Goal: Task Accomplishment & Management: Complete application form

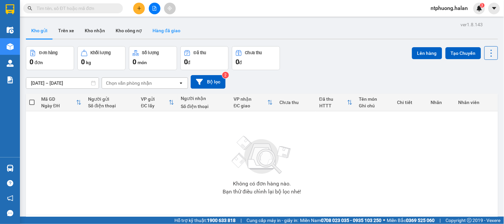
click at [174, 30] on button "Hàng đã giao" at bounding box center [166, 31] width 39 height 16
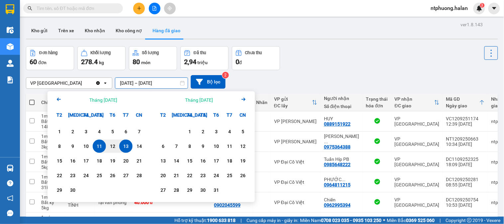
click at [140, 83] on input "11/09/2025 – 13/09/2025" at bounding box center [151, 83] width 72 height 11
click at [129, 148] on div "13" at bounding box center [125, 146] width 9 height 8
type input "[DATE] – [DATE]"
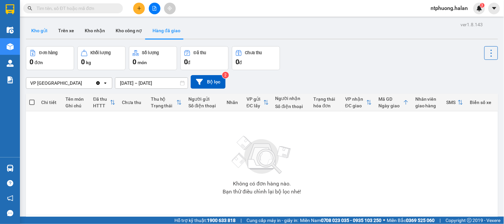
click at [38, 32] on button "Kho gửi" at bounding box center [39, 31] width 27 height 16
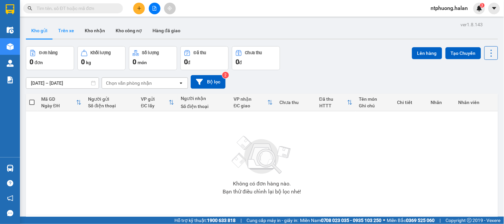
click at [67, 30] on button "Trên xe" at bounding box center [66, 31] width 27 height 16
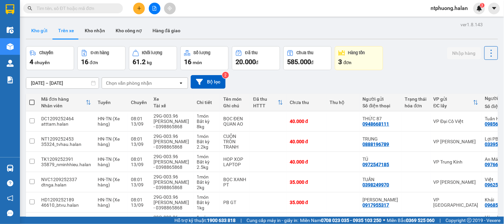
click at [42, 30] on button "Kho gửi" at bounding box center [39, 31] width 27 height 16
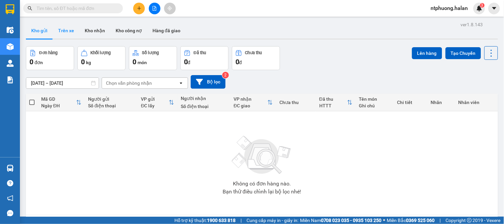
click at [68, 33] on button "Trên xe" at bounding box center [66, 31] width 27 height 16
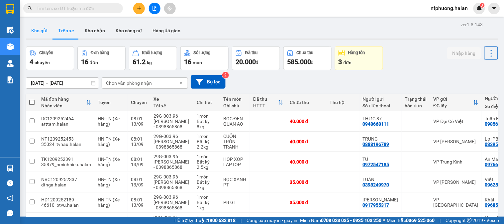
click at [37, 31] on button "Kho gửi" at bounding box center [39, 31] width 27 height 16
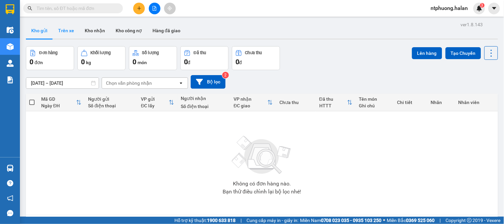
click at [64, 28] on button "Trên xe" at bounding box center [66, 31] width 27 height 16
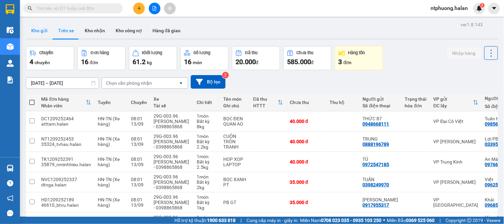
click at [33, 31] on button "Kho gửi" at bounding box center [39, 31] width 27 height 16
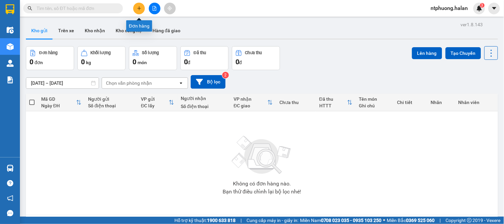
click at [142, 9] on button at bounding box center [139, 9] width 12 height 12
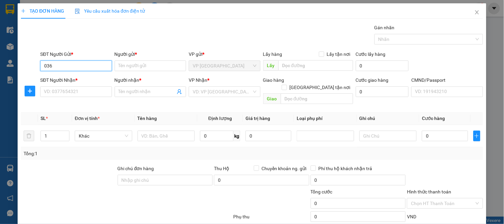
type input "0368"
click at [71, 80] on div "0368161222 - Dinh" at bounding box center [75, 78] width 63 height 7
type input "0368161222"
type input "Dinh"
type input "0368161222"
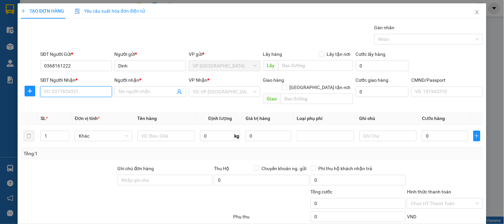
click at [70, 92] on input "SĐT Người Nhận *" at bounding box center [75, 91] width 71 height 11
click at [68, 105] on div "0778789888 - THẾ ANH" at bounding box center [75, 104] width 63 height 7
type input "0778789888"
type input "THẾ ANH"
type input "0778789888"
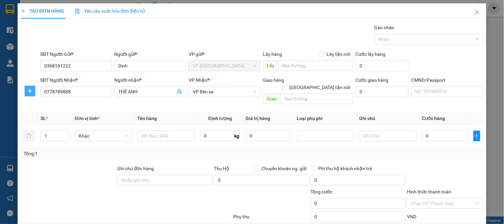
click at [29, 92] on icon "plus" at bounding box center [29, 90] width 5 height 5
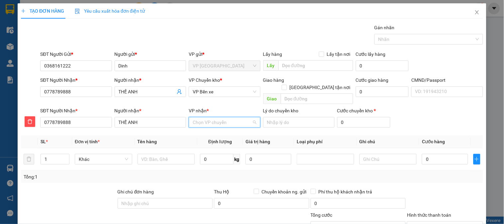
click at [212, 117] on input "VP nhận *" at bounding box center [222, 122] width 59 height 10
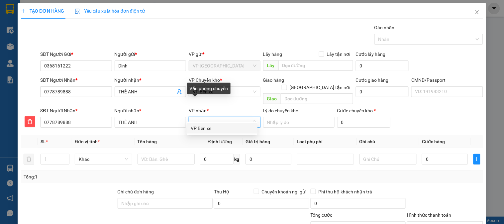
type input "xe"
drag, startPoint x: 206, startPoint y: 130, endPoint x: 208, endPoint y: 100, distance: 29.7
click at [206, 127] on div "VP Bến xe" at bounding box center [222, 128] width 63 height 7
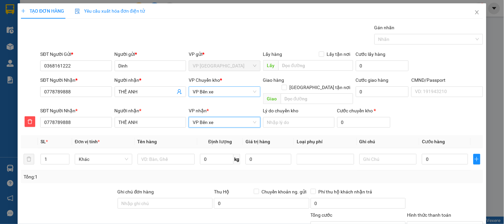
click at [211, 92] on span "VP Bến xe" at bounding box center [225, 92] width 64 height 10
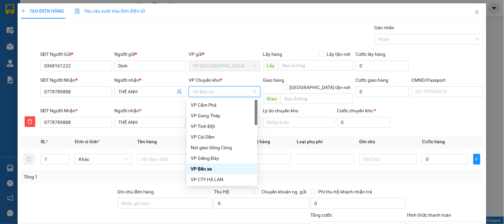
type input "b"
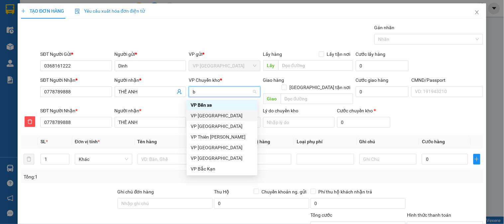
click at [208, 114] on div "VP [GEOGRAPHIC_DATA]" at bounding box center [222, 115] width 63 height 7
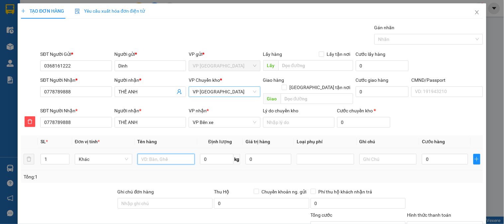
click at [166, 154] on input "text" at bounding box center [167, 159] width 58 height 11
type input "Hộp ĐT"
click at [212, 154] on input "0" at bounding box center [217, 159] width 34 height 11
type input "0.5"
click at [430, 154] on input "0" at bounding box center [445, 159] width 46 height 11
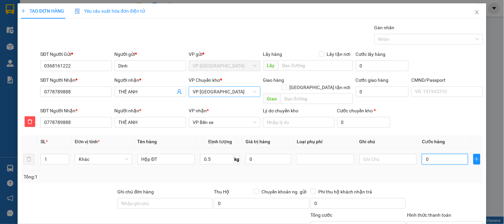
type input "2"
type input "20"
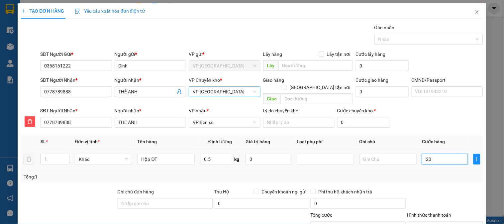
type input "20"
type input "200"
type input "2.000"
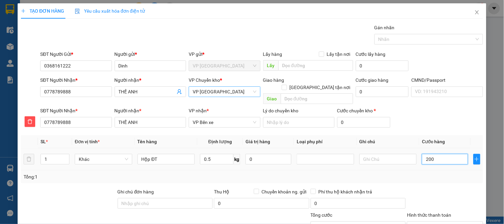
type input "2.000"
type input "20.000"
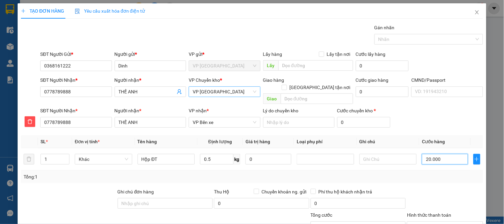
scroll to position [59, 0]
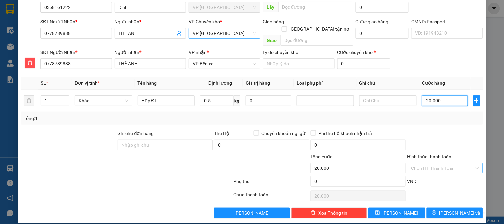
type input "20.000"
click at [437, 163] on input "Hình thức thanh toán" at bounding box center [442, 168] width 63 height 10
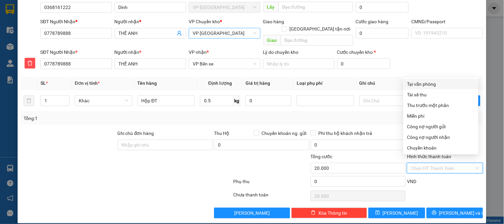
click at [426, 84] on div "Tại văn phòng" at bounding box center [441, 83] width 67 height 7
type input "0"
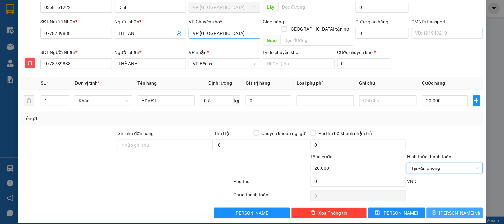
click at [459, 209] on span "[PERSON_NAME] và In" at bounding box center [463, 212] width 47 height 7
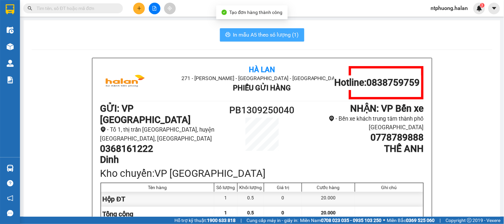
click at [263, 34] on span "In mẫu A5 theo số lượng (1)" at bounding box center [266, 35] width 66 height 8
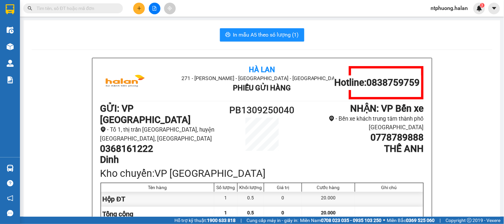
scroll to position [37, 0]
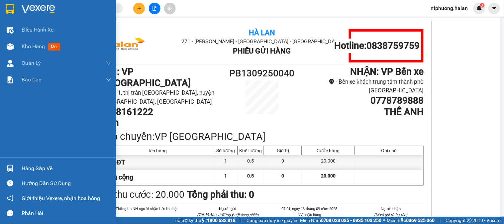
click at [42, 170] on div "Hàng sắp về" at bounding box center [67, 169] width 90 height 10
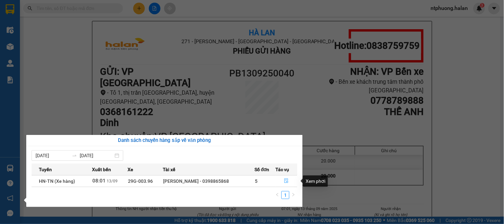
click at [285, 182] on icon "file-done" at bounding box center [286, 181] width 5 height 5
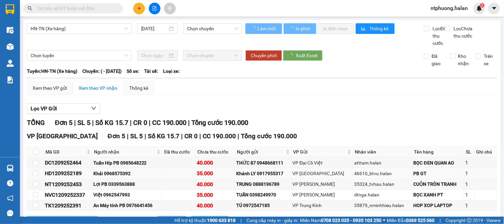
scroll to position [36, 0]
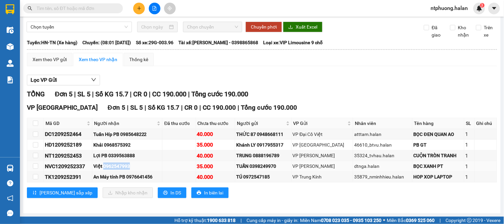
drag, startPoint x: 106, startPoint y: 166, endPoint x: 133, endPoint y: 164, distance: 27.6
click at [133, 164] on div "Việt 0962547993" at bounding box center [127, 166] width 68 height 7
copy div "0962547993"
click at [75, 5] on input "text" at bounding box center [76, 8] width 78 height 7
paste input "0962547993"
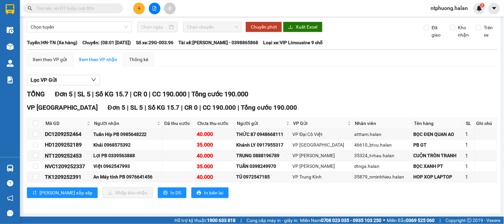
type input "0962547993"
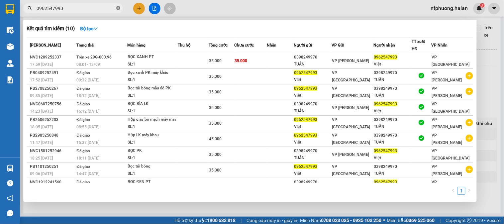
click at [118, 8] on icon "close-circle" at bounding box center [118, 8] width 4 height 4
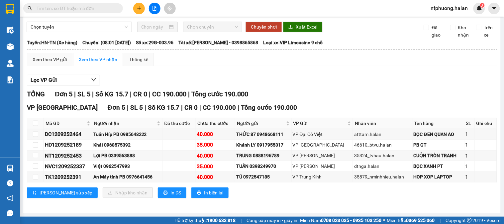
scroll to position [0, 0]
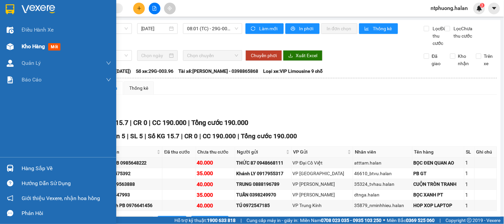
click at [37, 45] on span "Kho hàng" at bounding box center [33, 46] width 23 height 6
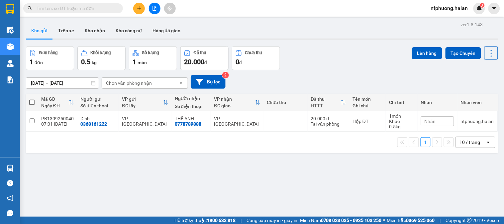
click at [94, 8] on input "text" at bounding box center [76, 8] width 78 height 7
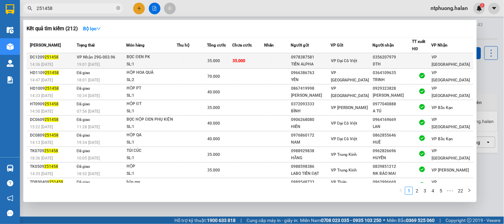
type input "251458"
click at [188, 61] on td at bounding box center [192, 61] width 30 height 16
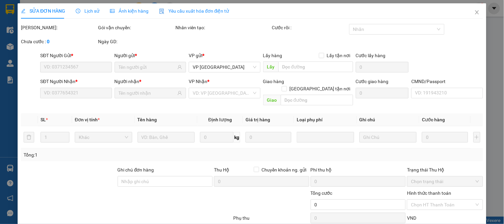
scroll to position [37, 0]
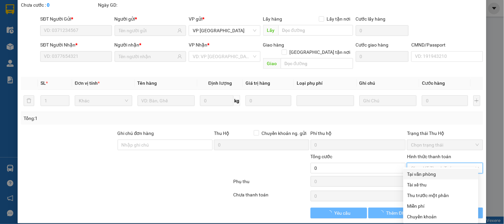
click at [440, 163] on input "Hình thức thanh toán" at bounding box center [442, 168] width 63 height 10
type input "0978387581"
type input "TIẾN ALPHA"
type input "0356207979"
type input "DTH"
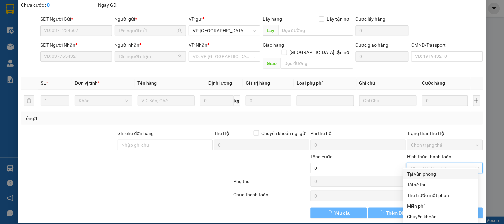
type input "35.000"
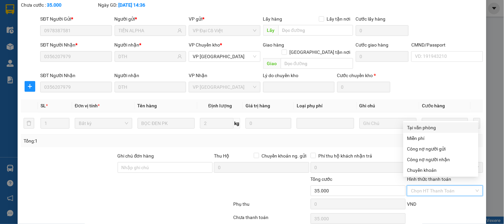
click at [431, 128] on div "Tại văn phòng" at bounding box center [441, 127] width 67 height 7
type input "0"
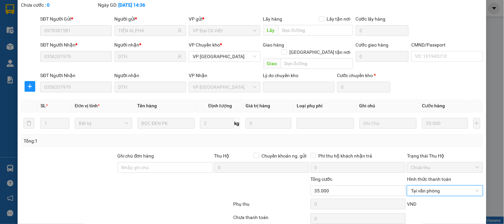
scroll to position [59, 0]
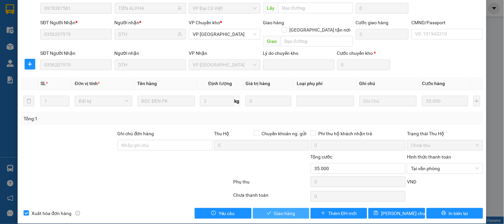
click at [284, 210] on span "Giao hàng" at bounding box center [284, 213] width 21 height 7
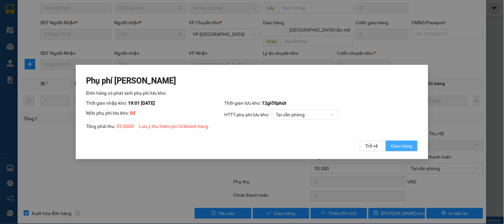
click at [402, 148] on span "Giao hàng" at bounding box center [401, 145] width 21 height 7
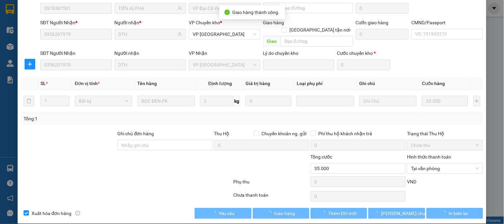
scroll to position [0, 0]
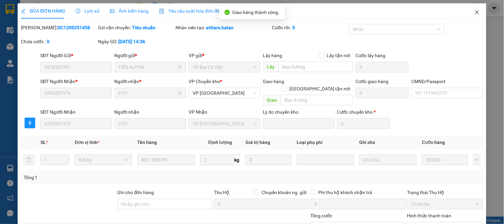
click at [475, 11] on icon "close" at bounding box center [477, 12] width 5 height 5
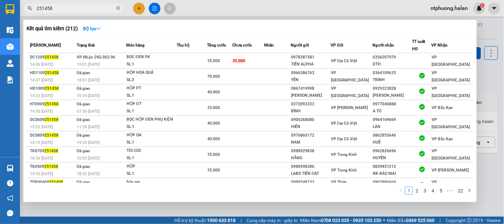
click at [117, 5] on span at bounding box center [118, 8] width 4 height 7
click at [118, 7] on icon "close-circle" at bounding box center [118, 8] width 4 height 4
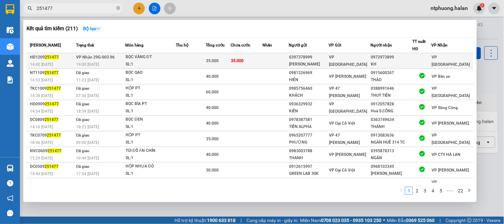
type input "251477"
click at [213, 63] on span "35.000" at bounding box center [212, 61] width 13 height 5
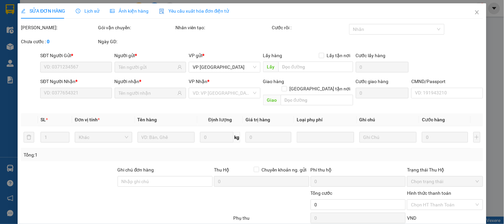
scroll to position [37, 0]
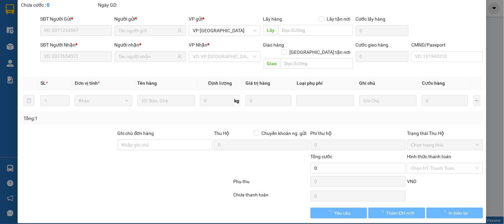
type input "0397378999"
type input "[PERSON_NAME]"
type input "0972973899"
type input "KH"
type input "35.000"
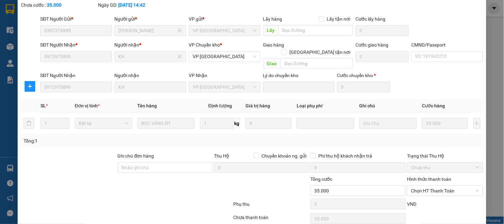
click at [429, 177] on label "Hình thức thanh toán" at bounding box center [429, 179] width 44 height 5
click at [429, 186] on input "Hình thức thanh toán" at bounding box center [442, 191] width 63 height 10
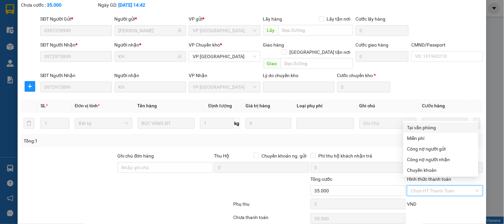
click at [420, 127] on div "Tại văn phòng" at bounding box center [441, 127] width 67 height 7
type input "0"
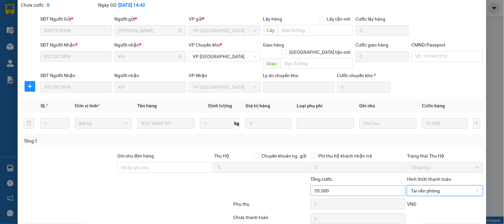
scroll to position [59, 0]
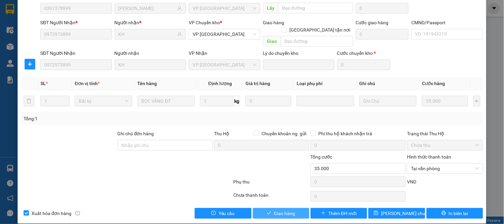
click at [283, 210] on span "Giao hàng" at bounding box center [284, 213] width 21 height 7
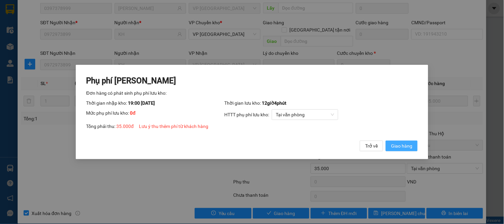
click at [401, 144] on span "Giao hàng" at bounding box center [401, 145] width 21 height 7
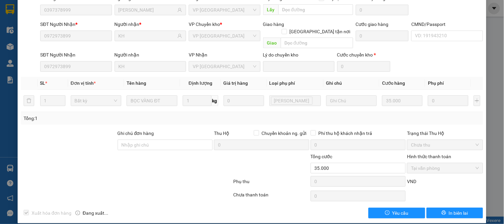
scroll to position [0, 0]
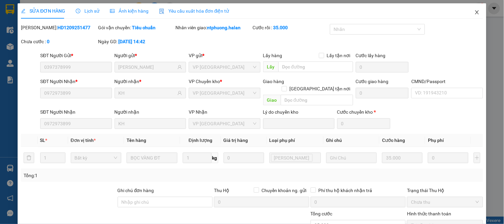
click at [475, 10] on icon "close" at bounding box center [477, 12] width 5 height 5
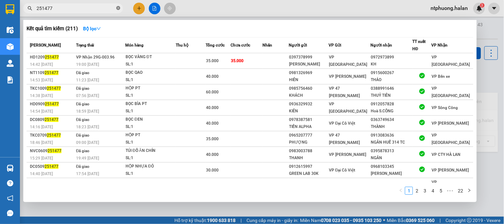
click at [118, 8] on icon "close-circle" at bounding box center [118, 8] width 4 height 4
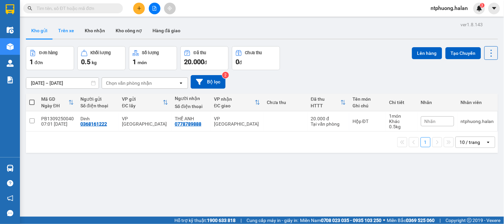
click at [71, 33] on button "Trên xe" at bounding box center [66, 31] width 27 height 16
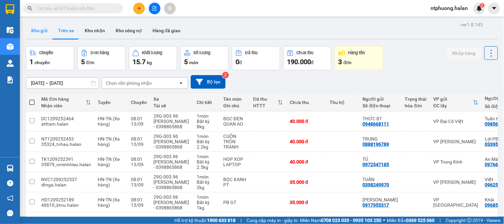
click at [42, 28] on button "Kho gửi" at bounding box center [39, 31] width 27 height 16
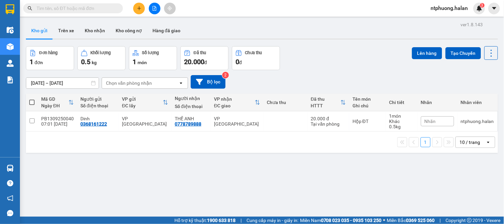
click at [34, 102] on span at bounding box center [31, 102] width 5 height 5
click at [32, 99] on input "checkbox" at bounding box center [32, 99] width 0 height 0
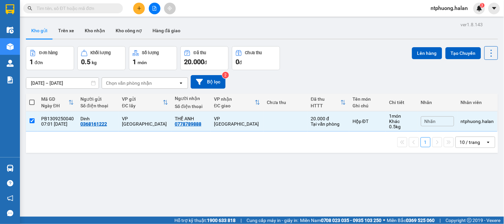
checkbox input "true"
click at [420, 54] on button "Lên hàng" at bounding box center [427, 53] width 30 height 12
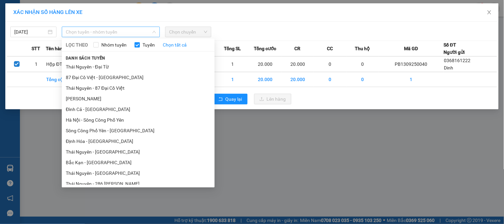
click at [97, 32] on span "Chọn tuyến - nhóm tuyến" at bounding box center [111, 32] width 90 height 10
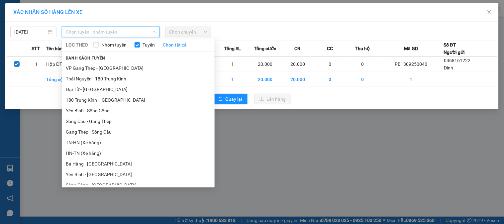
scroll to position [185, 0]
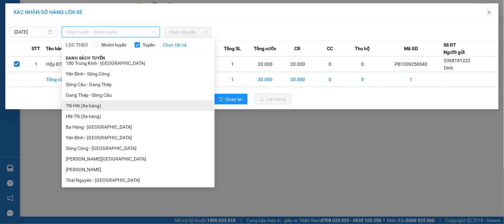
click at [91, 105] on li "TN-HN (Xe hàng)" at bounding box center [138, 105] width 153 height 11
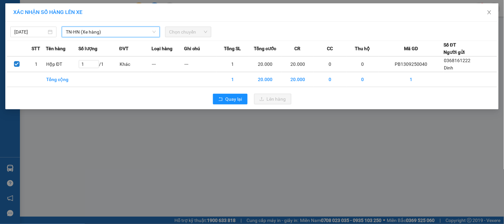
click at [195, 32] on span "Chọn chuyến" at bounding box center [188, 32] width 38 height 10
click at [207, 31] on span "Chọn chuyến" at bounding box center [188, 32] width 38 height 10
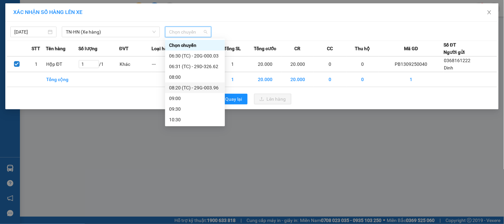
click at [200, 89] on div "08:20 (TC) - 29G-003.96" at bounding box center [195, 87] width 52 height 7
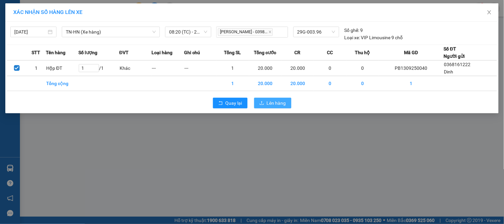
click at [275, 101] on span "Lên hàng" at bounding box center [276, 102] width 19 height 7
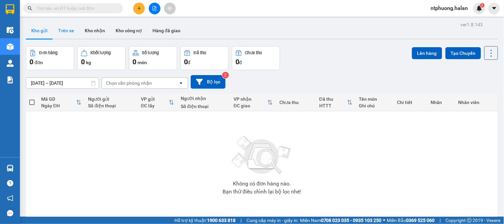
click at [67, 30] on button "Trên xe" at bounding box center [66, 31] width 27 height 16
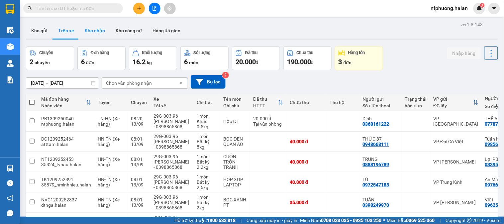
click at [91, 28] on button "Kho nhận" at bounding box center [94, 31] width 31 height 16
type input "[DATE] – [DATE]"
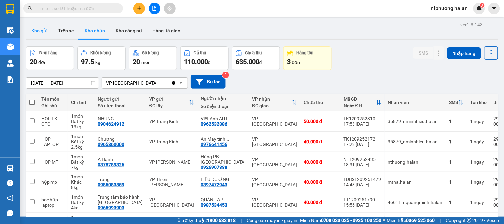
click at [38, 32] on button "Kho gửi" at bounding box center [39, 31] width 27 height 16
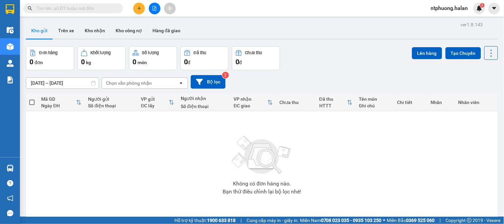
click at [85, 4] on span at bounding box center [73, 8] width 100 height 10
click at [94, 8] on input "text" at bounding box center [76, 8] width 78 height 7
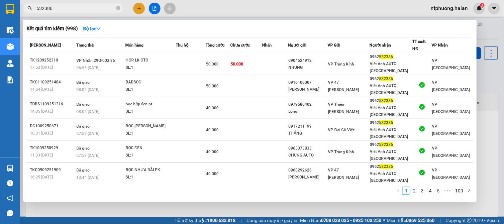
type input "532386"
drag, startPoint x: 504, startPoint y: 80, endPoint x: 504, endPoint y: 95, distance: 15.0
click at [504, 95] on div at bounding box center [252, 112] width 504 height 224
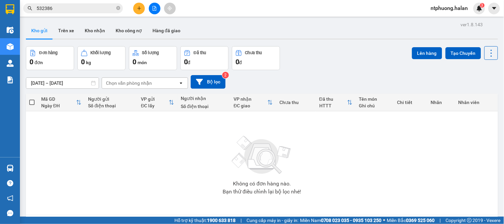
scroll to position [2, 0]
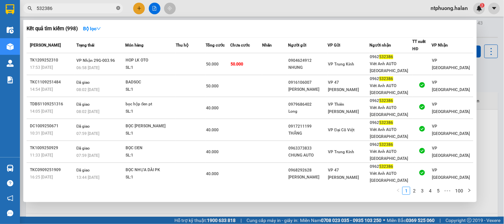
click at [119, 9] on icon "close-circle" at bounding box center [118, 8] width 4 height 4
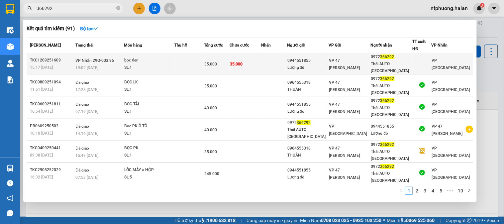
type input "366292"
click at [180, 61] on td at bounding box center [190, 64] width 30 height 22
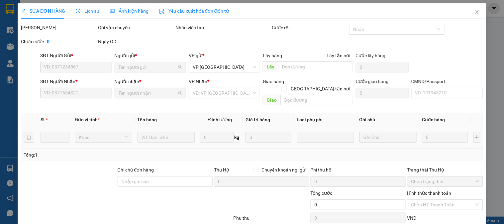
type input "0944551855"
type input "Lượng đồ"
type input "0972366292"
type input "Thái AUTO Phú Bình"
type input "35.000"
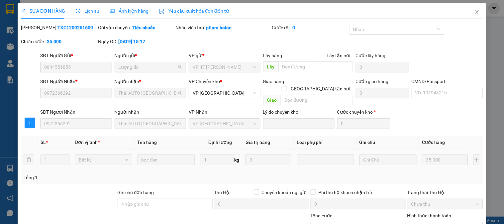
scroll to position [59, 0]
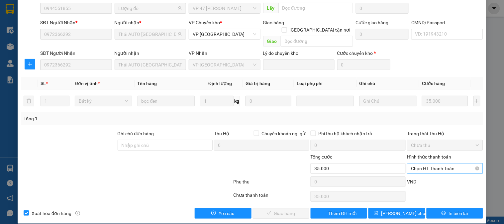
click at [444, 164] on span "Chọn HT Thanh Toán" at bounding box center [445, 169] width 68 height 10
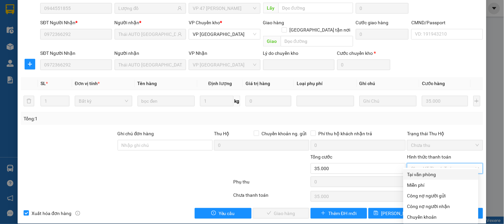
click at [421, 177] on div "Tại văn phòng" at bounding box center [441, 174] width 67 height 7
type input "0"
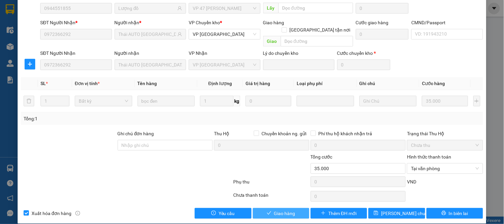
click at [284, 210] on span "Giao hàng" at bounding box center [284, 213] width 21 height 7
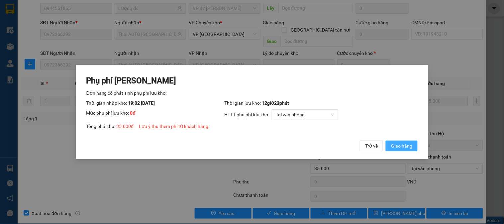
click at [406, 148] on span "Giao hàng" at bounding box center [401, 145] width 21 height 7
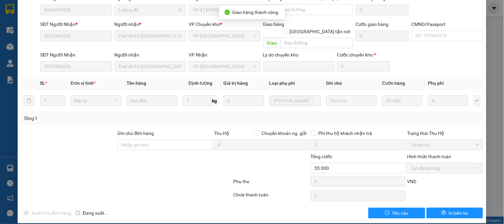
scroll to position [0, 0]
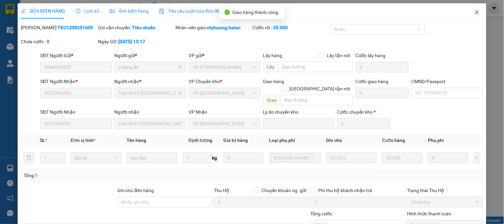
click at [476, 14] on icon "close" at bounding box center [478, 12] width 4 height 4
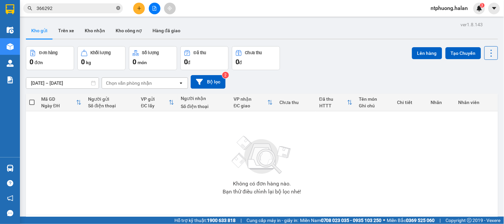
click at [119, 10] on icon "close-circle" at bounding box center [118, 8] width 4 height 4
click at [62, 31] on button "Trên xe" at bounding box center [66, 31] width 27 height 16
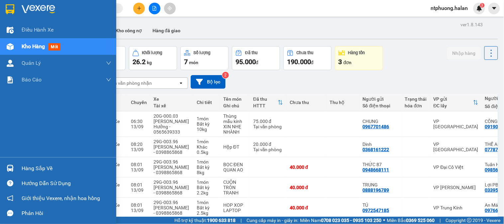
click at [31, 164] on div "Hàng sắp về" at bounding box center [67, 169] width 90 height 10
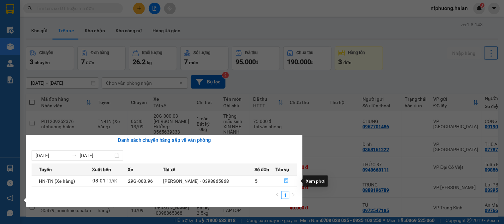
click at [284, 181] on button "button" at bounding box center [286, 181] width 21 height 11
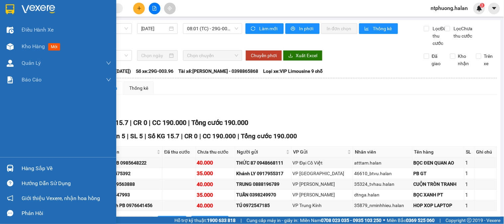
drag, startPoint x: 27, startPoint y: 168, endPoint x: 153, endPoint y: 151, distance: 126.8
click at [33, 168] on div "Hàng sắp về" at bounding box center [67, 169] width 90 height 10
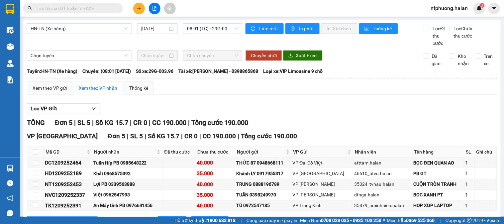
click at [400, 125] on section "Kết quả tìm kiếm ( 91 ) Bộ lọc Mã ĐH Trạng thái Món hàng Thu hộ Tổng cước Chưa …" at bounding box center [252, 112] width 504 height 224
click at [88, 9] on input "text" at bounding box center [76, 8] width 78 height 7
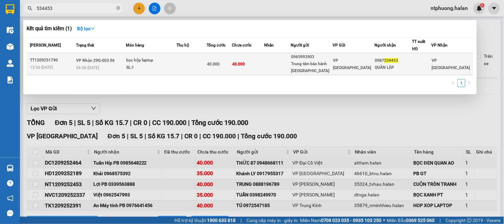
type input "534453"
click at [187, 67] on td at bounding box center [192, 64] width 31 height 22
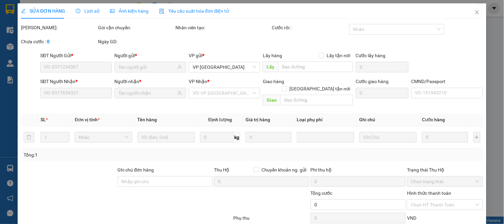
type input "0965993903"
type input "Trung tâm bảo hành thái hoà"
type input "0987534453"
type input "QUÂN LẬP"
type input "40.000"
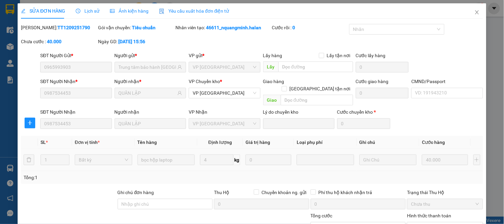
scroll to position [59, 0]
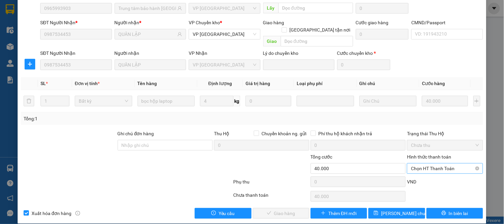
click at [431, 164] on span "Chọn HT Thanh Toán" at bounding box center [445, 169] width 68 height 10
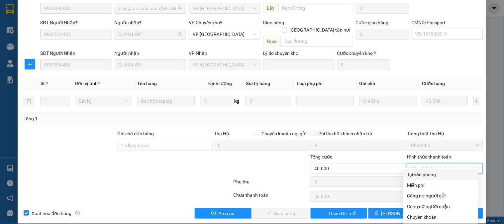
click at [430, 171] on div "Tại văn phòng" at bounding box center [441, 174] width 67 height 7
type input "0"
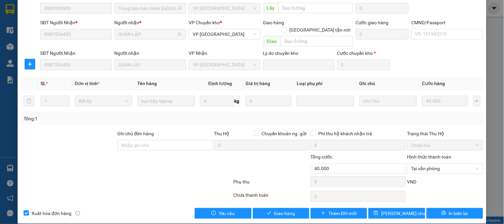
click at [275, 200] on div "Total Paid Fee 0 Total UnPaid Fee 40.000 Cash Collection Total Fee Mã ĐH: TT120…" at bounding box center [252, 92] width 463 height 254
click at [279, 210] on span "Giao hàng" at bounding box center [284, 213] width 21 height 7
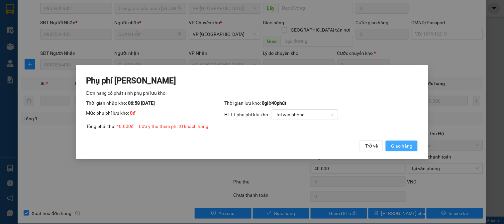
click at [412, 142] on button "Giao hàng" at bounding box center [402, 146] width 32 height 11
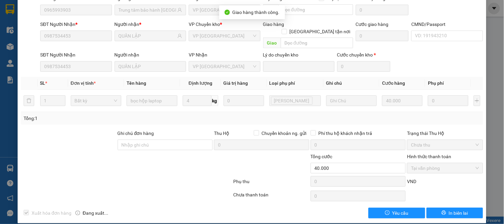
scroll to position [0, 0]
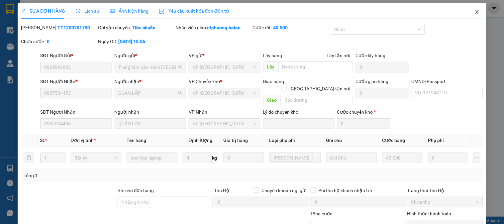
click at [475, 12] on icon "close" at bounding box center [477, 12] width 5 height 5
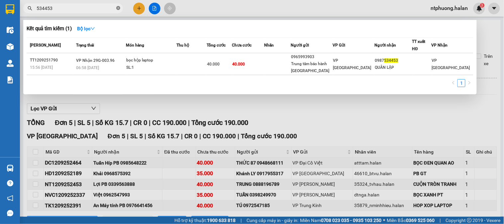
click at [117, 8] on icon "close-circle" at bounding box center [118, 8] width 4 height 4
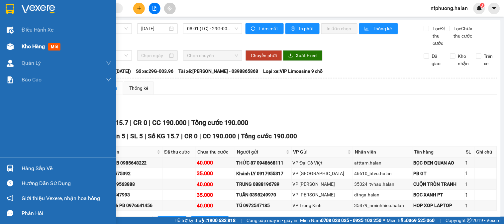
click at [33, 51] on div "Kho hàng mới" at bounding box center [67, 46] width 90 height 17
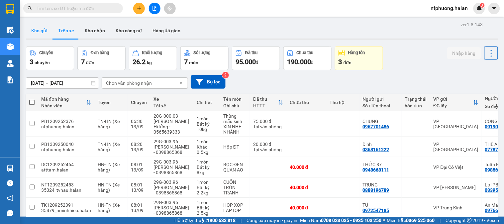
click at [44, 31] on button "Kho gửi" at bounding box center [39, 31] width 27 height 16
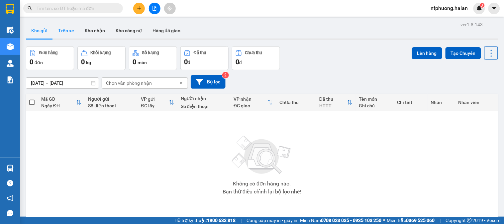
click at [67, 30] on button "Trên xe" at bounding box center [66, 31] width 27 height 16
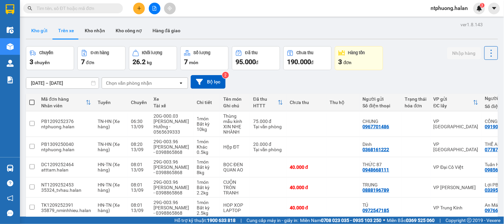
click at [39, 34] on button "Kho gửi" at bounding box center [39, 31] width 27 height 16
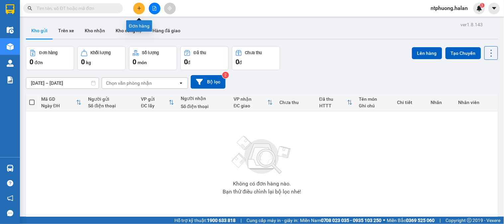
click at [141, 9] on icon "plus" at bounding box center [139, 8] width 5 height 5
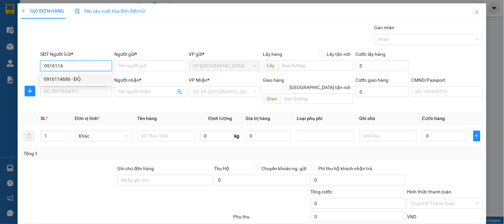
click at [54, 78] on div "0916114686 - ĐỘ" at bounding box center [75, 78] width 63 height 7
type input "0916114686"
type input "ĐỘ"
type input "0916114686"
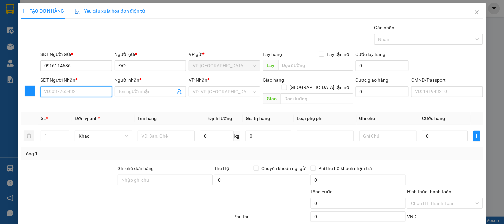
click at [59, 89] on input "SĐT Người Nhận *" at bounding box center [75, 91] width 71 height 11
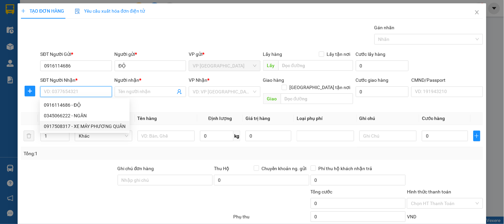
click at [81, 128] on div "0917508317 - XE MÁY PHƯƠNG QUÂN" at bounding box center [85, 126] width 82 height 7
type input "0917508317"
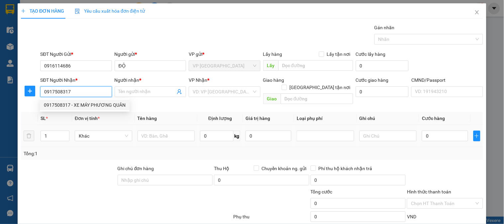
type input "XE MÁY PHƯƠNG QUÂN"
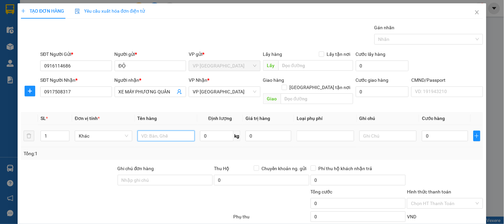
click at [155, 131] on input "text" at bounding box center [167, 136] width 58 height 11
type input "PB HL BSX"
click at [222, 133] on input "0" at bounding box center [217, 136] width 34 height 11
type input "0.1"
click at [430, 131] on input "0" at bounding box center [445, 136] width 46 height 11
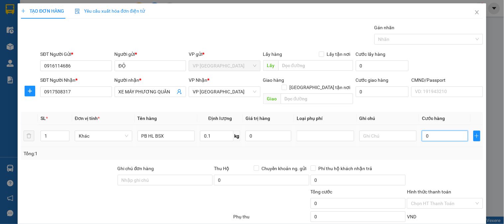
type input "2"
type input "20"
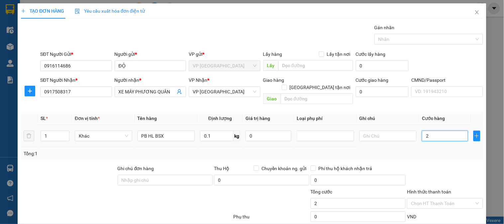
type input "20"
type input "200"
type input "2.000"
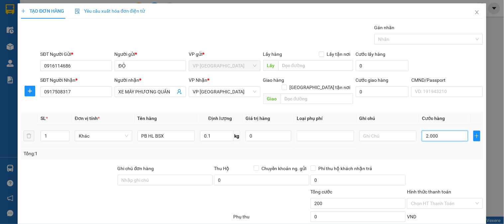
type input "2.000"
type input "20.000"
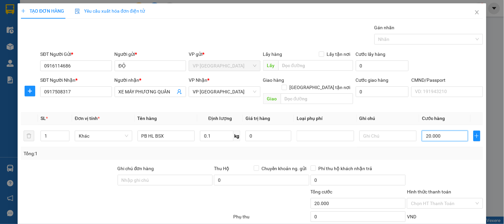
scroll to position [35, 0]
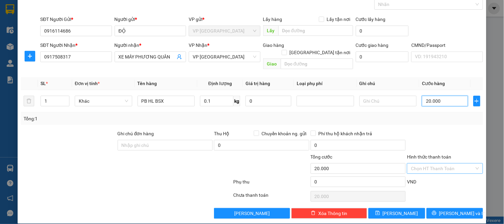
type input "20.000"
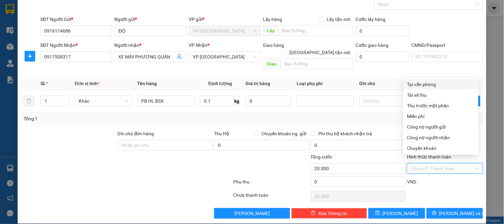
click at [434, 164] on input "Hình thức thanh toán" at bounding box center [442, 169] width 63 height 10
click at [419, 81] on div "Tại văn phòng" at bounding box center [441, 84] width 67 height 7
type input "0"
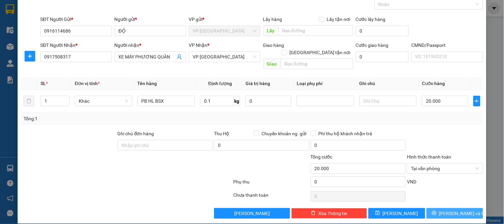
click at [448, 210] on span "[PERSON_NAME] và In" at bounding box center [463, 213] width 47 height 7
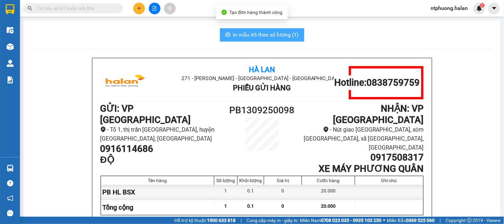
click at [244, 36] on span "In mẫu A5 theo số lượng (1)" at bounding box center [266, 35] width 66 height 8
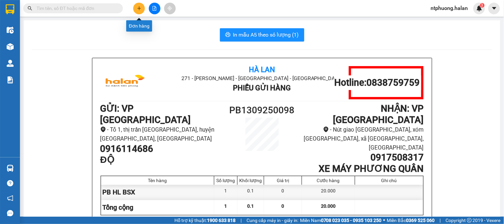
click at [138, 4] on button at bounding box center [139, 9] width 12 height 12
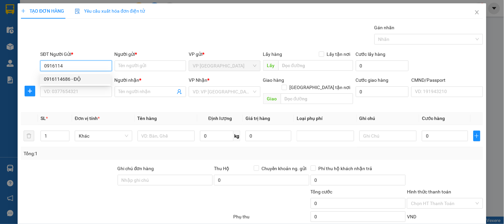
drag, startPoint x: 59, startPoint y: 76, endPoint x: 64, endPoint y: 79, distance: 4.9
click at [60, 76] on div "0916114686 - ĐỘ" at bounding box center [75, 78] width 63 height 7
type input "0916114686"
type input "ĐỘ"
type input "0916114686"
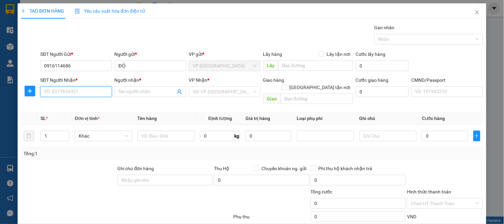
click at [70, 90] on input "SĐT Người Nhận *" at bounding box center [75, 91] width 71 height 11
click at [65, 105] on div "0948179066 - Hạnh Chiến" at bounding box center [75, 104] width 63 height 7
type input "0948179066"
type input "Hạnh Chiến"
type input "0948179066"
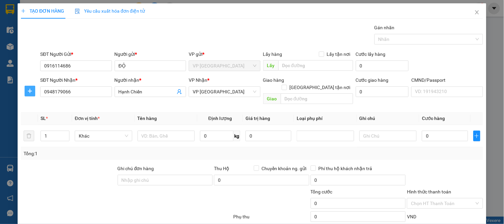
click at [27, 88] on button "button" at bounding box center [30, 91] width 11 height 11
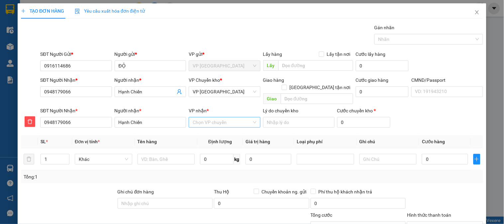
click at [205, 117] on div "Chọn VP chuyển" at bounding box center [224, 122] width 71 height 11
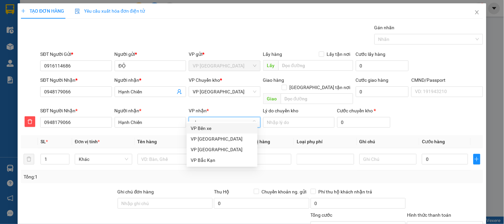
type input "v"
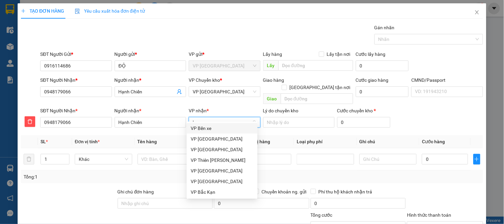
type input "ba"
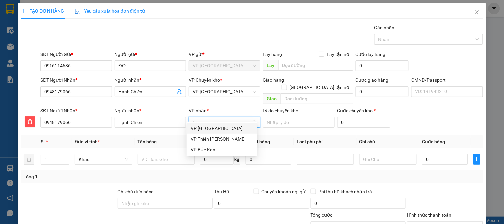
click at [212, 128] on div "VP [GEOGRAPHIC_DATA]" at bounding box center [222, 128] width 63 height 7
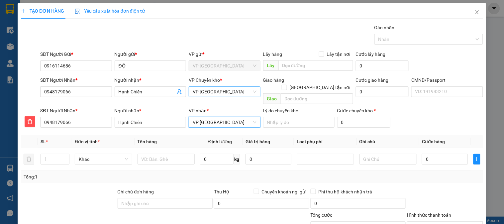
click at [207, 94] on span "VP [GEOGRAPHIC_DATA]" at bounding box center [225, 92] width 64 height 10
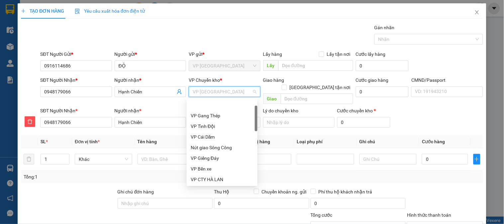
scroll to position [21, 0]
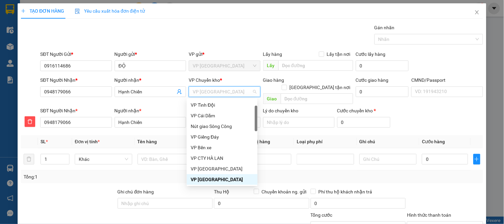
type input "b"
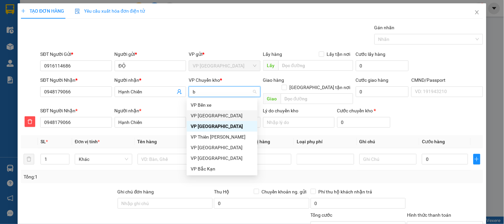
click at [207, 112] on div "VP [GEOGRAPHIC_DATA]" at bounding box center [222, 115] width 63 height 7
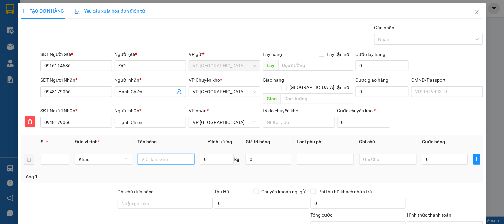
click at [180, 154] on input "text" at bounding box center [167, 159] width 58 height 11
type input "PB HL BSX"
click at [207, 154] on input "0" at bounding box center [217, 159] width 34 height 11
type input "0.1"
click at [444, 154] on input "0" at bounding box center [445, 159] width 46 height 11
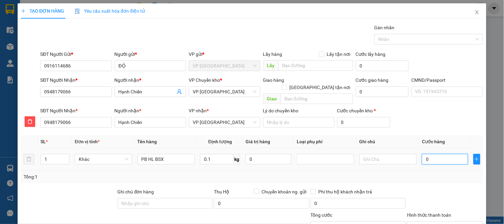
type input "2"
type input "20"
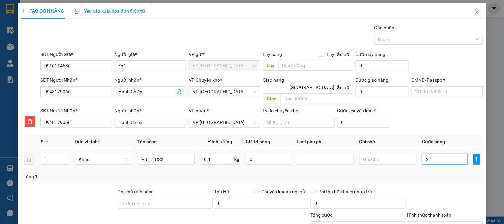
type input "20"
type input "200"
type input "2.000"
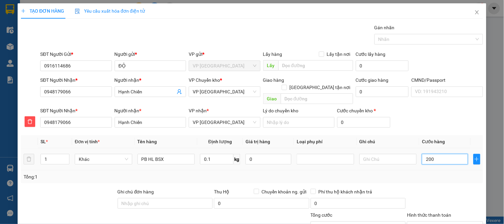
type input "2.000"
type input "20.000"
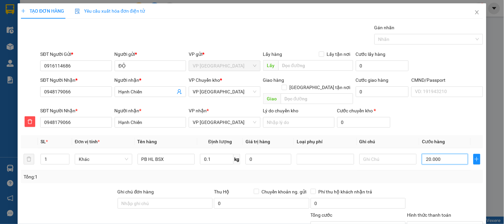
scroll to position [59, 0]
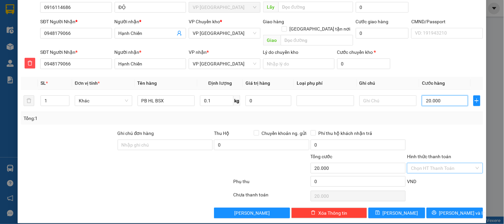
type input "20.000"
click at [440, 163] on input "Hình thức thanh toán" at bounding box center [442, 168] width 63 height 10
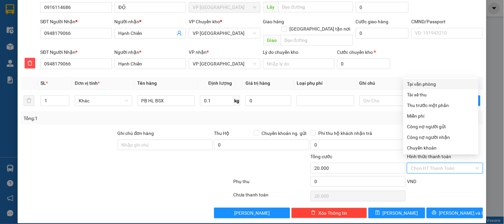
click at [430, 84] on div "Tại văn phòng" at bounding box center [441, 83] width 67 height 7
type input "0"
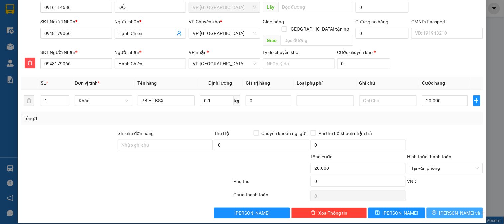
click at [453, 209] on span "[PERSON_NAME] và In" at bounding box center [463, 212] width 47 height 7
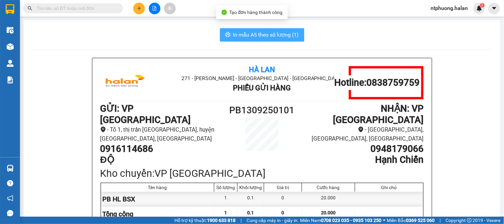
click at [278, 38] on span "In mẫu A5 theo số lượng (1)" at bounding box center [266, 35] width 66 height 8
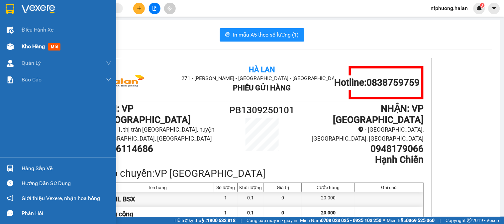
click at [40, 44] on span "Kho hàng" at bounding box center [33, 46] width 23 height 6
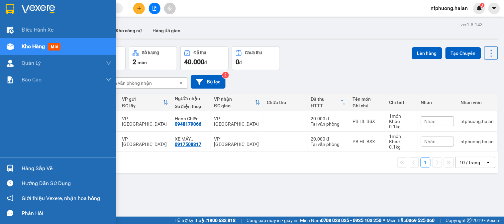
click at [41, 167] on div "Hàng sắp về" at bounding box center [67, 169] width 90 height 10
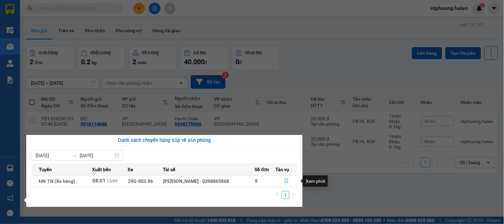
click at [288, 182] on span "file-done" at bounding box center [286, 181] width 5 height 5
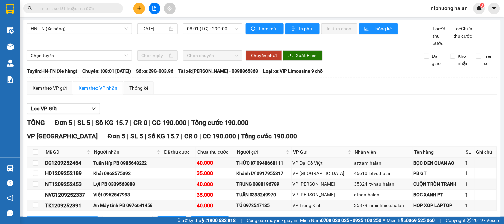
click at [404, 128] on div "TỔNG Đơn 5 | SL 5 | Số KG 15.7 | CR 0 | CC 190.000 | Tổng cước 190.000" at bounding box center [262, 123] width 471 height 10
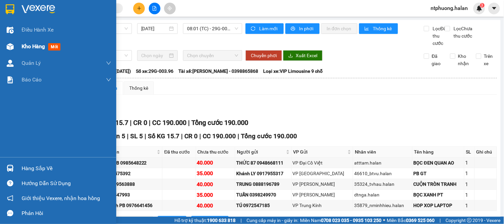
click at [34, 49] on span "Kho hàng" at bounding box center [33, 46] width 23 height 6
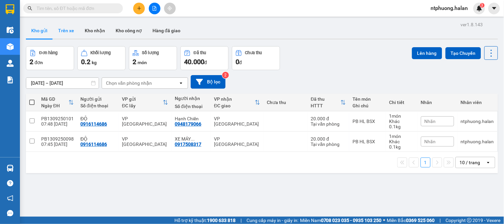
click at [68, 32] on button "Trên xe" at bounding box center [66, 31] width 27 height 16
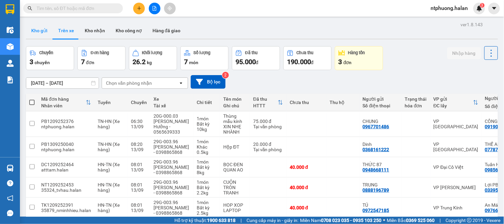
click at [43, 33] on button "Kho gửi" at bounding box center [39, 31] width 27 height 16
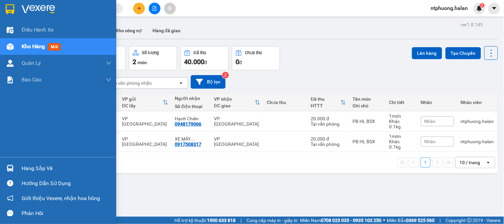
click at [24, 167] on div "Hàng sắp về" at bounding box center [67, 169] width 90 height 10
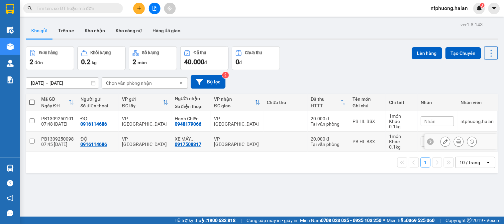
click at [362, 141] on section "Kết quả tìm kiếm ( 1 ) Bộ lọc Mã ĐH Trạng thái Món hàng Thu hộ Tổng cước Chưa c…" at bounding box center [252, 112] width 504 height 224
click at [31, 101] on span at bounding box center [31, 102] width 5 height 5
click at [32, 99] on input "checkbox" at bounding box center [32, 99] width 0 height 0
checkbox input "true"
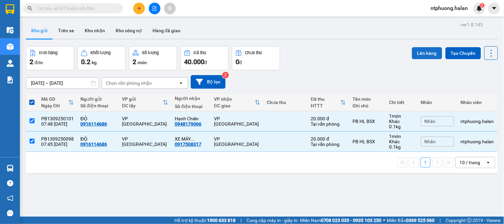
click at [420, 51] on button "Lên hàng" at bounding box center [427, 53] width 30 height 12
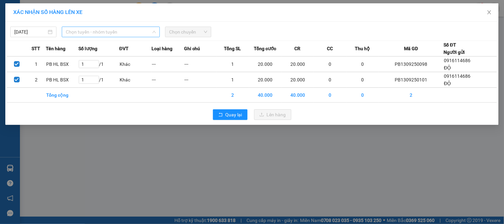
click at [125, 35] on span "Chọn tuyến - nhóm tuyến" at bounding box center [111, 32] width 90 height 10
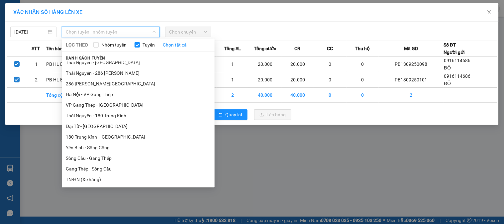
scroll to position [185, 0]
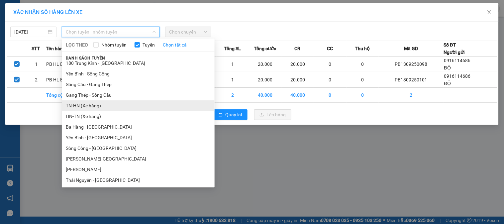
click at [77, 109] on li "TN-HN (Xe hàng)" at bounding box center [138, 105] width 153 height 11
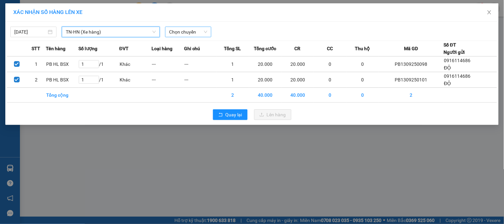
click at [205, 31] on span "Chọn chuyến" at bounding box center [188, 32] width 38 height 10
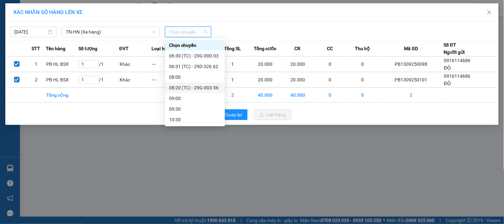
click at [213, 88] on div "08:20 (TC) - 29G-003.96" at bounding box center [195, 87] width 52 height 7
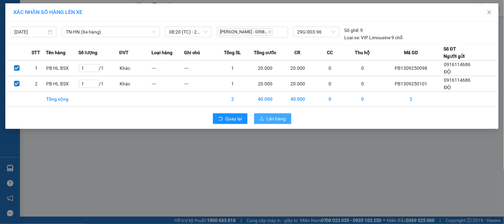
click at [275, 119] on span "Lên hàng" at bounding box center [276, 118] width 19 height 7
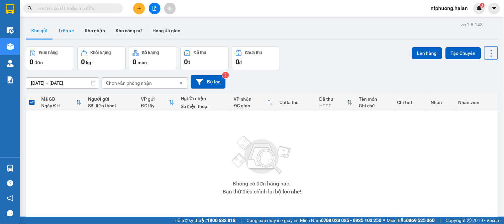
click at [67, 31] on button "Trên xe" at bounding box center [66, 31] width 27 height 16
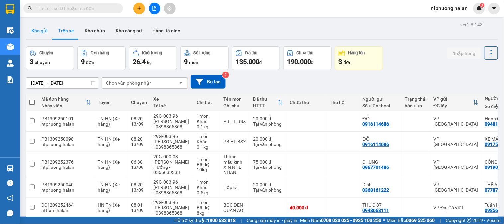
click at [31, 33] on button "Kho gửi" at bounding box center [39, 31] width 27 height 16
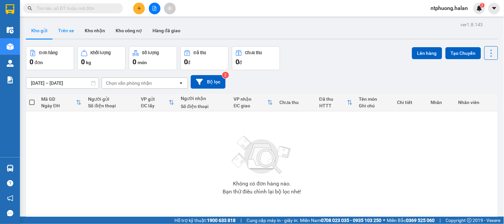
click at [64, 28] on button "Trên xe" at bounding box center [66, 31] width 27 height 16
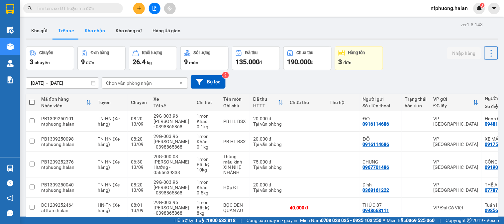
click at [98, 32] on button "Kho nhận" at bounding box center [94, 31] width 31 height 16
type input "[DATE] – [DATE]"
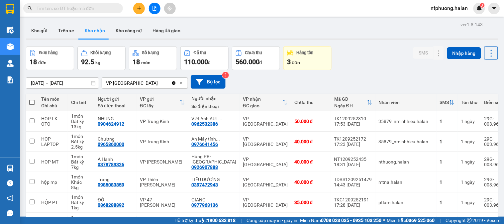
click at [79, 8] on input "text" at bounding box center [76, 8] width 78 height 7
drag, startPoint x: 145, startPoint y: 8, endPoint x: 141, endPoint y: 8, distance: 4.0
click at [141, 8] on div at bounding box center [155, 9] width 50 height 12
click at [141, 8] on icon "plus" at bounding box center [139, 8] width 5 height 5
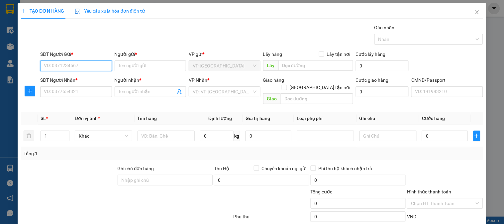
click at [81, 68] on input "SĐT Người Gửi *" at bounding box center [75, 66] width 71 height 11
click at [69, 81] on div "0387162003 - HUẾ" at bounding box center [75, 78] width 63 height 7
type input "0387162003"
type input "HUẾ"
type input "0387162003"
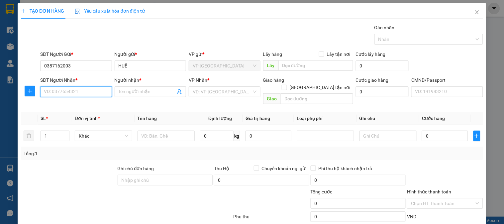
click at [62, 87] on input "SĐT Người Nhận *" at bounding box center [75, 91] width 71 height 11
type input "0589856268"
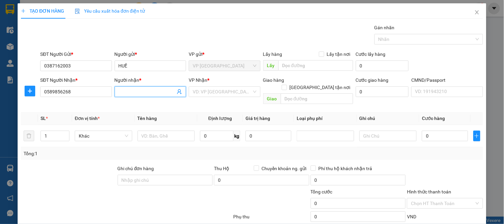
click at [122, 90] on input "Người nhận *" at bounding box center [147, 91] width 57 height 7
type input "[PERSON_NAME]"
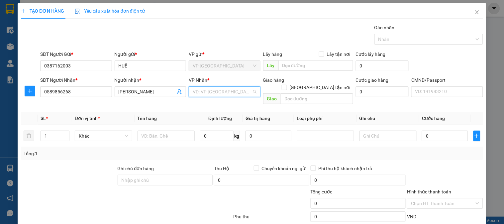
click at [219, 91] on input "search" at bounding box center [222, 92] width 59 height 10
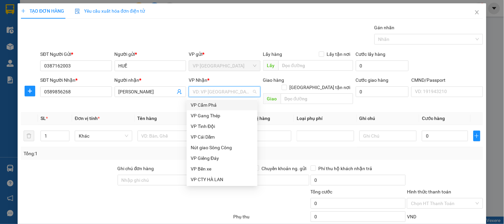
type input "b"
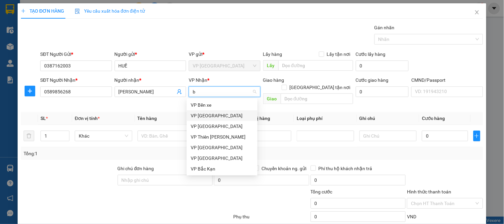
click at [210, 115] on div "VP [GEOGRAPHIC_DATA]" at bounding box center [222, 115] width 63 height 7
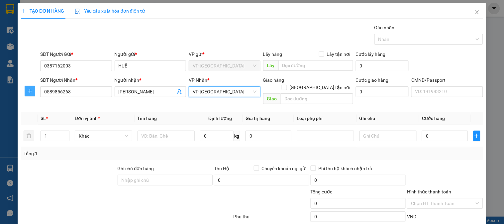
drag, startPoint x: 27, startPoint y: 90, endPoint x: 32, endPoint y: 90, distance: 4.3
click at [29, 90] on icon "plus" at bounding box center [29, 90] width 5 height 5
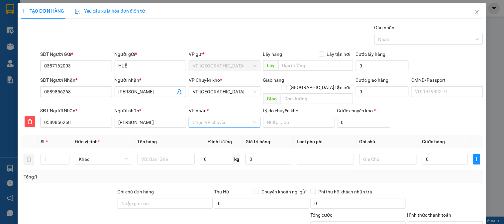
drag, startPoint x: 205, startPoint y: 116, endPoint x: 201, endPoint y: 114, distance: 4.6
click at [205, 117] on input "VP nhận *" at bounding box center [222, 122] width 59 height 10
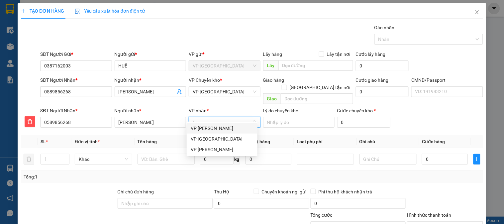
type input "hoan"
click at [212, 130] on div "VP [PERSON_NAME]" at bounding box center [222, 128] width 63 height 7
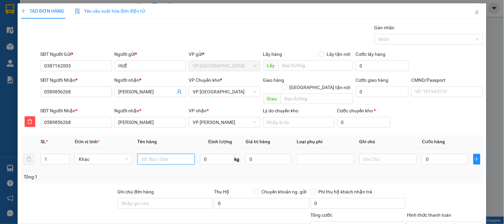
drag, startPoint x: 167, startPoint y: 156, endPoint x: 169, endPoint y: 152, distance: 4.0
click at [168, 156] on input "text" at bounding box center [167, 159] width 58 height 11
type input "Bọc màu tín giầy"
click at [213, 155] on input "0" at bounding box center [217, 159] width 34 height 11
type input "0.5"
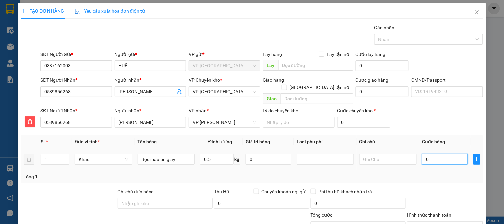
click at [434, 154] on input "0" at bounding box center [445, 159] width 46 height 11
type input "2"
type input "20"
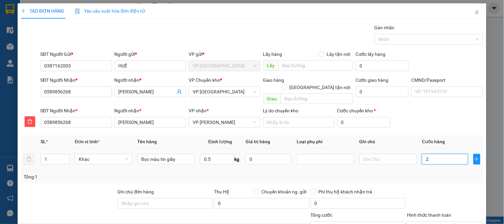
type input "20"
type input "200"
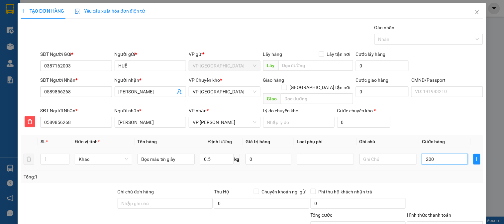
type input "2.000"
type input "20.000"
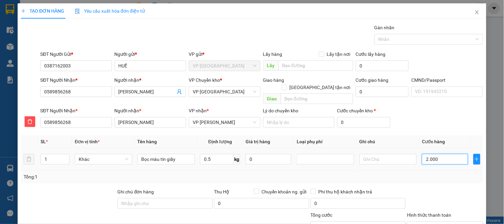
type input "20.000"
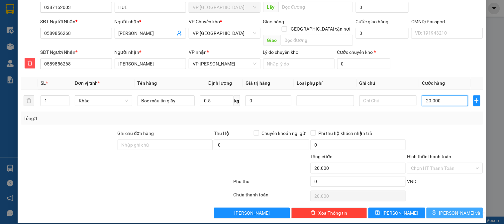
type input "20.000"
click at [459, 209] on span "[PERSON_NAME] và In" at bounding box center [463, 212] width 47 height 7
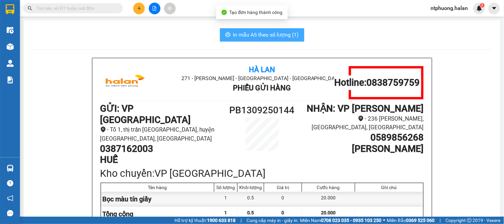
click at [272, 35] on span "In mẫu A5 theo số lượng (1)" at bounding box center [266, 35] width 66 height 8
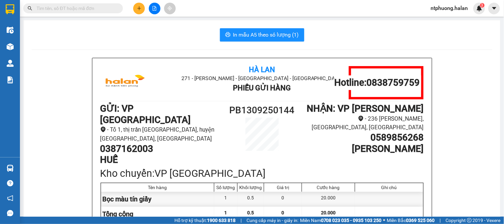
click at [84, 3] on div "Kết quả tìm kiếm ( 1 ) Bộ lọc Mã ĐH Trạng thái Món hàng Thu hộ Tổng cước Chưa c…" at bounding box center [65, 9] width 130 height 12
click at [86, 8] on input "text" at bounding box center [76, 8] width 78 height 7
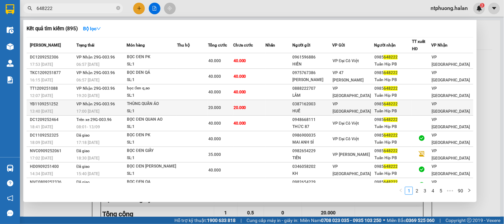
type input "648222"
click at [61, 107] on div "YB1109251252" at bounding box center [52, 104] width 45 height 7
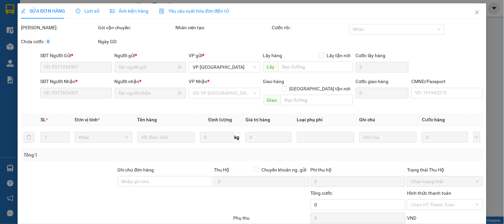
type input "0387162003"
type input "HUẾ"
type input "0985648222"
type input "Tuấn Híp PB"
type input "20.000"
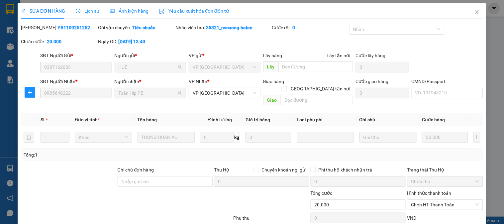
scroll to position [37, 0]
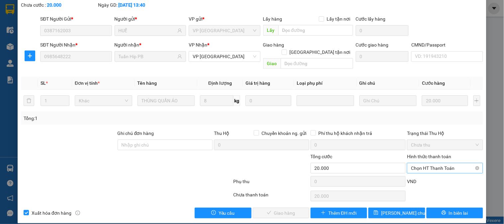
click at [422, 163] on span "Chọn HT Thanh Toán" at bounding box center [445, 168] width 68 height 10
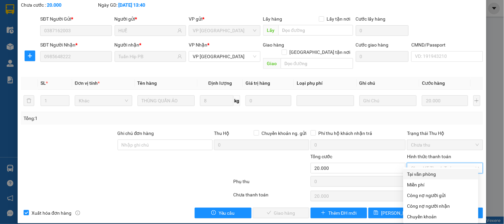
click at [423, 172] on div "Tại văn phòng" at bounding box center [441, 174] width 67 height 7
type input "0"
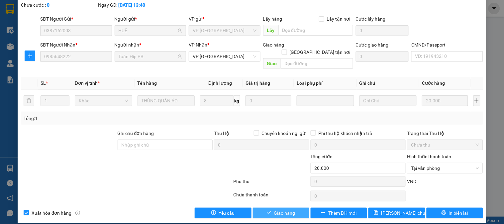
click at [288, 209] on span "Giao hàng" at bounding box center [284, 212] width 21 height 7
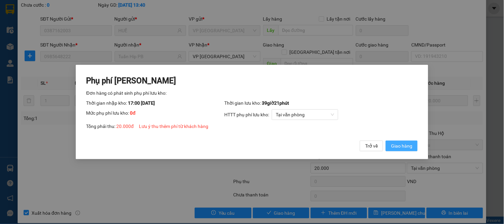
click at [410, 148] on span "Giao hàng" at bounding box center [401, 145] width 21 height 7
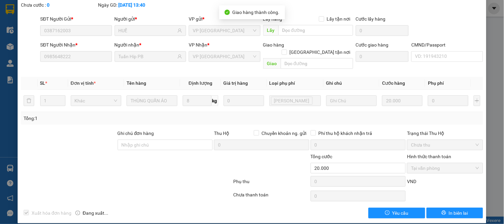
scroll to position [0, 0]
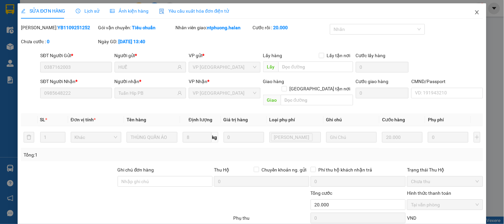
click at [475, 11] on icon "close" at bounding box center [477, 12] width 5 height 5
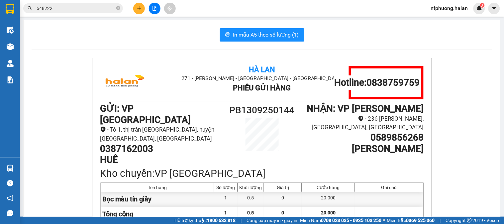
click at [74, 1] on div "Kết quả tìm kiếm ( 895 ) Bộ lọc Mã ĐH Trạng thái Món hàng Thu hộ Tổng cước Chưa…" at bounding box center [252, 8] width 504 height 17
click at [76, 5] on input "648222" at bounding box center [76, 8] width 78 height 7
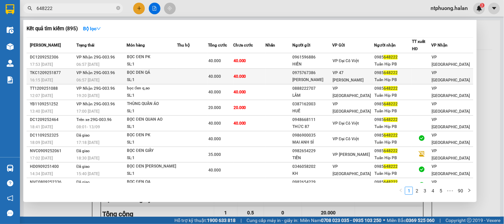
click at [63, 74] on div "TKC1209251877" at bounding box center [52, 72] width 45 height 7
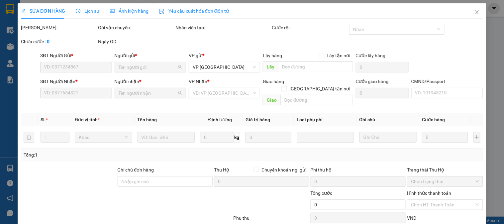
type input "0975767386"
type input "[PERSON_NAME]"
type input "0985648222"
type input "Tuấn Híp PB"
type input "40.000"
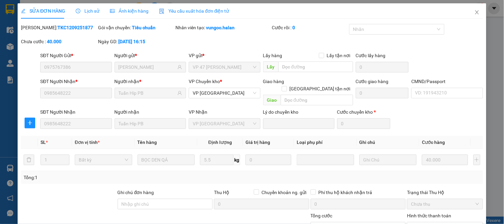
scroll to position [59, 0]
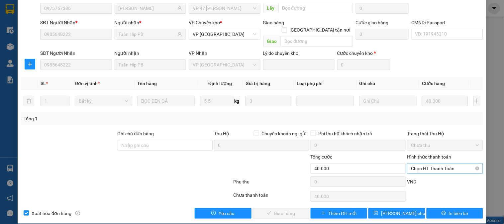
click at [433, 164] on span "Chọn HT Thanh Toán" at bounding box center [445, 169] width 68 height 10
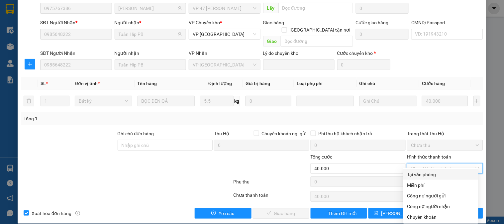
drag, startPoint x: 428, startPoint y: 175, endPoint x: 416, endPoint y: 180, distance: 13.4
click at [428, 175] on div "Tại văn phòng" at bounding box center [441, 174] width 67 height 7
type input "0"
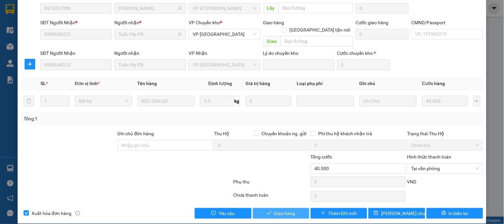
click at [297, 208] on button "Giao hàng" at bounding box center [281, 213] width 57 height 11
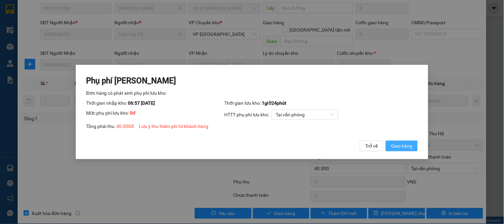
click at [403, 145] on span "Giao hàng" at bounding box center [401, 145] width 21 height 7
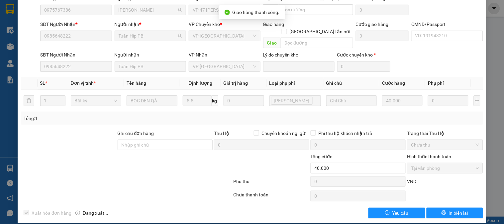
scroll to position [0, 0]
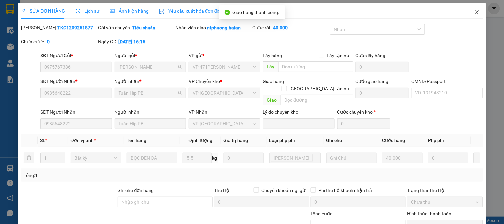
click at [475, 10] on icon "close" at bounding box center [477, 12] width 5 height 5
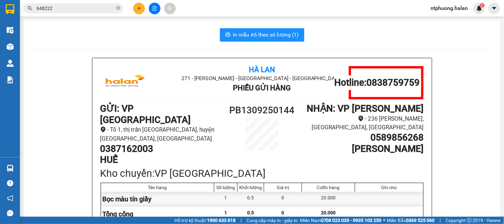
click at [82, 1] on div "Kết quả tìm kiếm ( 895 ) Bộ lọc Mã ĐH Trạng thái Món hàng Thu hộ Tổng cước Chưa…" at bounding box center [252, 8] width 504 height 17
click at [82, 6] on input "648222" at bounding box center [76, 8] width 78 height 7
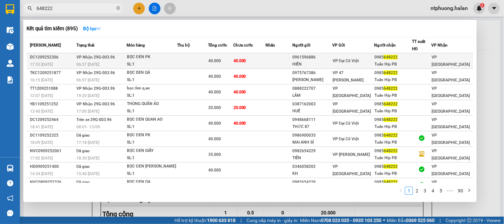
click at [67, 57] on div "DC1209252306" at bounding box center [52, 57] width 45 height 7
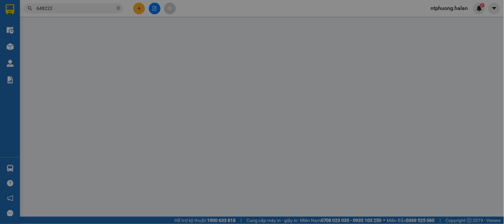
type input "0961596886"
type input "HIỀN"
type input "0985648222"
type input "Tuấn Híp PB"
type input "40.000"
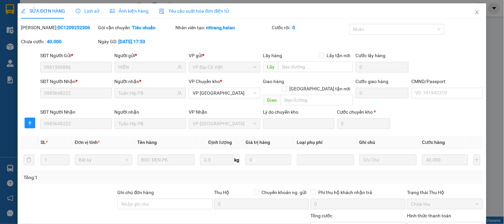
scroll to position [59, 0]
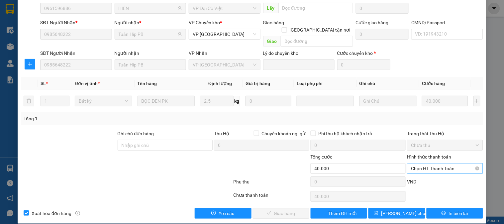
click at [432, 164] on span "Chọn HT Thanh Toán" at bounding box center [445, 169] width 68 height 10
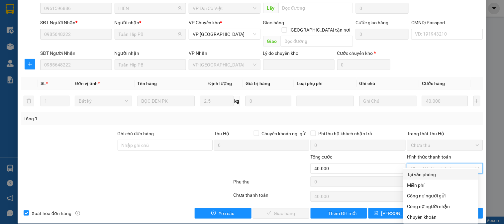
click at [431, 172] on div "Tại văn phòng" at bounding box center [441, 174] width 67 height 7
type input "0"
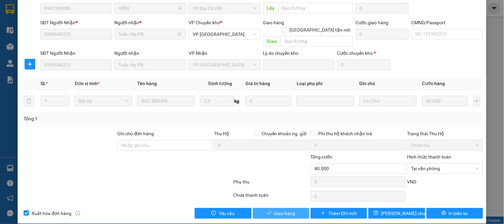
click at [286, 210] on span "Giao hàng" at bounding box center [284, 213] width 21 height 7
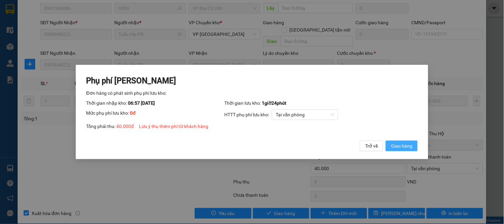
click at [409, 147] on span "Giao hàng" at bounding box center [401, 145] width 21 height 7
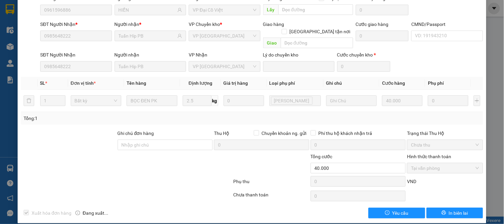
scroll to position [0, 0]
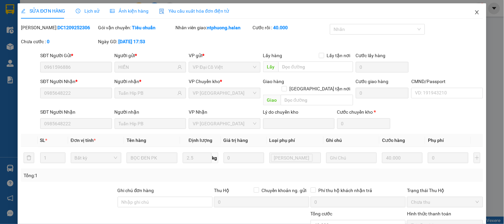
click at [475, 12] on icon "close" at bounding box center [477, 12] width 5 height 5
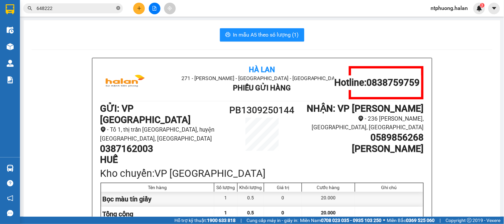
click at [118, 8] on icon "close-circle" at bounding box center [118, 8] width 4 height 4
click at [91, 8] on input "text" at bounding box center [76, 8] width 78 height 7
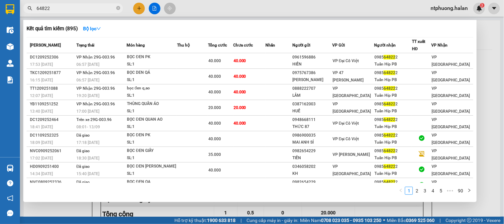
type input "648222"
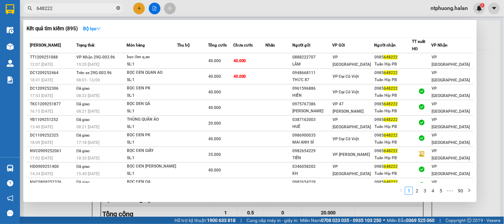
click at [118, 9] on icon "close-circle" at bounding box center [118, 8] width 4 height 4
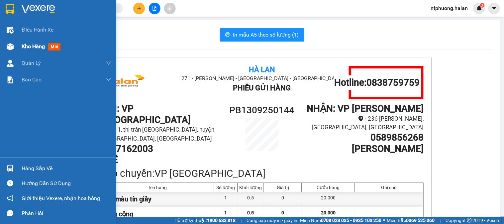
click at [34, 48] on span "Kho hàng" at bounding box center [33, 46] width 23 height 6
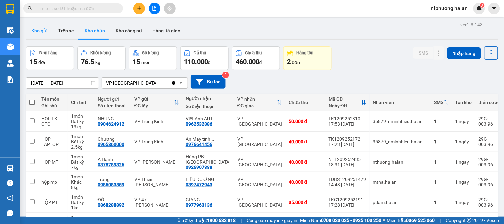
click at [39, 30] on button "Kho gửi" at bounding box center [39, 31] width 27 height 16
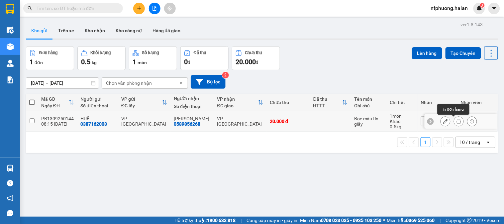
click at [457, 121] on icon at bounding box center [459, 121] width 5 height 5
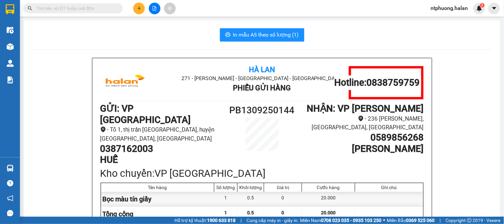
scroll to position [37, 0]
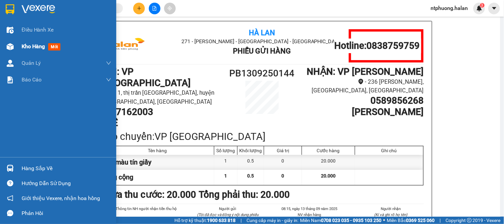
click at [35, 48] on span "Kho hàng" at bounding box center [33, 46] width 23 height 6
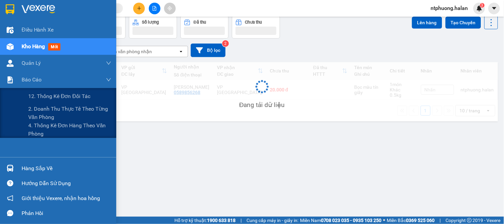
scroll to position [31, 0]
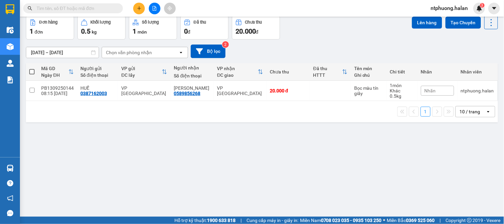
click at [32, 71] on span at bounding box center [31, 71] width 5 height 5
click at [32, 68] on input "checkbox" at bounding box center [32, 68] width 0 height 0
checkbox input "true"
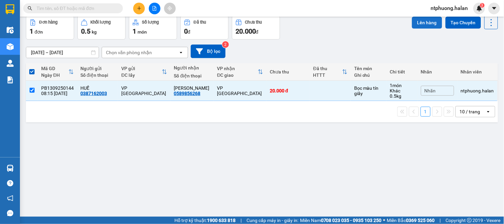
click at [420, 21] on button "Lên hàng" at bounding box center [427, 23] width 30 height 12
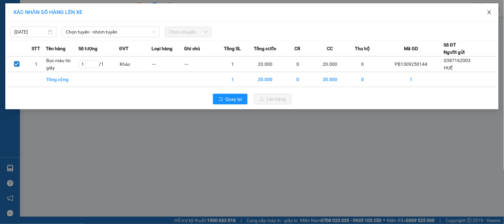
click at [492, 13] on icon "close" at bounding box center [489, 12] width 5 height 5
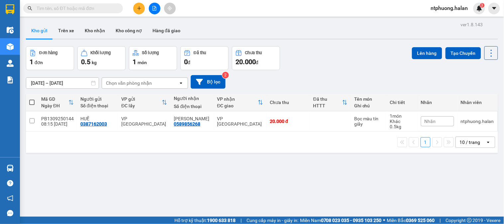
click at [32, 100] on span at bounding box center [31, 102] width 5 height 5
click at [32, 99] on input "checkbox" at bounding box center [32, 99] width 0 height 0
checkbox input "true"
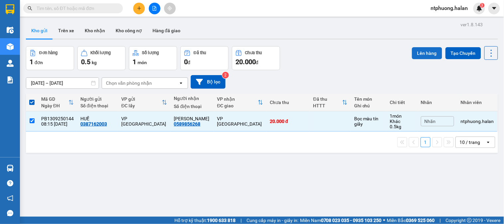
click at [423, 50] on button "Lên hàng" at bounding box center [427, 53] width 30 height 12
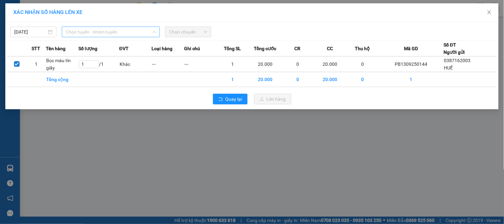
click at [114, 30] on span "Chọn tuyến - nhóm tuyến" at bounding box center [111, 32] width 90 height 10
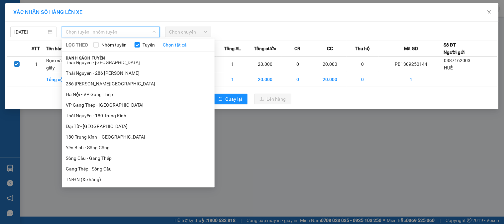
scroll to position [148, 0]
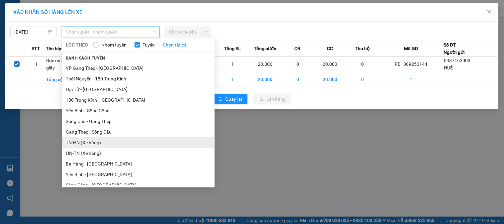
click at [82, 144] on li "TN-HN (Xe hàng)" at bounding box center [138, 142] width 153 height 11
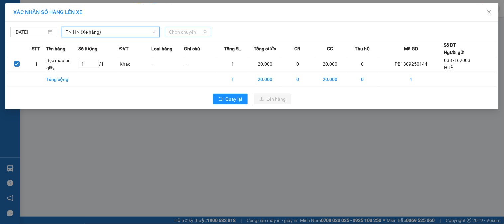
click at [203, 31] on span "Chọn chuyến" at bounding box center [188, 32] width 38 height 10
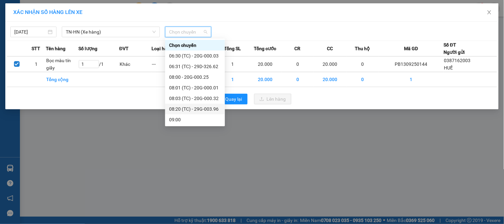
click at [205, 109] on div "08:20 (TC) - 29G-003.96" at bounding box center [195, 108] width 52 height 7
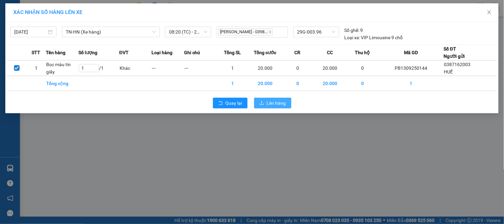
click at [285, 104] on span "Lên hàng" at bounding box center [276, 102] width 19 height 7
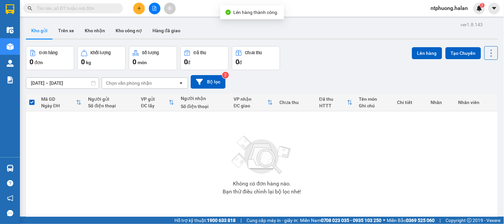
click at [86, 7] on input "text" at bounding box center [76, 8] width 78 height 7
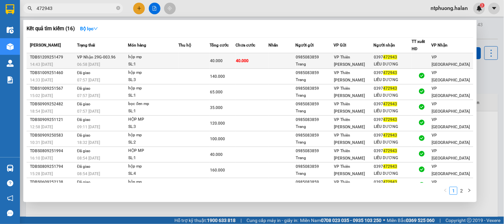
type input "472943"
click at [174, 61] on div "SL: 1" at bounding box center [153, 64] width 50 height 7
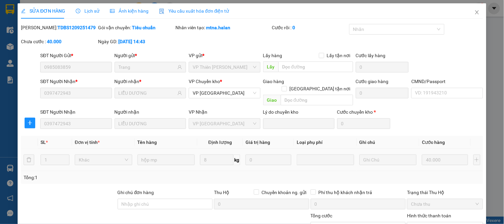
type input "0985083859"
type input "Trang"
type input "0397472943"
type input "LIỄU DƯƠNG"
type input "40.000"
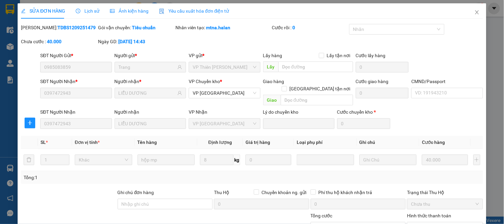
scroll to position [59, 0]
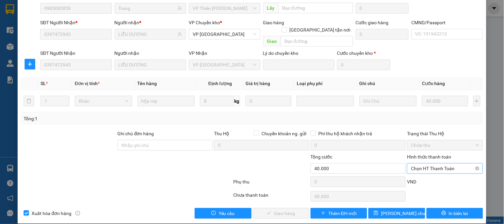
click at [417, 164] on span "Chọn HT Thanh Toán" at bounding box center [445, 169] width 68 height 10
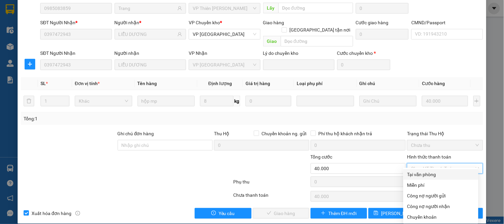
click at [420, 173] on div "Tại văn phòng" at bounding box center [441, 174] width 67 height 7
type input "0"
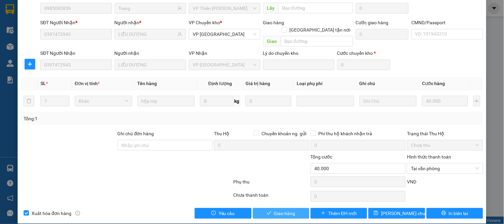
click at [291, 210] on span "Giao hàng" at bounding box center [284, 213] width 21 height 7
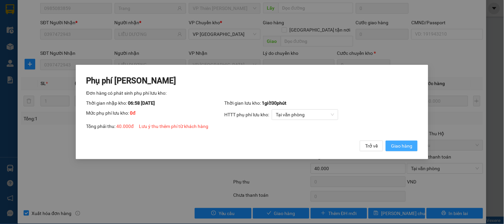
click at [403, 145] on span "Giao hàng" at bounding box center [401, 145] width 21 height 7
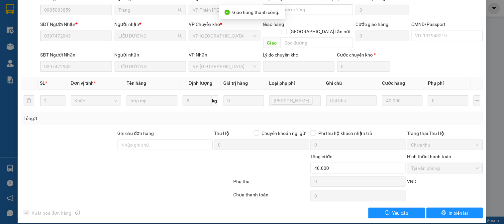
scroll to position [0, 0]
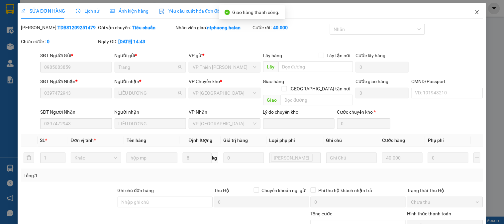
click at [476, 11] on icon "close" at bounding box center [478, 12] width 4 height 4
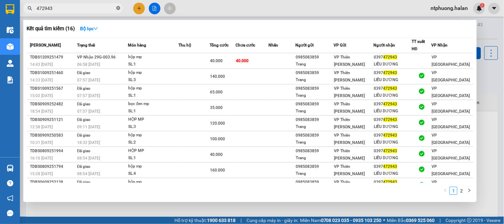
click at [117, 8] on icon "close-circle" at bounding box center [118, 8] width 4 height 4
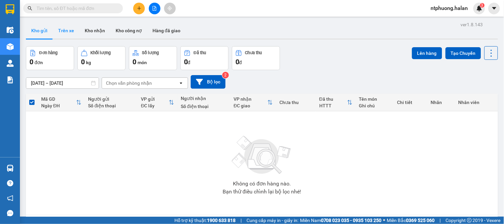
click at [74, 33] on button "Trên xe" at bounding box center [66, 31] width 27 height 16
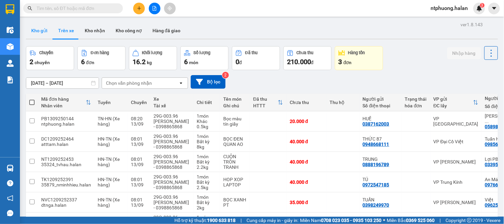
click at [35, 32] on button "Kho gửi" at bounding box center [39, 31] width 27 height 16
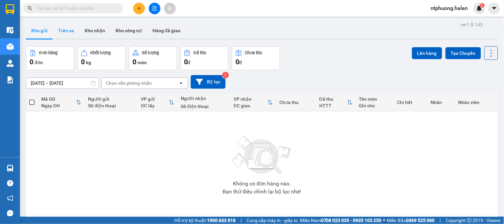
click at [61, 29] on button "Trên xe" at bounding box center [66, 31] width 27 height 16
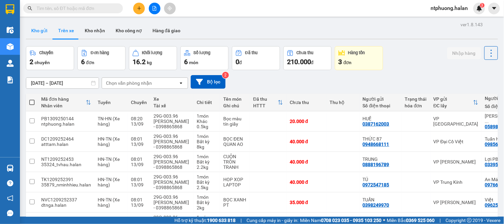
click at [39, 31] on button "Kho gửi" at bounding box center [39, 31] width 27 height 16
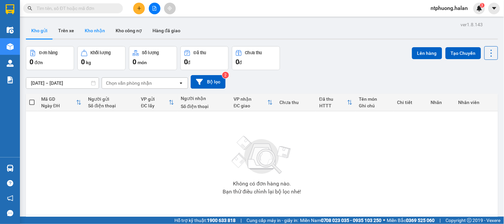
click at [88, 29] on button "Kho nhận" at bounding box center [94, 31] width 31 height 16
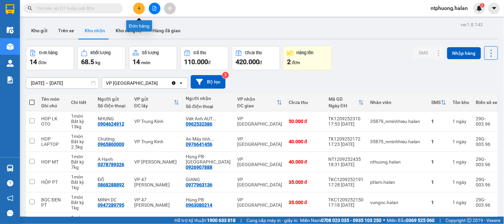
click at [140, 6] on icon "plus" at bounding box center [139, 8] width 5 height 5
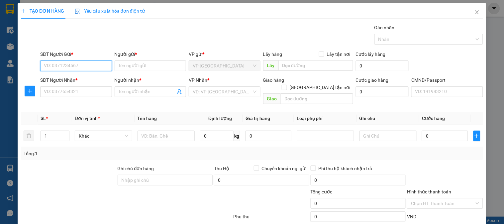
click at [83, 62] on input "SĐT Người Gửi *" at bounding box center [75, 66] width 71 height 11
type input "0972973899"
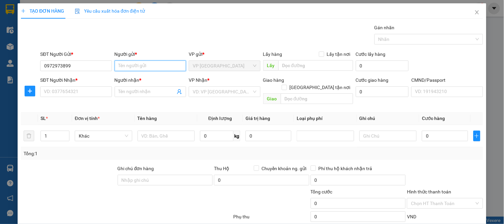
click at [157, 66] on input "Người gửi *" at bounding box center [150, 66] width 71 height 11
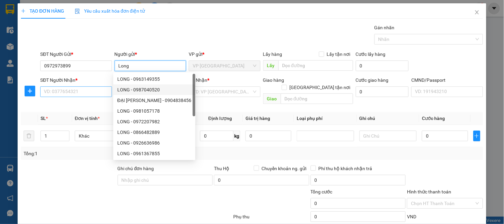
type input "Long"
click at [73, 91] on input "SĐT Người Nhận *" at bounding box center [75, 91] width 71 height 11
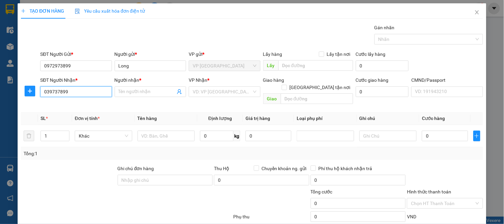
type input "0397378999"
click at [70, 105] on div "0397378999 - [PERSON_NAME]" at bounding box center [77, 104] width 66 height 7
type input "[PERSON_NAME]"
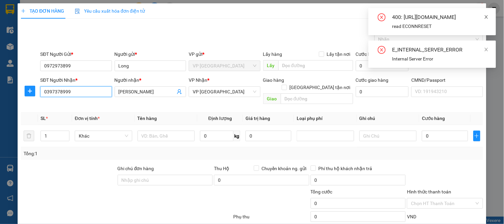
type input "0397378999"
click at [487, 17] on icon "close" at bounding box center [486, 17] width 5 height 5
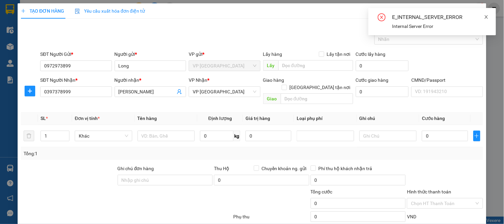
click at [486, 18] on icon "close" at bounding box center [486, 17] width 5 height 5
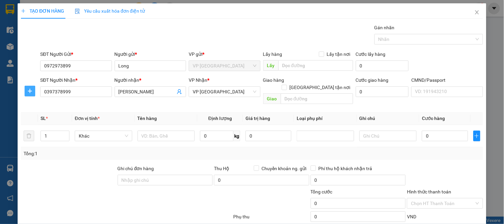
click at [28, 91] on icon "plus" at bounding box center [29, 90] width 5 height 5
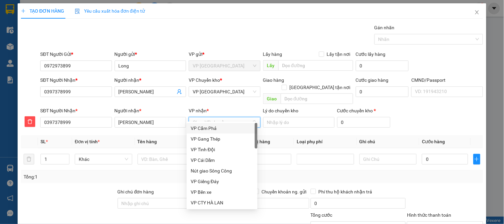
click at [225, 117] on input "VP nhận *" at bounding box center [222, 122] width 59 height 10
type input "d"
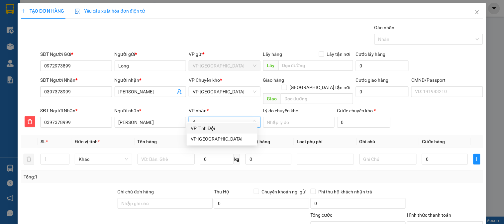
type input "đon"
click at [205, 128] on div "VP [GEOGRAPHIC_DATA]" at bounding box center [222, 128] width 63 height 7
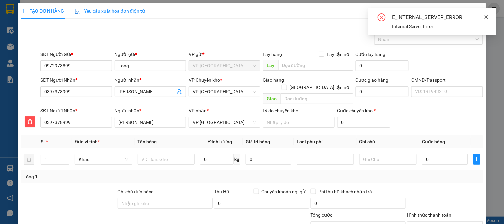
click at [487, 15] on icon "close" at bounding box center [486, 17] width 5 height 5
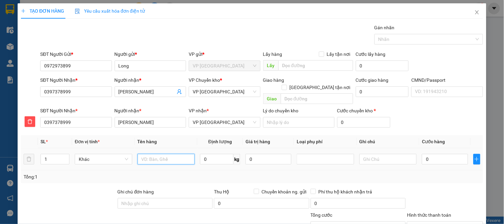
click at [162, 154] on input "text" at bounding box center [167, 159] width 58 height 11
type input "Hộp mầu vàng ĐT"
click at [222, 158] on div "0 kg" at bounding box center [220, 159] width 40 height 13
click at [216, 154] on input "0" at bounding box center [217, 159] width 34 height 11
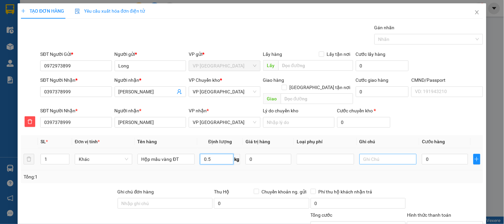
type input "0.5"
click at [402, 154] on input "text" at bounding box center [389, 159] width 58 height 11
click at [436, 154] on input "0" at bounding box center [445, 159] width 46 height 11
type input "3"
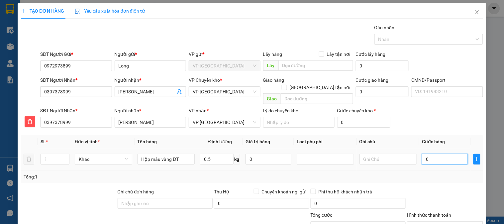
type input "3"
type input "35"
type input "350"
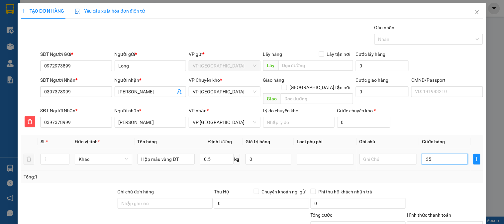
type input "350"
type input "3.500"
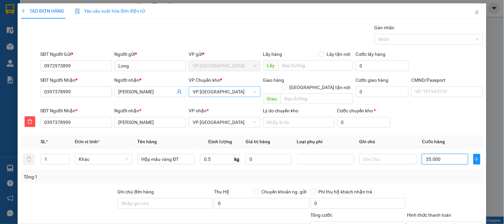
click at [225, 93] on span "VP [GEOGRAPHIC_DATA]" at bounding box center [225, 92] width 64 height 10
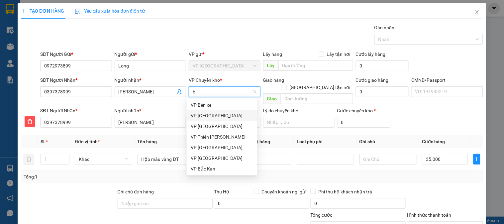
click at [213, 115] on div "VP [GEOGRAPHIC_DATA]" at bounding box center [222, 115] width 63 height 7
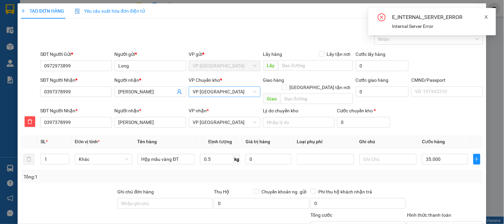
click at [488, 15] on icon "close" at bounding box center [486, 17] width 5 height 5
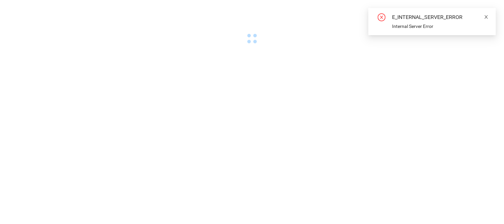
click at [487, 17] on icon "close" at bounding box center [486, 16] width 3 height 3
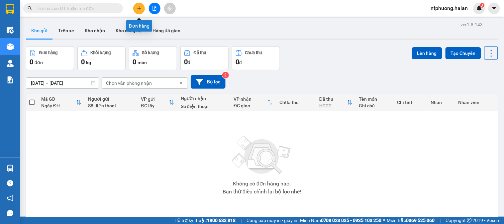
click at [139, 6] on icon "plus" at bounding box center [139, 8] width 5 height 5
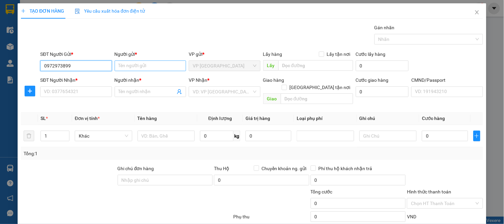
type input "0972973899"
click at [151, 64] on input "Người gửi *" at bounding box center [150, 66] width 71 height 11
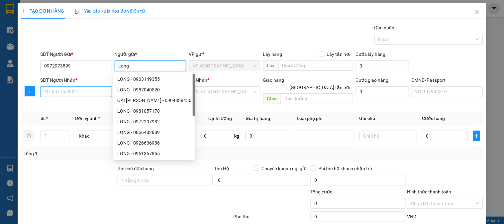
type input "Long"
click at [85, 88] on input "SĐT Người Nhận *" at bounding box center [75, 91] width 71 height 11
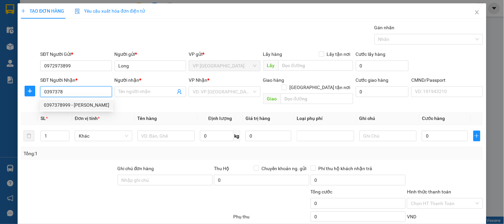
click at [69, 105] on div "0397378999 - [PERSON_NAME]" at bounding box center [77, 104] width 66 height 7
type input "0397378999"
type input "[PERSON_NAME]"
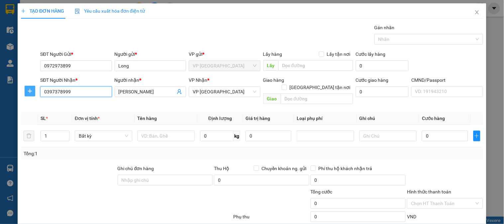
type input "0397378999"
drag, startPoint x: 29, startPoint y: 90, endPoint x: 61, endPoint y: 92, distance: 32.0
click at [33, 90] on span "plus" at bounding box center [30, 90] width 10 height 5
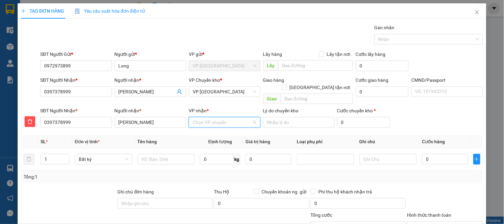
click at [205, 117] on input "VP nhận *" at bounding box center [222, 122] width 59 height 10
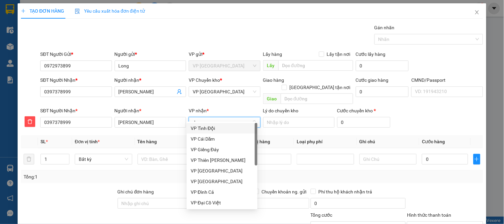
type input "d"
type input "đo"
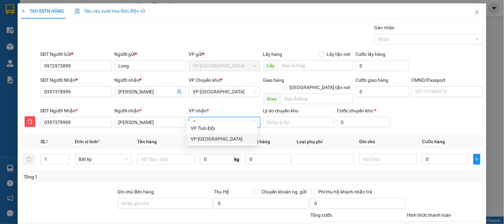
click at [209, 138] on div "VP [GEOGRAPHIC_DATA]" at bounding box center [222, 138] width 63 height 7
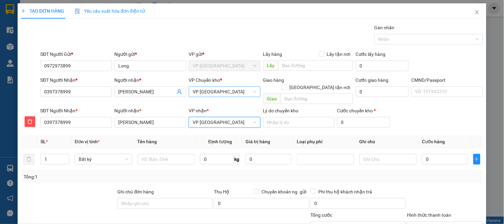
click at [218, 90] on span "VP [GEOGRAPHIC_DATA]" at bounding box center [225, 92] width 64 height 10
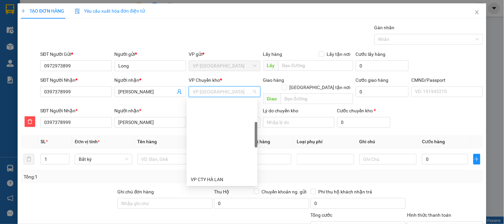
scroll to position [85, 0]
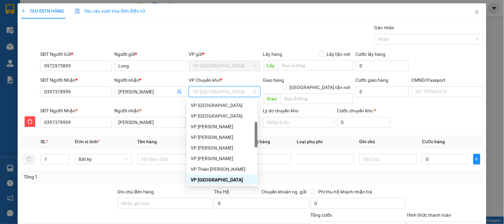
type input "b"
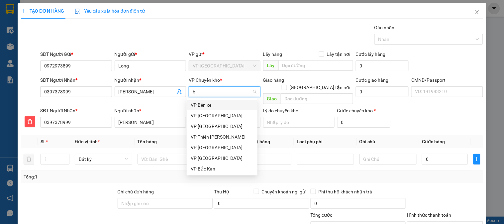
scroll to position [0, 0]
click at [205, 117] on div "VP [GEOGRAPHIC_DATA]" at bounding box center [222, 115] width 63 height 7
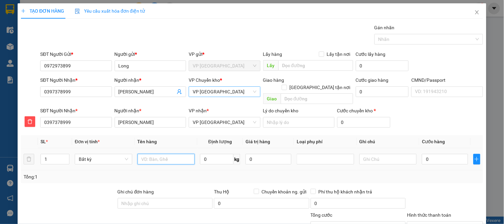
drag, startPoint x: 158, startPoint y: 153, endPoint x: 161, endPoint y: 151, distance: 4.0
click at [161, 154] on input "text" at bounding box center [167, 159] width 58 height 11
type input "Hộp mầu vàng ĐT"
click at [210, 154] on input "0" at bounding box center [217, 159] width 34 height 11
type input "0.5"
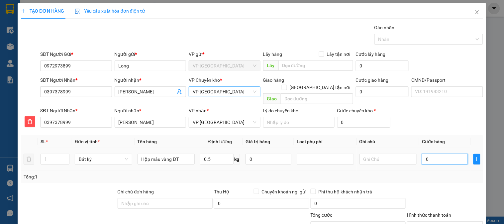
click at [442, 154] on input "0" at bounding box center [445, 159] width 46 height 11
type input "40.000"
click at [403, 154] on input "text" at bounding box center [389, 159] width 58 height 11
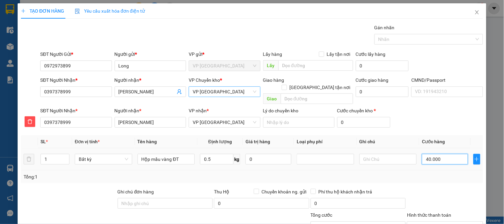
click at [423, 154] on input "40.000" at bounding box center [445, 159] width 46 height 11
type input "3"
type input "35"
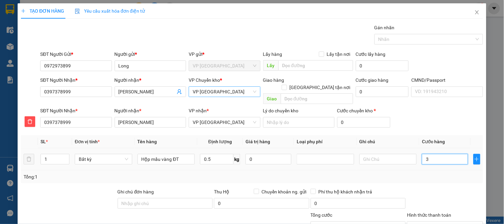
type input "35"
type input "350"
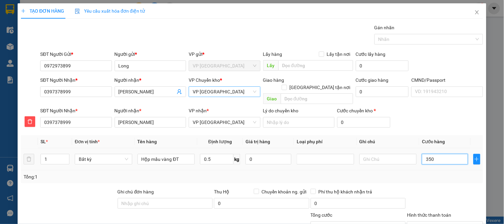
type input "3.500"
type input "35.000"
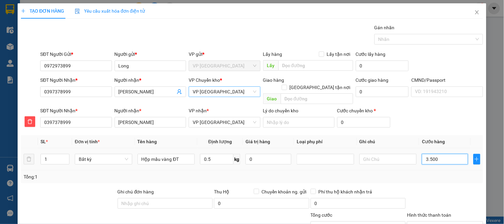
type input "35.000"
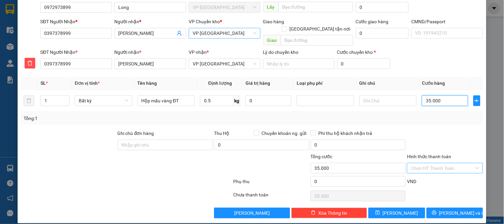
type input "35.000"
click at [434, 163] on input "Hình thức thanh toán" at bounding box center [442, 168] width 63 height 10
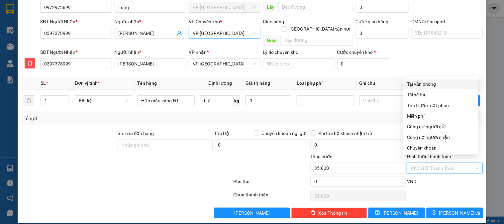
click at [423, 84] on div "Tại văn phòng" at bounding box center [441, 83] width 67 height 7
type input "0"
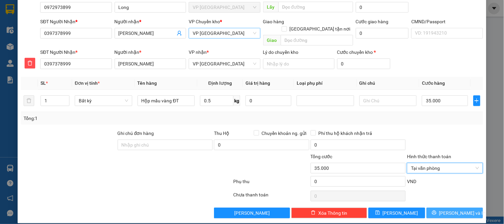
click at [446, 209] on span "[PERSON_NAME] và In" at bounding box center [463, 212] width 47 height 7
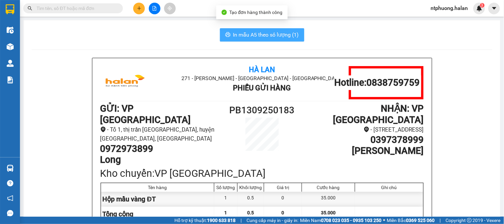
click at [245, 35] on span "In mẫu A5 theo số lượng (1)" at bounding box center [266, 35] width 66 height 8
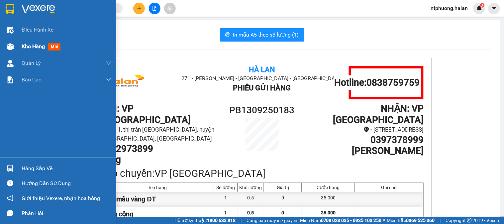
click at [41, 48] on span "Kho hàng" at bounding box center [33, 46] width 23 height 6
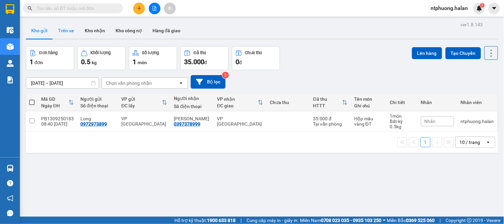
click at [65, 31] on button "Trên xe" at bounding box center [66, 31] width 27 height 16
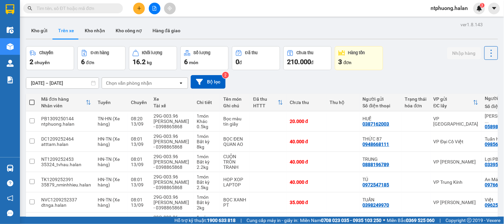
scroll to position [47, 0]
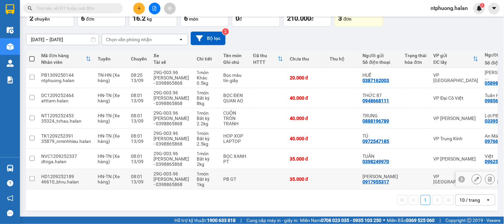
click at [469, 187] on td "VP [GEOGRAPHIC_DATA]" at bounding box center [457, 179] width 52 height 20
checkbox input "true"
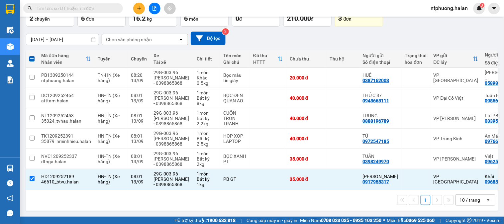
scroll to position [0, 90]
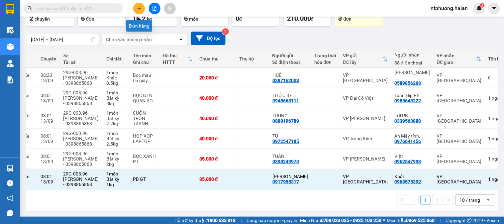
click at [141, 10] on icon "plus" at bounding box center [139, 8] width 5 height 5
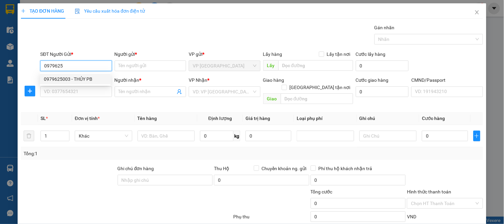
drag, startPoint x: 73, startPoint y: 79, endPoint x: 75, endPoint y: 89, distance: 10.2
click at [74, 81] on div "0979625003 - THỦY PB" at bounding box center [75, 78] width 63 height 7
type input "0979625003"
type input "THỦY PB"
type input "0979625003"
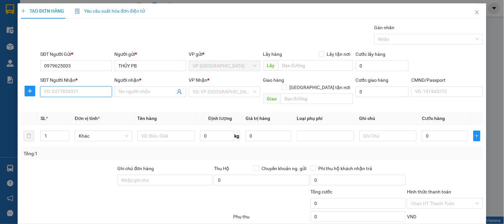
click at [75, 92] on input "SĐT Người Nhận *" at bounding box center [75, 91] width 71 height 11
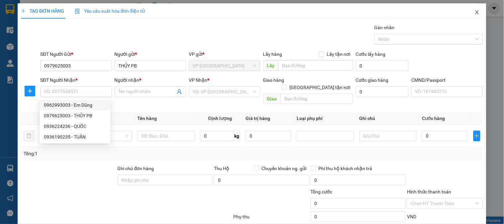
click at [475, 13] on icon "close" at bounding box center [477, 12] width 5 height 5
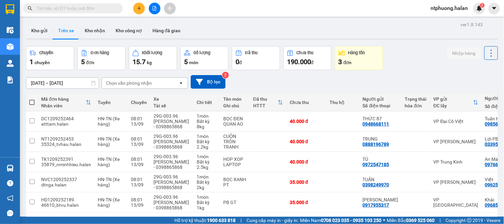
click at [91, 7] on input "text" at bounding box center [76, 8] width 78 height 7
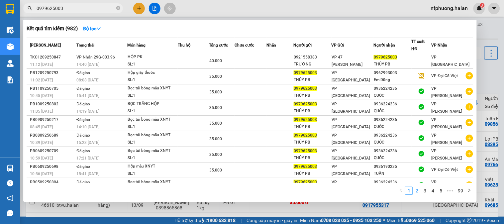
type input "0979625003"
click at [418, 191] on link "2" at bounding box center [417, 190] width 7 height 7
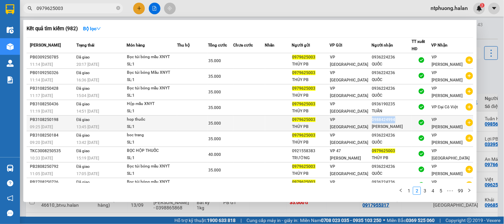
copy div "0988424994"
drag, startPoint x: 374, startPoint y: 120, endPoint x: 397, endPoint y: 121, distance: 23.0
click at [397, 121] on div "0988424994" at bounding box center [391, 119] width 39 height 7
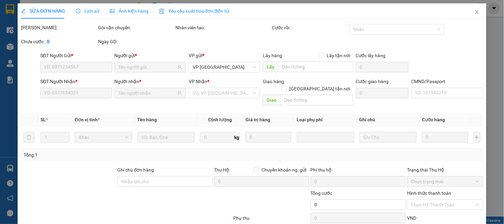
type input "0979625003"
type input "0988424994"
type input "35.000"
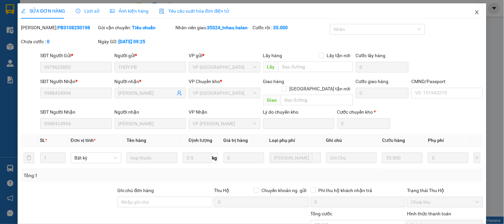
click at [476, 11] on icon "close" at bounding box center [478, 12] width 4 height 4
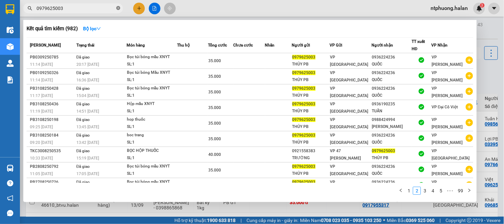
click at [117, 7] on icon "close-circle" at bounding box center [118, 8] width 4 height 4
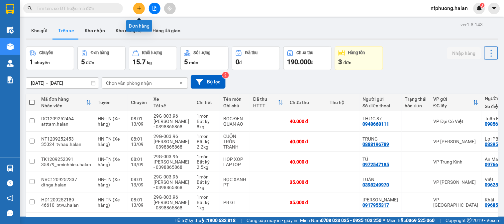
click at [140, 8] on icon "plus" at bounding box center [139, 8] width 5 height 5
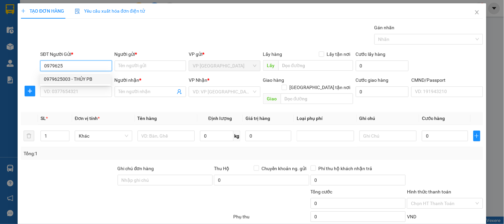
click at [68, 79] on div "0979625003 - THỦY PB" at bounding box center [75, 78] width 63 height 7
type input "0979625003"
type input "THỦY PB"
type input "0979625003"
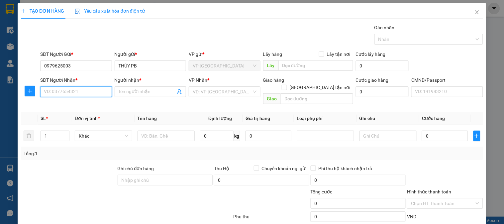
click at [67, 90] on input "SĐT Người Nhận *" at bounding box center [75, 91] width 71 height 11
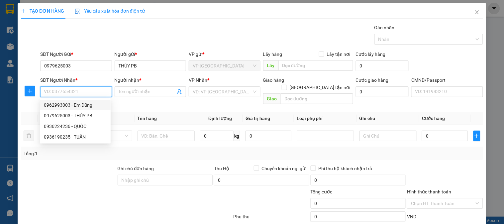
paste input "0988424994"
type input "0988424994"
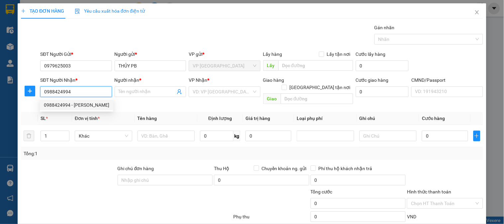
click at [68, 104] on div "0988424994 - [PERSON_NAME]" at bounding box center [77, 104] width 66 height 7
type input "[PERSON_NAME]"
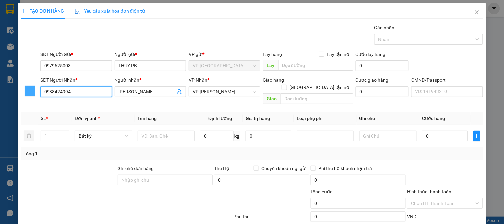
type input "0988424994"
drag, startPoint x: 27, startPoint y: 88, endPoint x: 131, endPoint y: 104, distance: 104.9
click at [36, 89] on div at bounding box center [30, 91] width 18 height 11
drag, startPoint x: 28, startPoint y: 91, endPoint x: 57, endPoint y: 91, distance: 28.3
click at [29, 91] on icon "plus" at bounding box center [29, 90] width 5 height 5
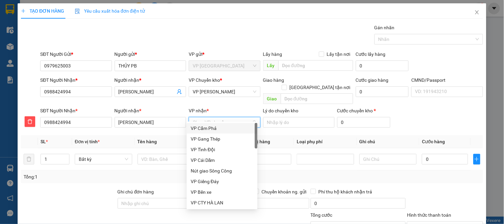
click at [206, 118] on input "VP nhận *" at bounding box center [222, 122] width 59 height 10
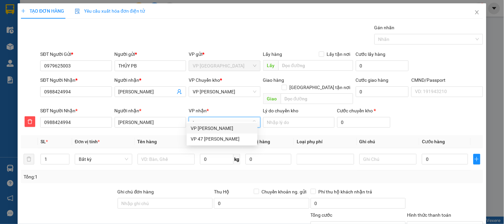
type input "trai"
click at [215, 128] on div "VP [PERSON_NAME]" at bounding box center [222, 128] width 63 height 7
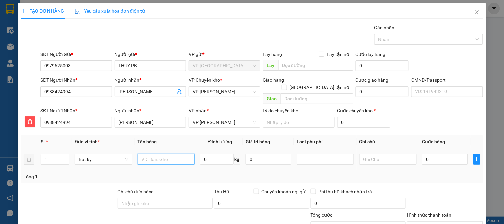
click at [158, 154] on input "text" at bounding box center [167, 159] width 58 height 11
type input "Hộp mẫu XNYT"
click at [210, 154] on input "0" at bounding box center [217, 159] width 34 height 11
type input "0.1"
click at [439, 154] on input "0" at bounding box center [445, 159] width 46 height 11
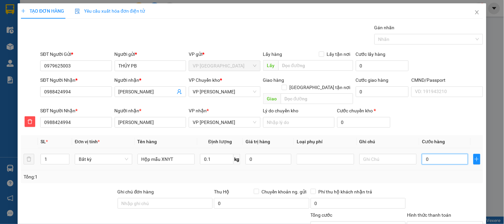
type input "35.000"
click at [221, 90] on span "VP [PERSON_NAME]" at bounding box center [225, 92] width 64 height 10
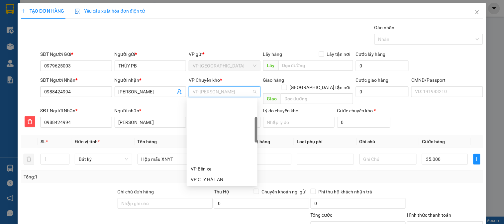
scroll to position [64, 0]
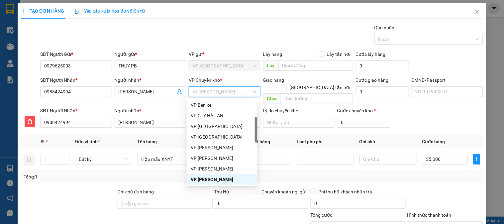
type input "b"
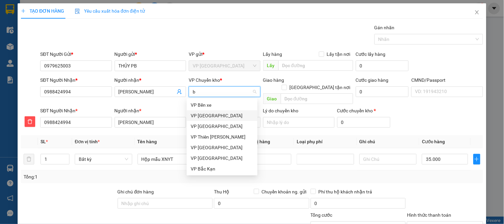
drag, startPoint x: 207, startPoint y: 112, endPoint x: 320, endPoint y: 155, distance: 121.2
click at [207, 112] on div "VP [GEOGRAPHIC_DATA]" at bounding box center [222, 115] width 63 height 7
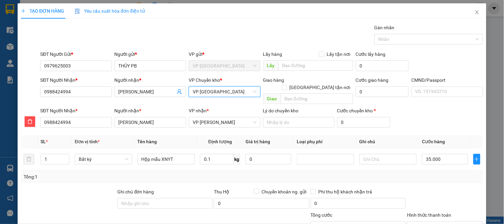
scroll to position [59, 0]
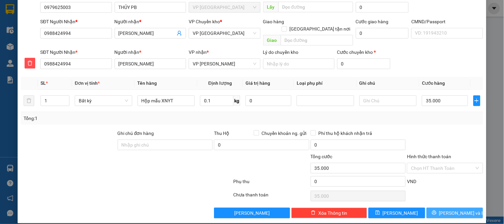
click at [455, 209] on span "[PERSON_NAME] và In" at bounding box center [463, 212] width 47 height 7
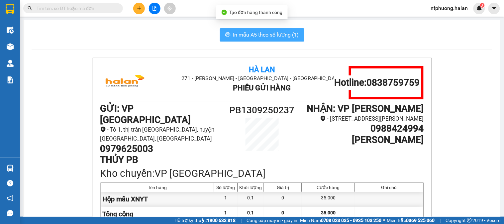
click at [258, 34] on span "In mẫu A5 theo số lượng (1)" at bounding box center [266, 35] width 66 height 8
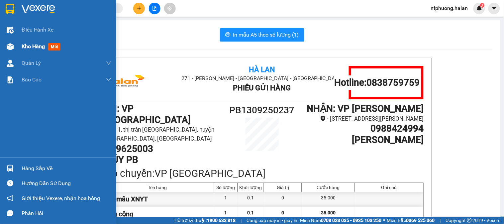
click at [29, 48] on span "Kho hàng" at bounding box center [33, 46] width 23 height 6
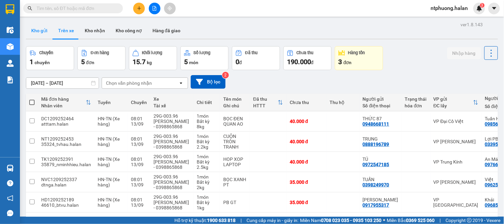
click at [41, 37] on button "Kho gửi" at bounding box center [39, 31] width 27 height 16
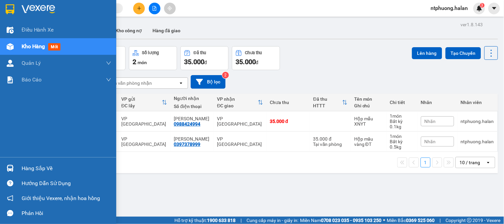
click at [34, 171] on div "Hàng sắp về" at bounding box center [67, 169] width 90 height 10
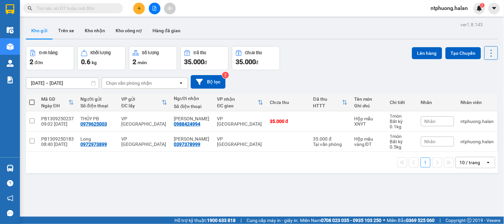
drag, startPoint x: 406, startPoint y: 180, endPoint x: 284, endPoint y: 223, distance: 129.5
click at [405, 180] on section "Kết quả tìm kiếm ( 982 ) Bộ lọc Mã ĐH Trạng thái Món hàng Thu hộ Tổng cước Chưa…" at bounding box center [252, 112] width 504 height 224
click at [138, 3] on button at bounding box center [139, 9] width 12 height 12
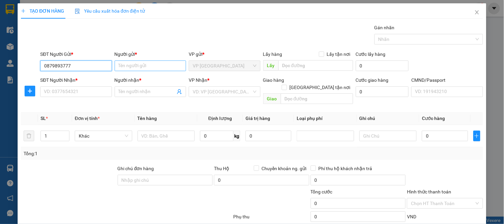
type input "0879893777"
click at [154, 64] on input "Người gửi *" at bounding box center [150, 66] width 71 height 11
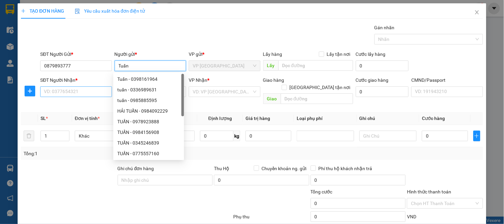
type input "Tuấn"
click at [84, 95] on input "SĐT Người Nhận *" at bounding box center [75, 91] width 71 height 11
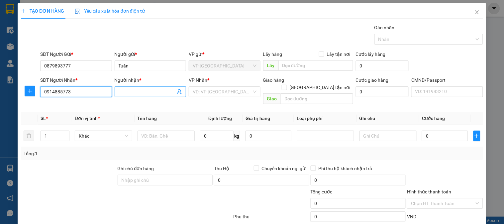
type input "0914885773"
click at [152, 89] on input "Người nhận *" at bounding box center [147, 91] width 57 height 7
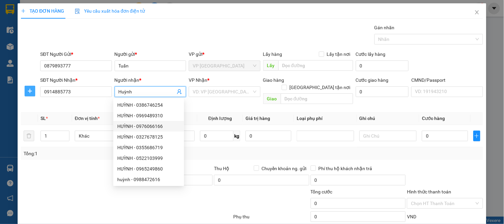
type input "Huỳnh"
click at [31, 91] on icon "plus" at bounding box center [30, 91] width 4 height 0
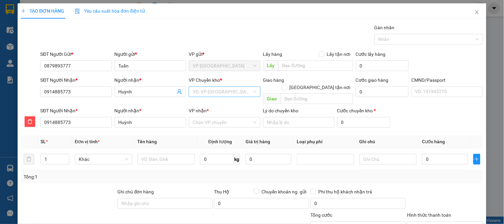
click at [218, 91] on input "search" at bounding box center [222, 92] width 59 height 10
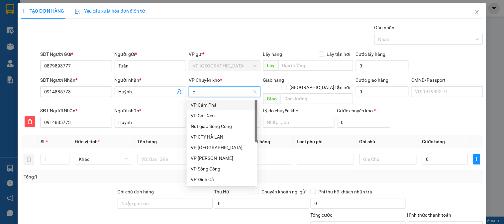
type input "cu"
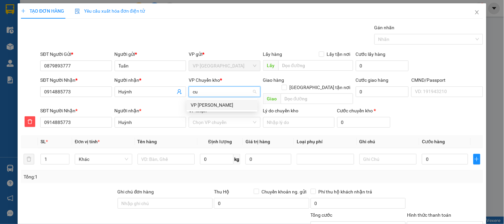
click at [214, 102] on div "VP [PERSON_NAME]" at bounding box center [222, 104] width 63 height 7
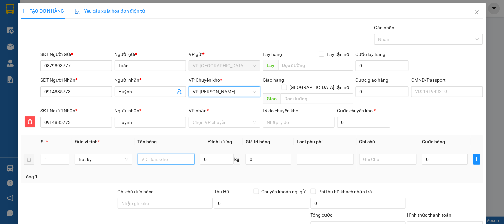
click at [164, 154] on input "text" at bounding box center [167, 159] width 58 height 11
type input "PB HL BSX"
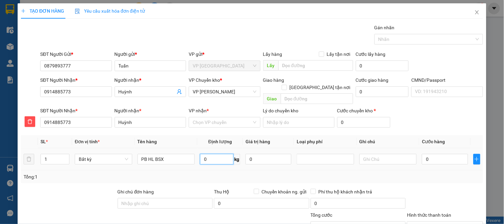
click at [211, 154] on input "0" at bounding box center [217, 159] width 34 height 11
type input "0.1"
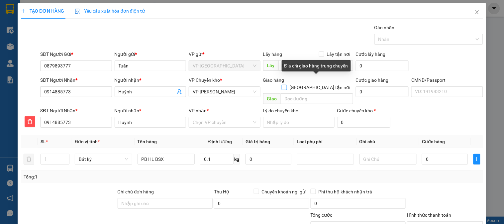
click at [287, 85] on input "[GEOGRAPHIC_DATA] tận nơi" at bounding box center [284, 87] width 5 height 5
checkbox input "true"
type input "35.000"
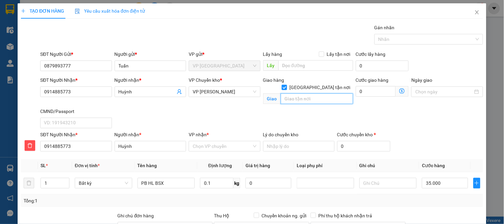
click at [309, 93] on input "text" at bounding box center [317, 98] width 72 height 11
type input "151 [PERSON_NAME] , [GEOGRAPHIC_DATA] , [GEOGRAPHIC_DATA]"
click at [400, 92] on icon "dollar-circle" at bounding box center [402, 90] width 5 height 5
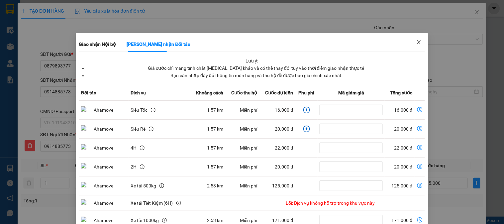
click at [417, 43] on icon "close" at bounding box center [419, 42] width 5 height 5
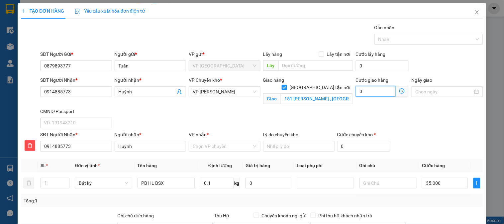
click at [377, 92] on input "0" at bounding box center [376, 91] width 40 height 11
type input "35.002"
type input "2"
type input "35.025"
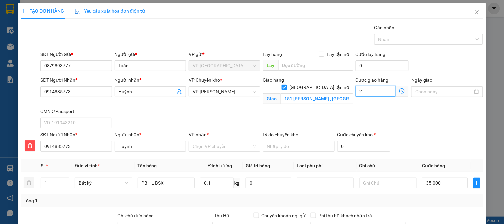
type input "35.025"
type input "25"
type input "60.000"
type input "25.000"
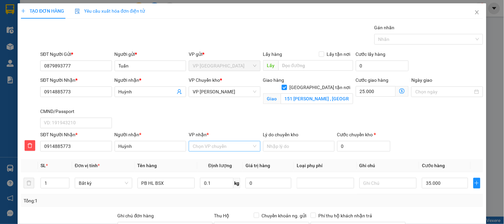
click at [220, 148] on input "VP nhận *" at bounding box center [222, 146] width 59 height 10
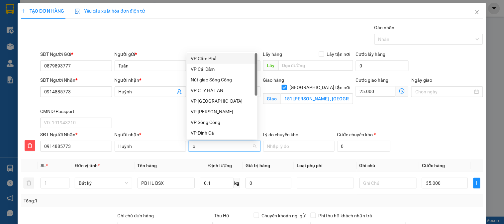
type input "cu"
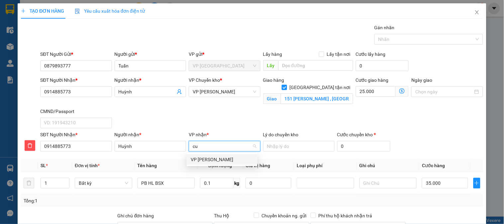
click at [225, 160] on div "VP [PERSON_NAME]" at bounding box center [222, 159] width 63 height 7
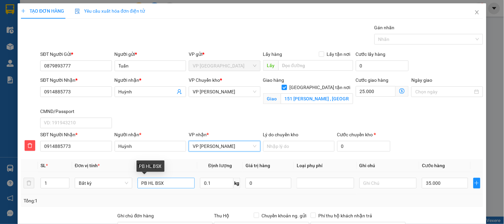
scroll to position [90, 0]
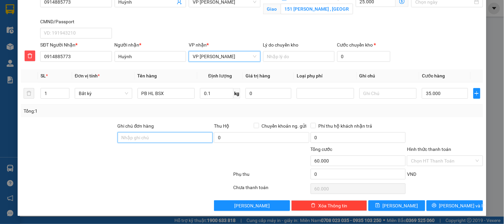
click at [147, 137] on input "Ghi chú đơn hàng" at bounding box center [165, 137] width 95 height 11
type input "Khách cần gấp"
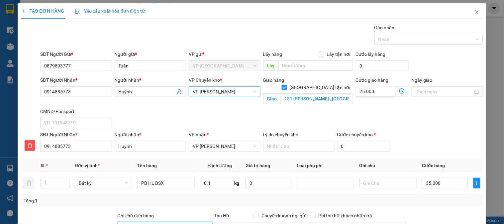
click at [233, 91] on span "VP [PERSON_NAME]" at bounding box center [225, 92] width 64 height 10
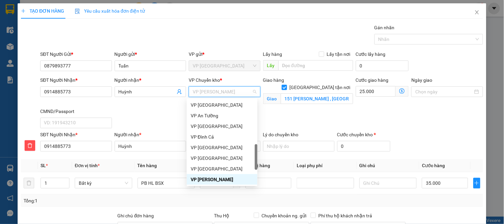
type input "b"
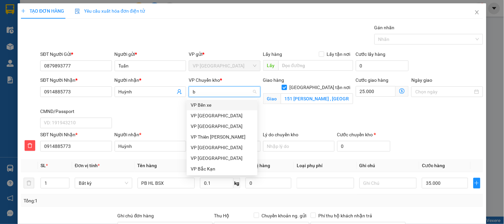
scroll to position [0, 0]
click at [204, 117] on div "VP [GEOGRAPHIC_DATA]" at bounding box center [222, 115] width 63 height 7
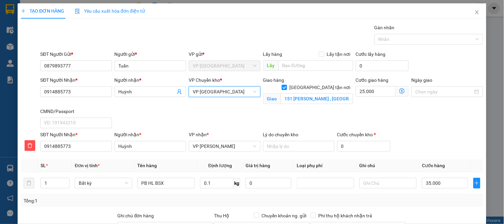
scroll to position [37, 0]
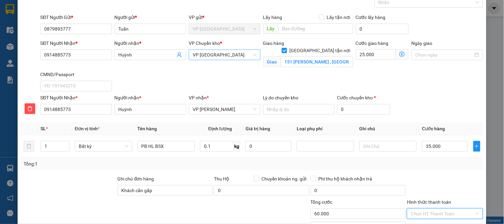
click at [440, 214] on input "Hình thức thanh toán" at bounding box center [442, 214] width 63 height 10
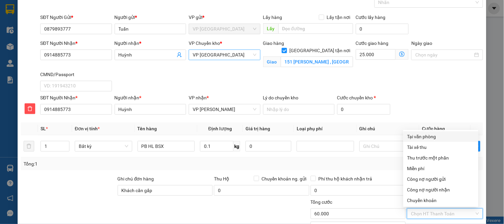
click at [421, 138] on div "Tại văn phòng" at bounding box center [441, 136] width 67 height 7
type input "0"
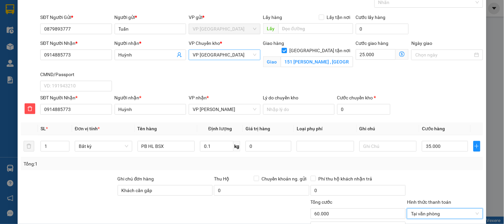
scroll to position [90, 0]
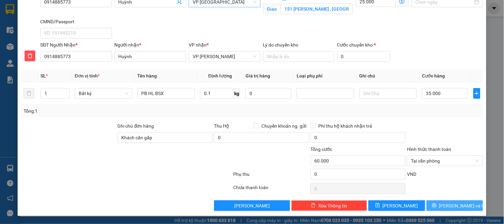
click at [447, 208] on span "[PERSON_NAME] và In" at bounding box center [463, 205] width 47 height 7
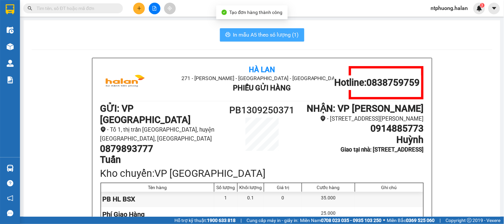
click at [243, 31] on span "In mẫu A5 theo số lượng (1)" at bounding box center [266, 35] width 66 height 8
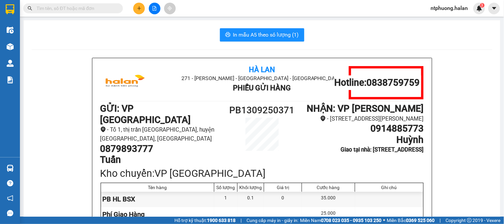
click at [95, 7] on input "text" at bounding box center [76, 8] width 78 height 7
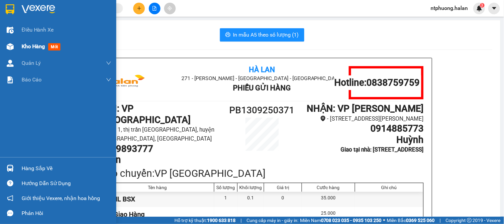
drag, startPoint x: 22, startPoint y: 45, endPoint x: 26, endPoint y: 46, distance: 3.7
click at [24, 45] on span "Kho hàng" at bounding box center [33, 46] width 23 height 6
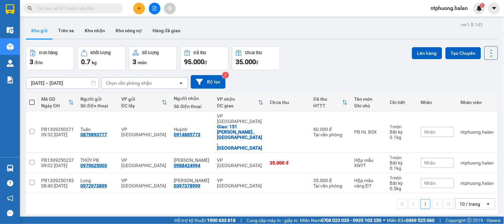
click at [31, 101] on span at bounding box center [31, 102] width 5 height 5
click at [32, 99] on input "checkbox" at bounding box center [32, 99] width 0 height 0
checkbox input "true"
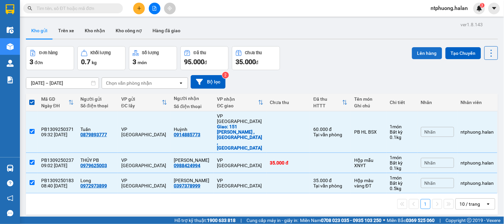
click at [427, 51] on button "Lên hàng" at bounding box center [427, 53] width 30 height 12
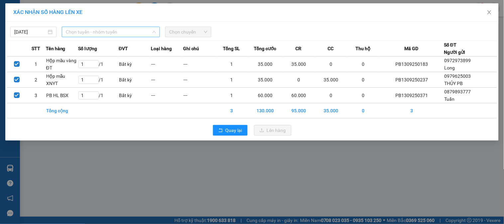
click at [122, 27] on div "Chọn tuyến - nhóm tuyến" at bounding box center [111, 32] width 98 height 11
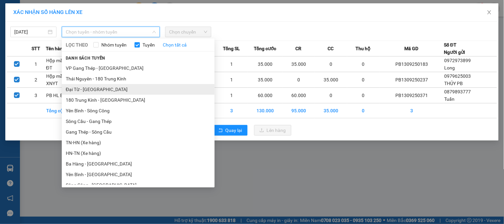
scroll to position [185, 0]
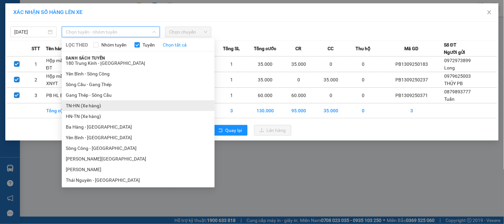
click at [85, 105] on li "TN-HN (Xe hàng)" at bounding box center [138, 105] width 153 height 11
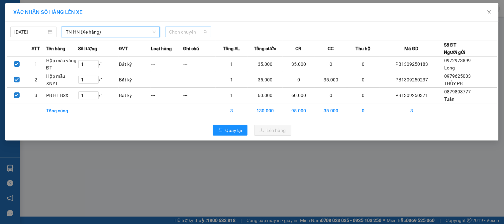
click at [198, 31] on span "Chọn chuyến" at bounding box center [188, 32] width 38 height 10
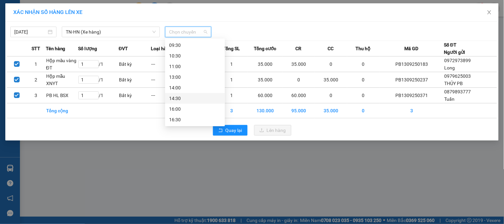
scroll to position [22, 0]
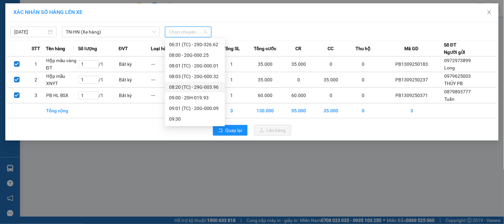
click at [200, 87] on div "08:20 (TC) - 29G-003.96" at bounding box center [195, 86] width 52 height 7
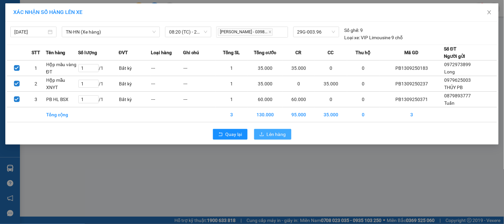
click at [282, 134] on span "Lên hàng" at bounding box center [276, 134] width 19 height 7
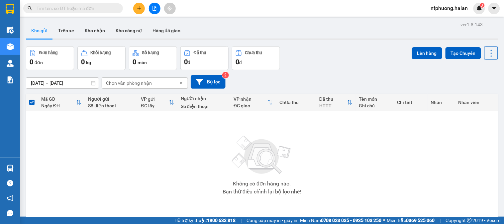
click at [87, 9] on input "text" at bounding box center [76, 8] width 78 height 7
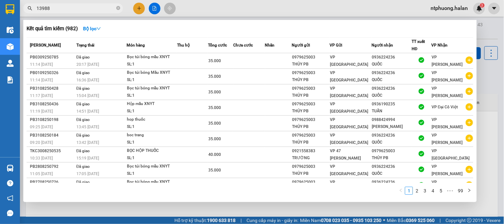
type input "139888"
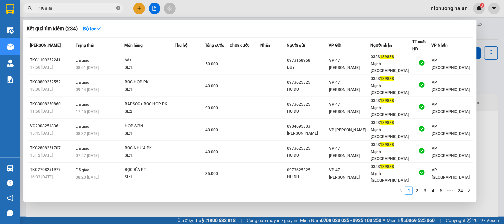
click at [118, 6] on icon "close-circle" at bounding box center [118, 8] width 4 height 4
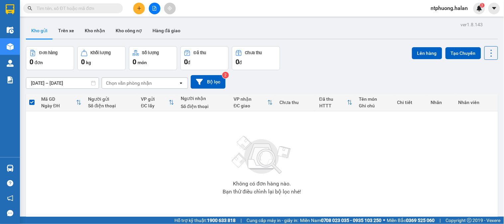
click at [94, 8] on input "text" at bounding box center [76, 8] width 78 height 7
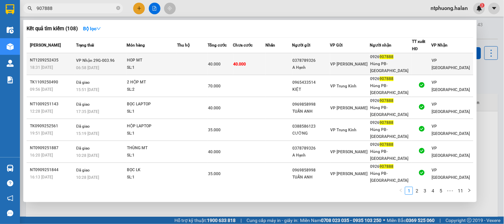
type input "907888"
click at [189, 64] on td at bounding box center [192, 64] width 31 height 22
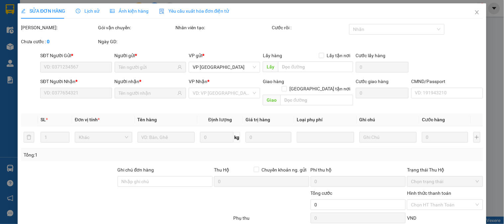
type input "0378789326"
type input "A Hạnh"
type input "0926907888"
type input "Hùng PB-[GEOGRAPHIC_DATA]"
type input "40.000"
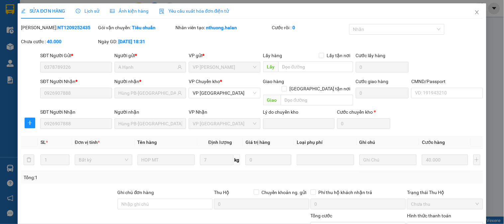
scroll to position [59, 0]
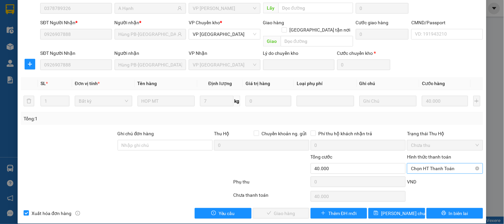
click at [426, 164] on span "Chọn HT Thanh Toán" at bounding box center [445, 169] width 68 height 10
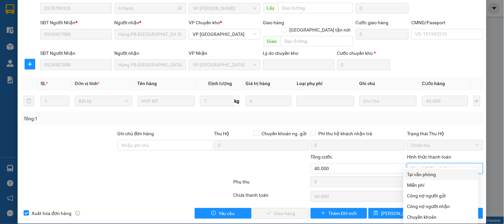
click at [424, 173] on div "Tại văn phòng" at bounding box center [441, 174] width 67 height 7
type input "0"
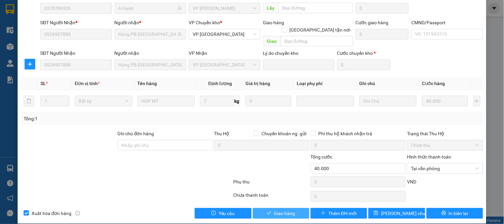
click at [287, 210] on span "Giao hàng" at bounding box center [284, 213] width 21 height 7
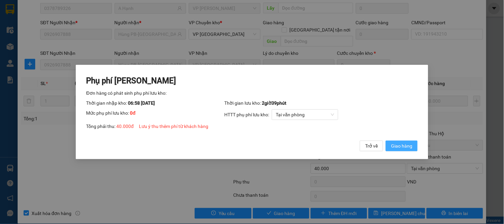
click at [404, 147] on span "Giao hàng" at bounding box center [401, 145] width 21 height 7
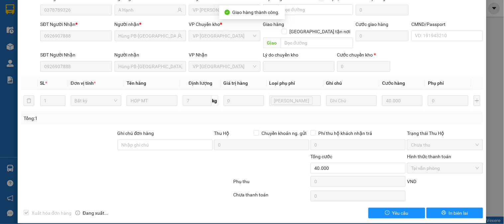
scroll to position [0, 0]
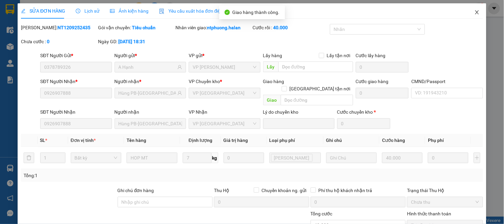
click at [475, 13] on icon "close" at bounding box center [477, 12] width 5 height 5
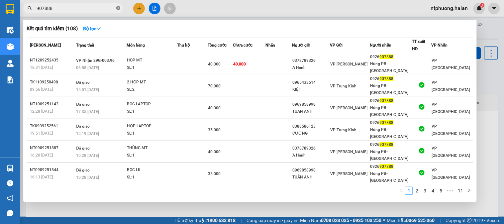
click at [118, 7] on icon "close-circle" at bounding box center [118, 8] width 4 height 4
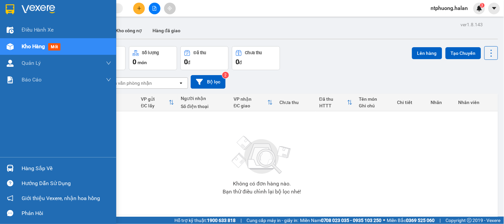
click at [35, 49] on span "Kho hàng" at bounding box center [33, 46] width 23 height 6
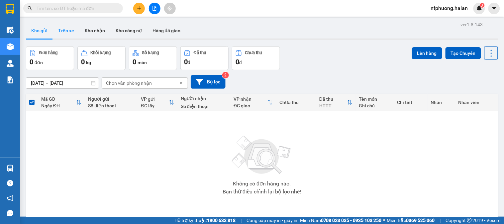
click at [63, 28] on button "Trên xe" at bounding box center [66, 31] width 27 height 16
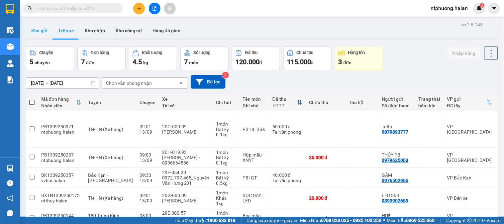
click at [40, 30] on button "Kho gửi" at bounding box center [39, 31] width 27 height 16
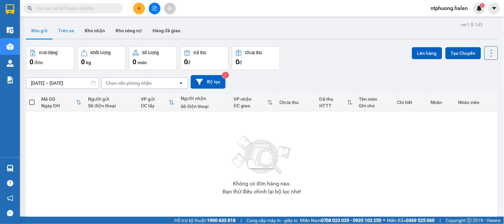
click at [61, 33] on button "Trên xe" at bounding box center [66, 31] width 27 height 16
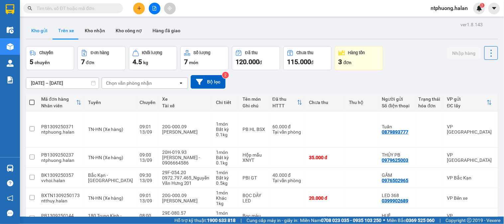
click at [41, 32] on button "Kho gửi" at bounding box center [39, 31] width 27 height 16
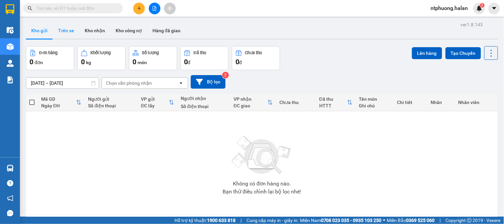
click at [65, 32] on button "Trên xe" at bounding box center [66, 31] width 27 height 16
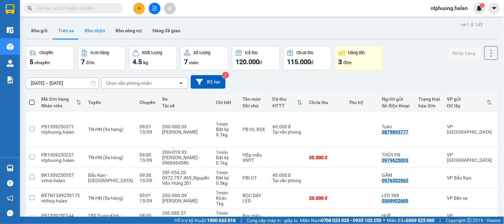
click at [95, 31] on button "Kho nhận" at bounding box center [94, 31] width 31 height 16
type input "[DATE] – [DATE]"
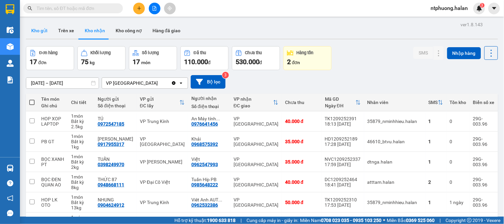
click at [46, 32] on button "Kho gửi" at bounding box center [39, 31] width 27 height 16
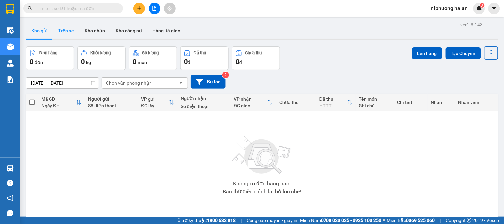
click at [65, 31] on button "Trên xe" at bounding box center [66, 31] width 27 height 16
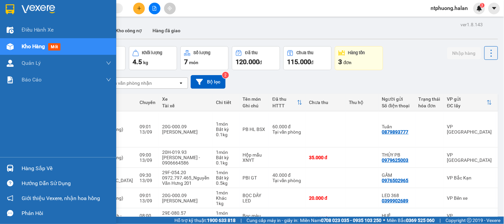
click at [26, 166] on div "Hàng sắp về" at bounding box center [67, 169] width 90 height 10
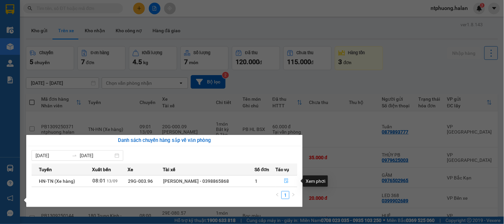
click at [287, 181] on icon "file-done" at bounding box center [287, 181] width 4 height 5
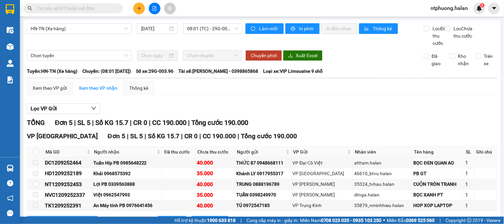
scroll to position [36, 0]
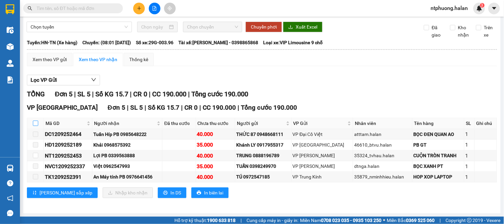
click at [34, 124] on input "checkbox" at bounding box center [35, 123] width 5 height 5
checkbox input "true"
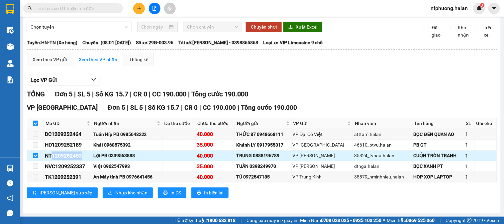
drag, startPoint x: 52, startPoint y: 156, endPoint x: 85, endPoint y: 160, distance: 32.8
click at [85, 160] on div "NT1209252453" at bounding box center [68, 156] width 46 height 8
copy div "1209252453"
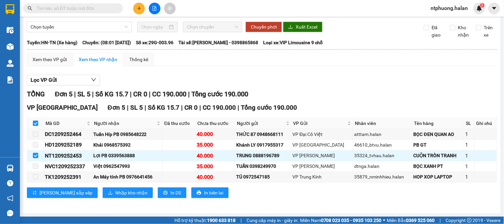
click at [93, 5] on input "text" at bounding box center [76, 8] width 78 height 7
paste input "1209252453"
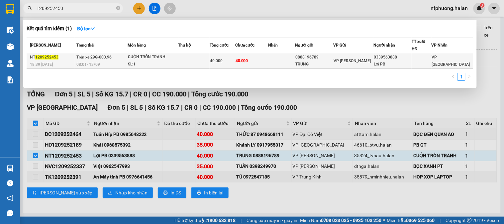
type input "1209252453"
click at [178, 63] on div "SL: 1" at bounding box center [153, 64] width 50 height 7
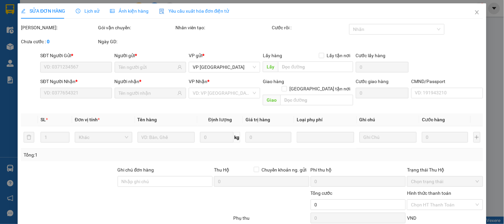
type input "0888196789"
type input "TRUNG"
type input "0339563888"
type input "Lợi PB"
type input "40.000"
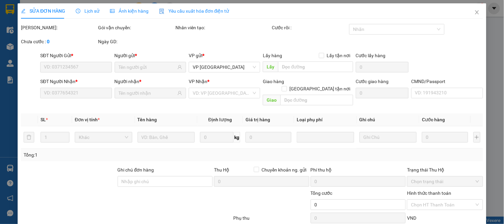
type input "40.000"
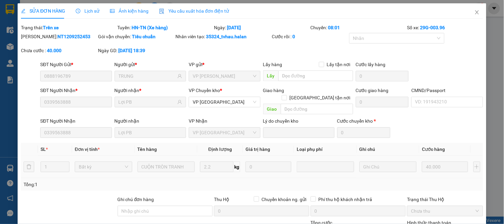
scroll to position [66, 0]
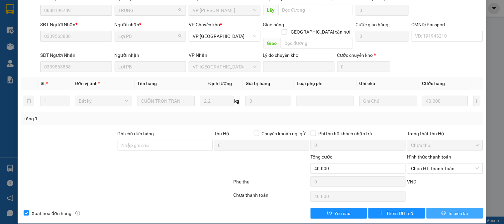
click at [454, 210] on span "In biên lai" at bounding box center [458, 213] width 19 height 7
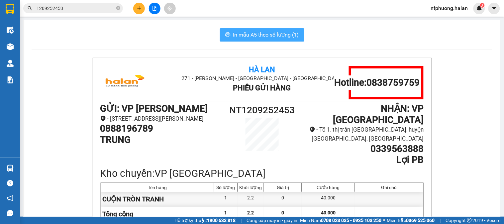
click at [257, 38] on span "In mẫu A5 theo số lượng (1)" at bounding box center [266, 35] width 66 height 8
click at [98, 11] on input "1209252453" at bounding box center [76, 8] width 78 height 7
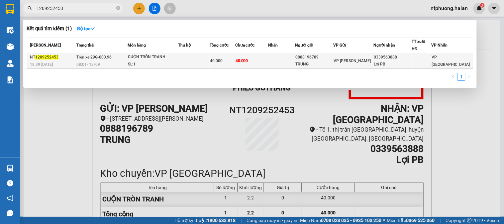
click at [207, 63] on td at bounding box center [194, 61] width 31 height 16
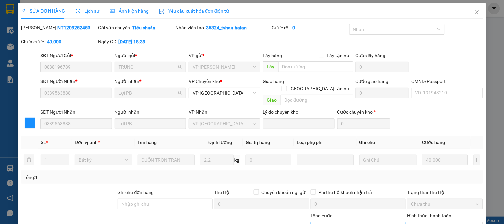
type input "0888196789"
type input "TRUNG"
type input "0339563888"
type input "Lợi PB"
type input "40.000"
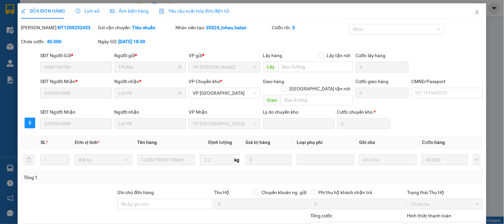
scroll to position [59, 0]
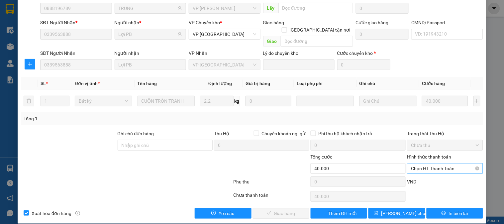
click at [434, 164] on span "Chọn HT Thanh Toán" at bounding box center [445, 169] width 68 height 10
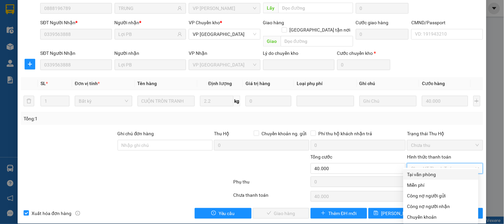
click at [431, 172] on div "Tại văn phòng" at bounding box center [441, 174] width 67 height 7
type input "0"
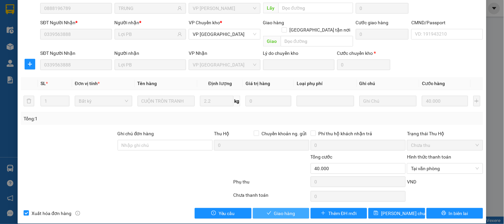
click at [290, 210] on span "Giao hàng" at bounding box center [284, 213] width 21 height 7
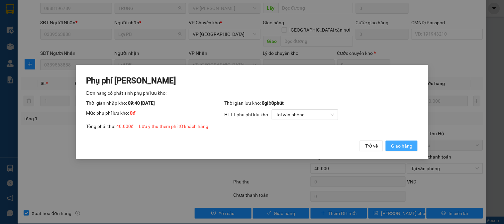
click at [404, 148] on span "Giao hàng" at bounding box center [401, 145] width 21 height 7
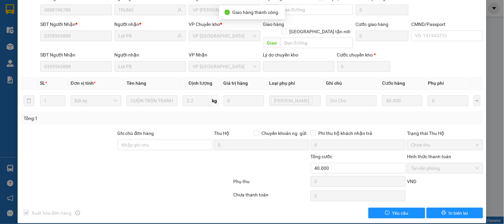
scroll to position [0, 0]
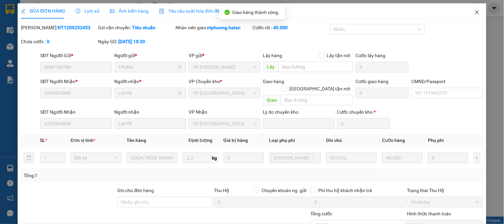
click at [475, 12] on icon "close" at bounding box center [477, 12] width 5 height 5
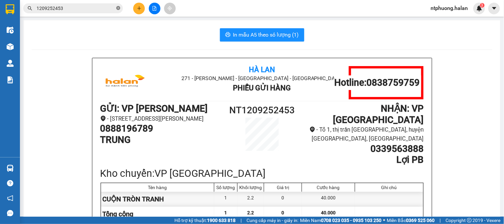
click at [117, 6] on icon "close-circle" at bounding box center [118, 8] width 4 height 4
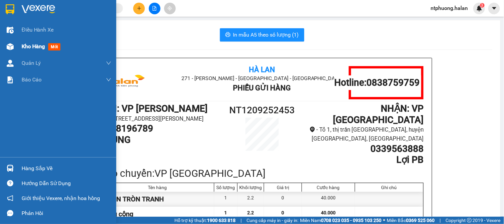
click at [35, 48] on span "Kho hàng" at bounding box center [33, 46] width 23 height 6
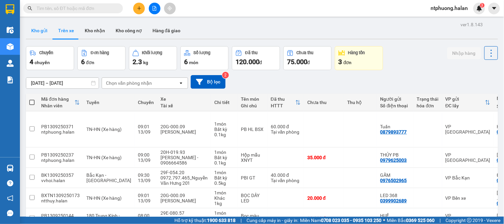
click at [36, 28] on button "Kho gửi" at bounding box center [39, 31] width 27 height 16
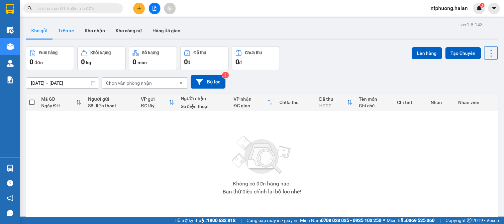
click at [58, 28] on button "Trên xe" at bounding box center [66, 31] width 27 height 16
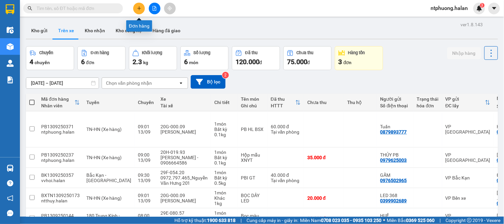
click at [139, 9] on icon "plus" at bounding box center [139, 8] width 0 height 4
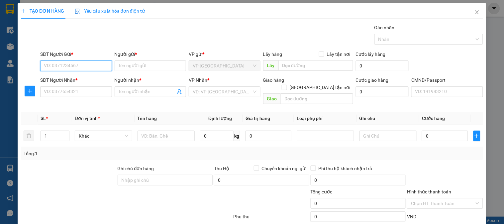
click at [77, 65] on input "SĐT Người Gửi *" at bounding box center [75, 66] width 71 height 11
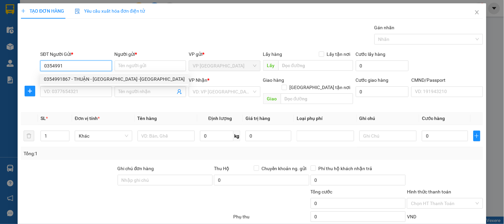
click at [66, 80] on div "0354991867 - THUẬN - [GEOGRAPHIC_DATA] -[GEOGRAPHIC_DATA]" at bounding box center [114, 78] width 141 height 7
type input "0354991867"
type input "THUẬN - [GEOGRAPHIC_DATA] -[GEOGRAPHIC_DATA]"
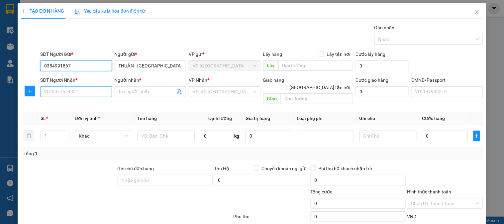
type input "0354991867"
click at [68, 94] on input "SĐT Người Nhận *" at bounding box center [75, 91] width 71 height 11
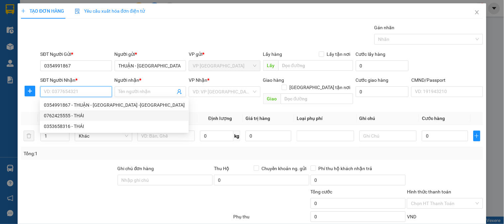
click at [67, 118] on div "0762425555 - THÁI" at bounding box center [114, 115] width 141 height 7
type input "0762425555"
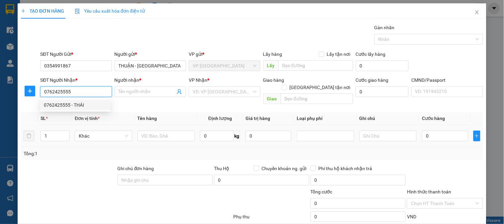
type input "THÁI"
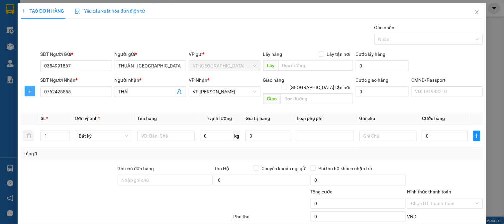
click at [33, 92] on span "plus" at bounding box center [30, 90] width 10 height 5
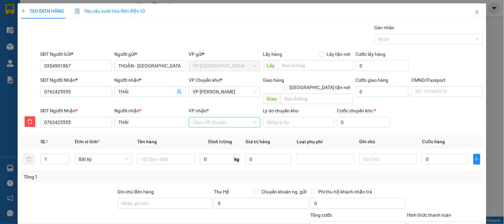
click at [226, 119] on input "VP nhận *" at bounding box center [222, 122] width 59 height 10
drag, startPoint x: 207, startPoint y: 127, endPoint x: 220, endPoint y: 98, distance: 31.3
click at [211, 122] on div "35324 35877 VP [PERSON_NAME] VP 47 [PERSON_NAME]" at bounding box center [222, 134] width 71 height 24
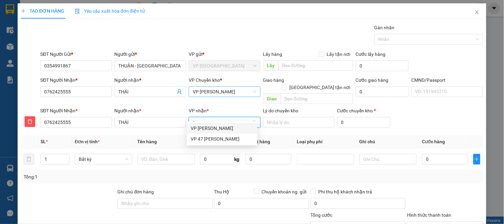
click at [221, 90] on span "VP [PERSON_NAME]" at bounding box center [225, 92] width 64 height 10
type input "tra"
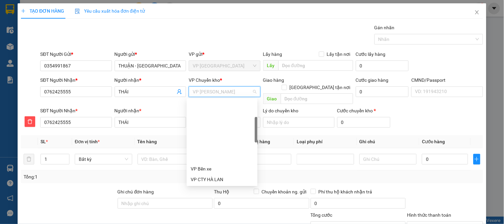
scroll to position [64, 0]
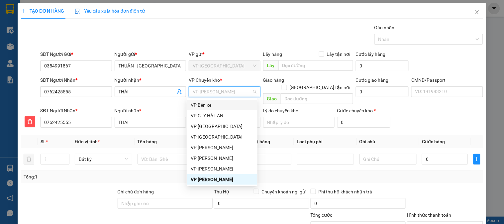
click at [232, 86] on div "VP [PERSON_NAME]" at bounding box center [224, 91] width 71 height 11
click at [158, 119] on input "THÁI" at bounding box center [150, 122] width 71 height 11
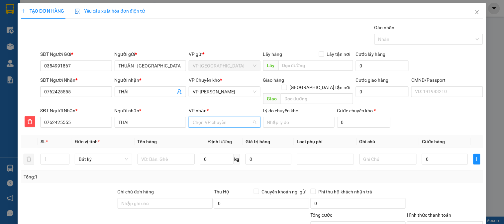
click at [220, 117] on input "VP nhận *" at bounding box center [222, 122] width 59 height 10
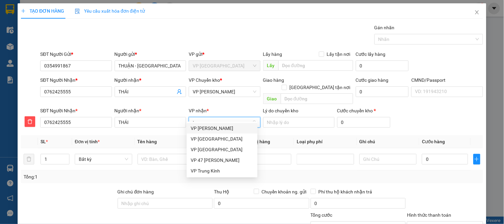
type input "tra"
click at [219, 127] on div "VP [PERSON_NAME]" at bounding box center [222, 128] width 63 height 7
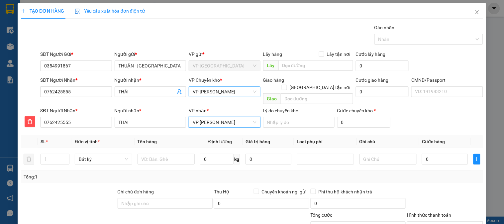
click at [227, 90] on span "VP [PERSON_NAME]" at bounding box center [225, 92] width 64 height 10
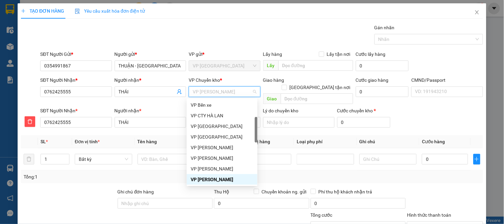
type input "b"
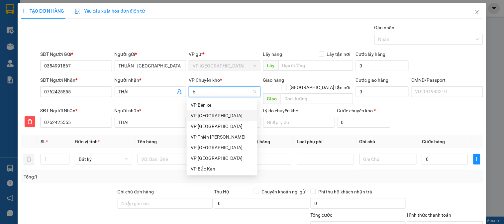
click at [209, 116] on div "VP [GEOGRAPHIC_DATA]" at bounding box center [222, 115] width 63 height 7
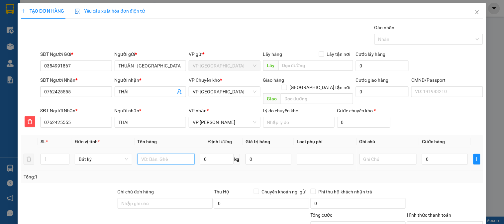
drag, startPoint x: 151, startPoint y: 152, endPoint x: 158, endPoint y: 152, distance: 7.0
click at [154, 154] on input "text" at bounding box center [167, 159] width 58 height 11
type input "Hộp loa"
click at [213, 154] on input "0" at bounding box center [217, 159] width 34 height 11
type input "2.5"
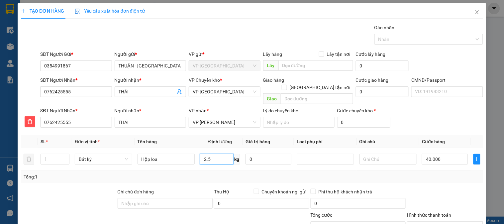
type input "40.000"
drag, startPoint x: 211, startPoint y: 150, endPoint x: 212, endPoint y: 155, distance: 4.4
click at [211, 154] on input "2.5" at bounding box center [217, 159] width 34 height 11
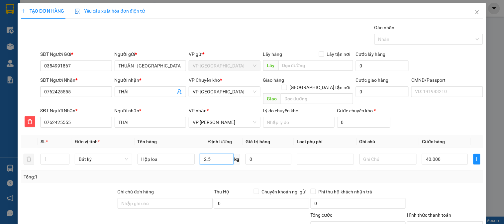
scroll to position [59, 0]
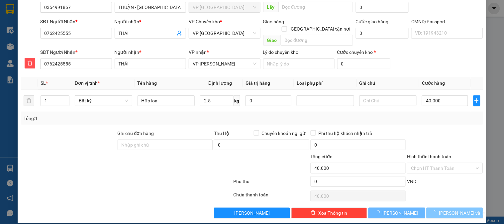
drag, startPoint x: 449, startPoint y: 201, endPoint x: 394, endPoint y: 160, distance: 69.4
click at [450, 208] on button "[PERSON_NAME] và In" at bounding box center [455, 213] width 57 height 11
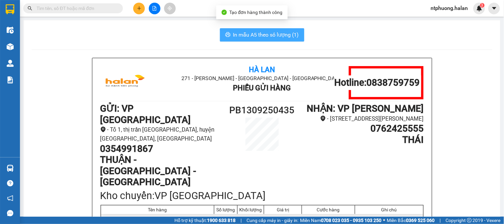
click at [277, 36] on span "In mẫu A5 theo số lượng (1)" at bounding box center [266, 35] width 66 height 8
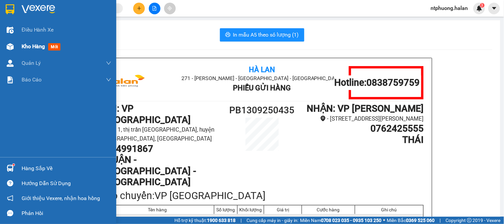
click at [45, 48] on span "Kho hàng" at bounding box center [33, 46] width 23 height 6
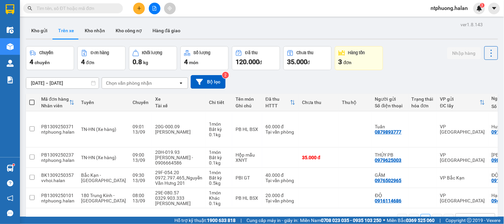
click at [91, 4] on span at bounding box center [73, 8] width 100 height 10
click at [91, 8] on input "text" at bounding box center [76, 8] width 78 height 7
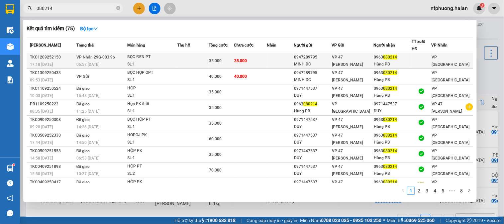
type input "080214"
click at [182, 57] on td at bounding box center [193, 61] width 31 height 16
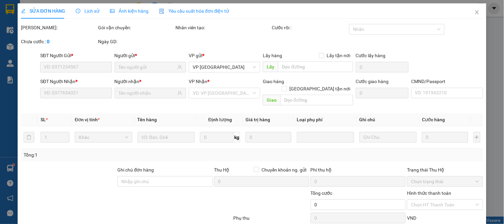
type input "0947289795"
type input "MINH DC"
type input "0963080214"
type input "Hùng PB"
type input "35.000"
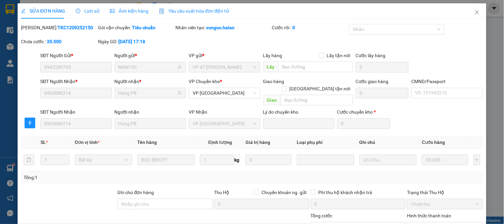
scroll to position [59, 0]
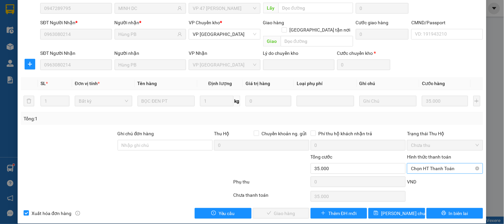
click at [440, 164] on span "Chọn HT Thanh Toán" at bounding box center [445, 169] width 68 height 10
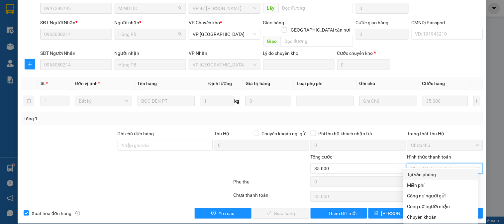
click at [433, 175] on div "Tại văn phòng" at bounding box center [441, 174] width 67 height 7
type input "0"
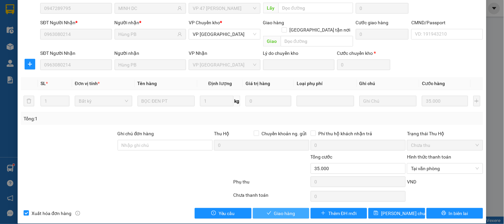
click at [277, 210] on span "Giao hàng" at bounding box center [284, 213] width 21 height 7
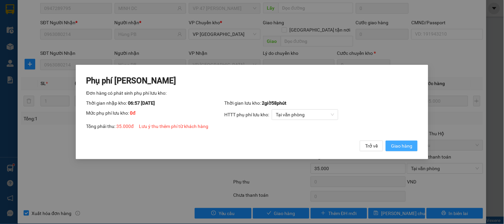
click at [404, 148] on span "Giao hàng" at bounding box center [401, 145] width 21 height 7
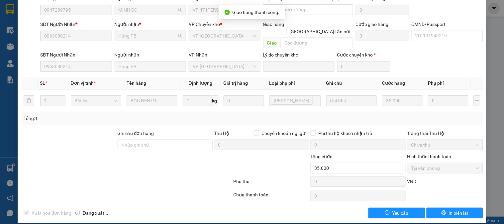
scroll to position [0, 0]
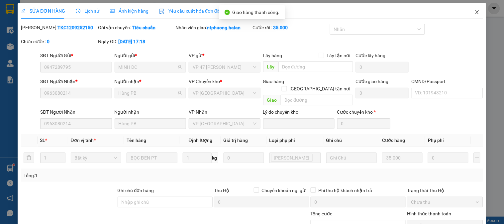
click at [476, 12] on icon "close" at bounding box center [478, 12] width 4 height 4
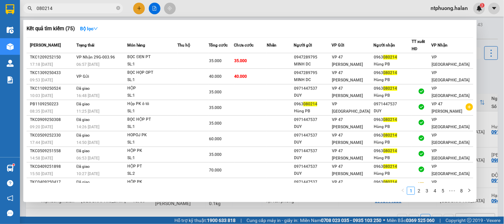
click at [93, 5] on input "080214" at bounding box center [76, 8] width 78 height 7
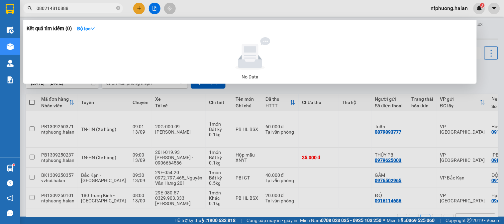
click at [51, 12] on input "080214810888" at bounding box center [76, 8] width 78 height 7
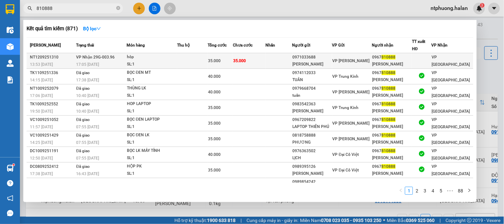
type input "810888"
click at [191, 58] on td at bounding box center [192, 61] width 31 height 16
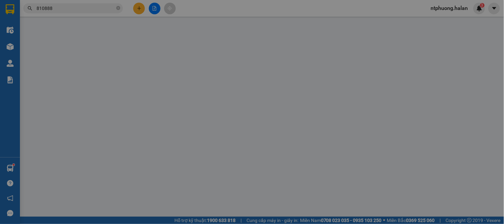
type input "0971033688"
type input "[PERSON_NAME]"
type input "0967810888"
type input "[PERSON_NAME]"
type input "35.000"
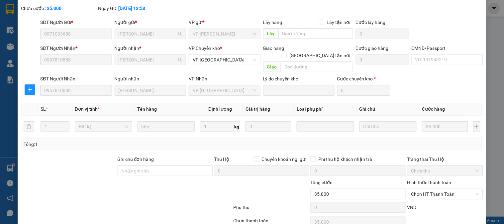
scroll to position [59, 0]
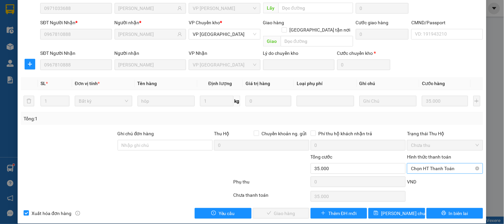
click at [437, 164] on span "Chọn HT Thanh Toán" at bounding box center [445, 169] width 68 height 10
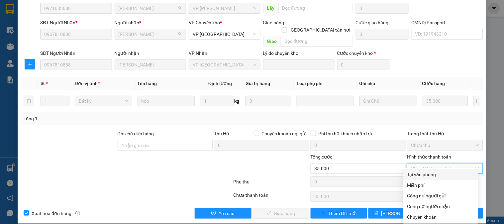
click at [431, 174] on div "Tại văn phòng" at bounding box center [441, 174] width 67 height 7
type input "0"
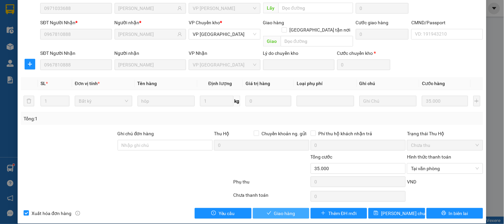
click at [281, 210] on button "Giao hàng" at bounding box center [281, 213] width 57 height 11
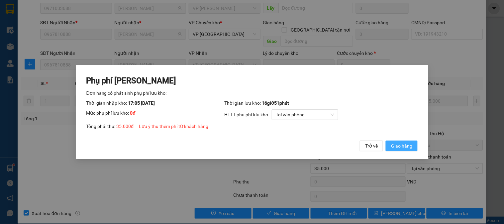
click at [403, 148] on span "Giao hàng" at bounding box center [401, 145] width 21 height 7
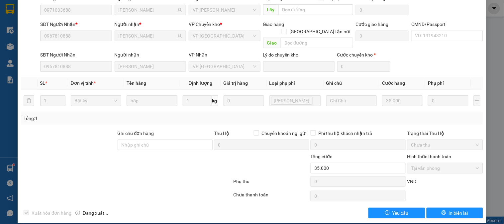
scroll to position [0, 0]
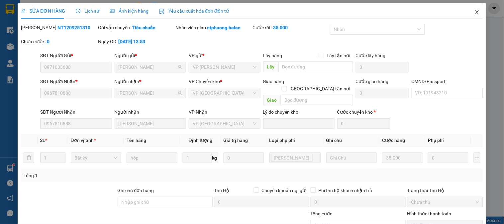
click at [475, 13] on icon "close" at bounding box center [477, 12] width 5 height 5
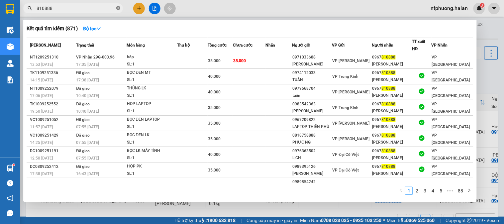
click at [120, 7] on icon "close-circle" at bounding box center [118, 8] width 4 height 4
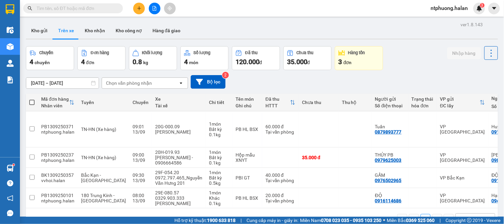
click at [100, 10] on input "text" at bounding box center [76, 8] width 78 height 7
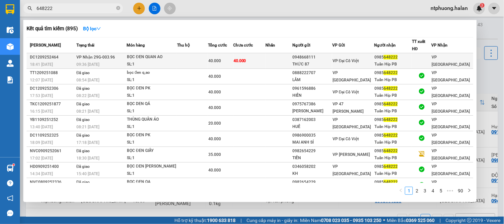
type input "648222"
click at [187, 59] on td at bounding box center [192, 61] width 31 height 16
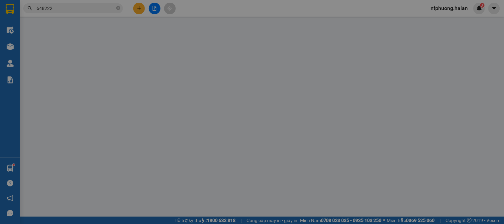
type input "0948668111"
type input "THỨC 87"
type input "0985648222"
type input "Tuấn Híp PB"
type input "40.000"
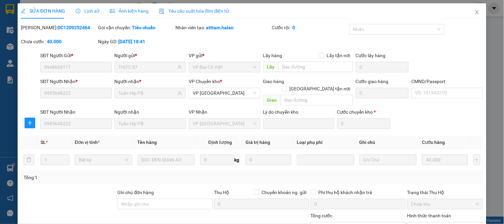
scroll to position [59, 0]
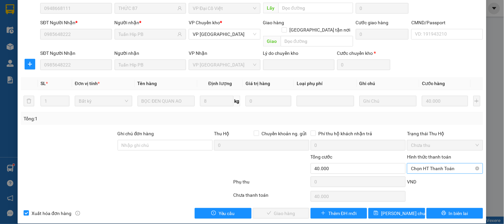
click at [437, 164] on span "Chọn HT Thanh Toán" at bounding box center [445, 169] width 68 height 10
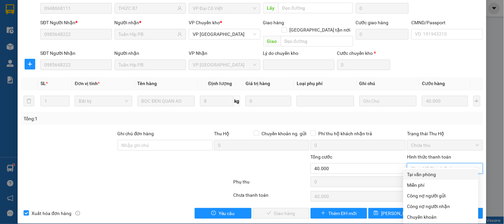
click at [428, 172] on div "Tại văn phòng" at bounding box center [441, 174] width 67 height 7
type input "0"
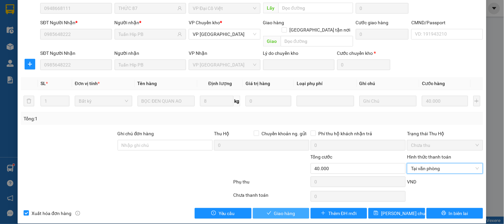
drag, startPoint x: 293, startPoint y: 204, endPoint x: 318, endPoint y: 196, distance: 26.6
click at [292, 208] on button "Giao hàng" at bounding box center [281, 213] width 57 height 11
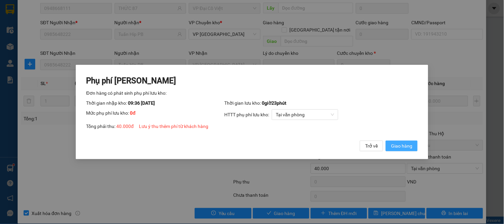
click at [404, 146] on span "Giao hàng" at bounding box center [401, 145] width 21 height 7
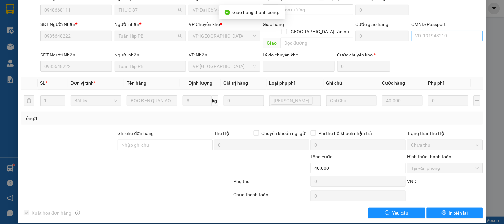
scroll to position [0, 0]
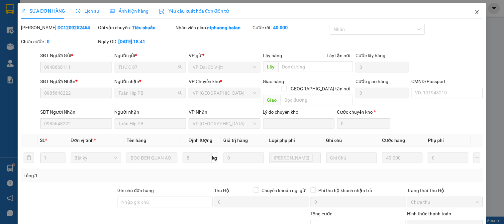
click at [475, 10] on icon "close" at bounding box center [477, 12] width 5 height 5
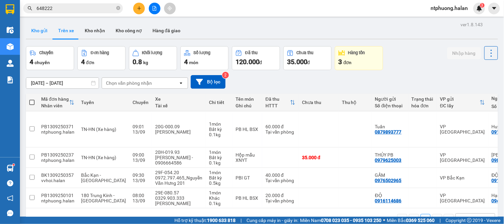
drag, startPoint x: 32, startPoint y: 34, endPoint x: 41, endPoint y: 33, distance: 8.7
click at [35, 34] on button "Kho gửi" at bounding box center [39, 31] width 27 height 16
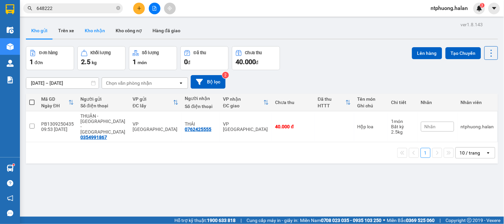
click at [91, 33] on button "Kho nhận" at bounding box center [94, 31] width 31 height 16
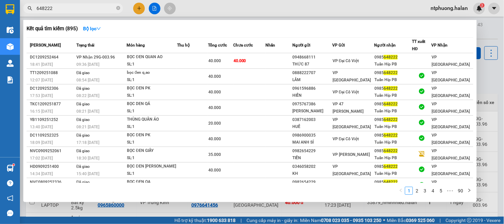
click at [117, 8] on icon "close-circle" at bounding box center [118, 8] width 4 height 4
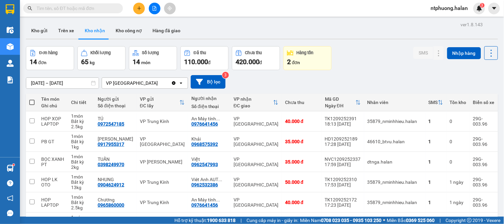
click at [107, 7] on input "text" at bounding box center [76, 8] width 78 height 7
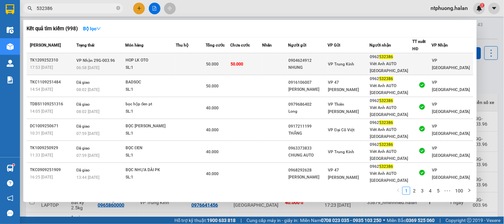
type input "532386"
click at [172, 66] on div "SL: 1" at bounding box center [151, 67] width 50 height 7
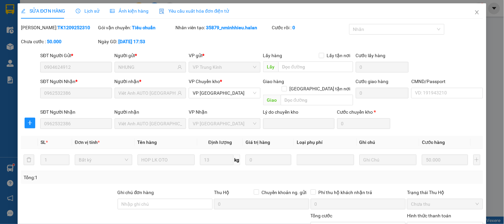
type input "0904624912"
type input "NHUNG"
type input "0962532386"
type input "Viêt Anh AUTO [GEOGRAPHIC_DATA]"
type input "50.000"
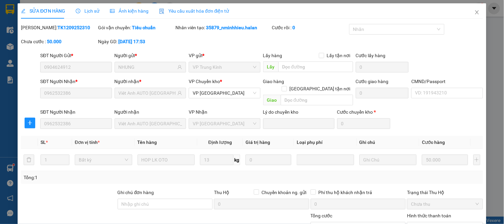
scroll to position [59, 0]
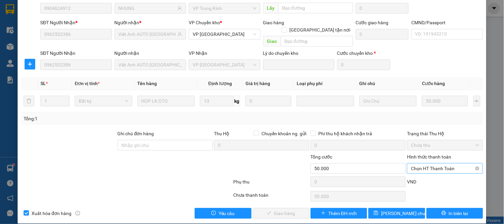
click at [441, 164] on span "Chọn HT Thanh Toán" at bounding box center [445, 169] width 68 height 10
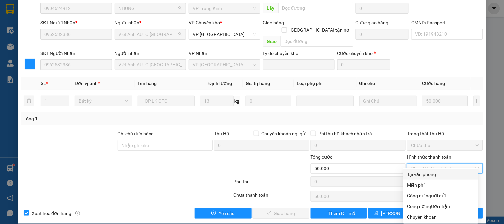
drag, startPoint x: 430, startPoint y: 175, endPoint x: 343, endPoint y: 191, distance: 88.2
click at [428, 176] on div "Tại văn phòng" at bounding box center [441, 174] width 67 height 7
type input "0"
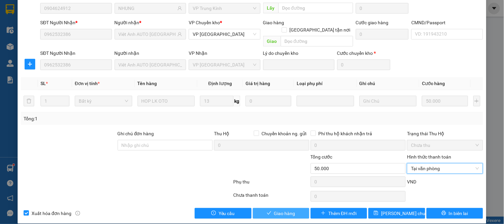
click at [280, 210] on span "Giao hàng" at bounding box center [284, 213] width 21 height 7
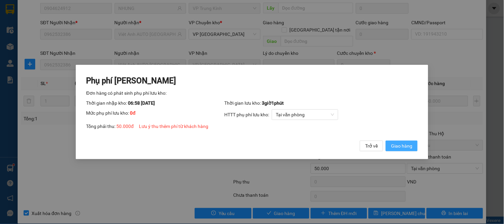
click at [399, 148] on span "Giao hàng" at bounding box center [401, 145] width 21 height 7
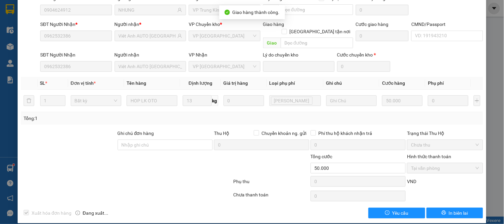
scroll to position [0, 0]
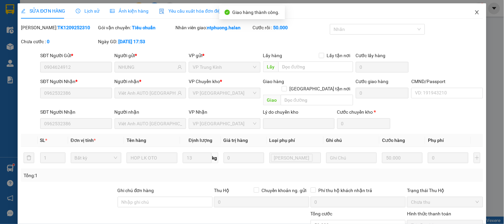
click at [476, 11] on icon "close" at bounding box center [478, 12] width 4 height 4
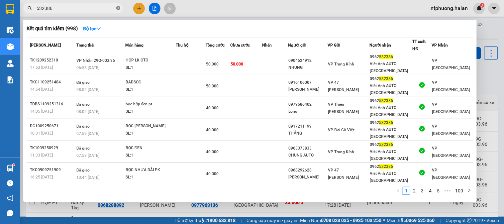
click at [118, 9] on icon "close-circle" at bounding box center [118, 8] width 4 height 4
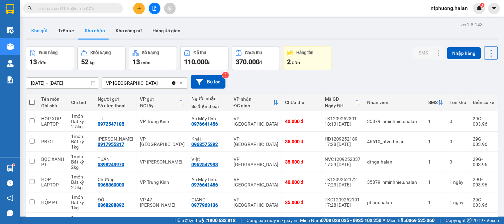
click at [38, 30] on button "Kho gửi" at bounding box center [39, 31] width 27 height 16
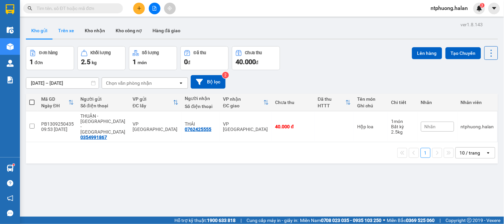
click at [68, 31] on button "Trên xe" at bounding box center [66, 31] width 27 height 16
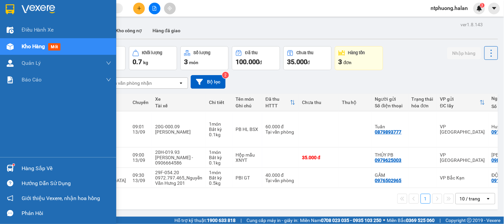
click at [24, 164] on div "Hàng sắp về" at bounding box center [67, 169] width 90 height 10
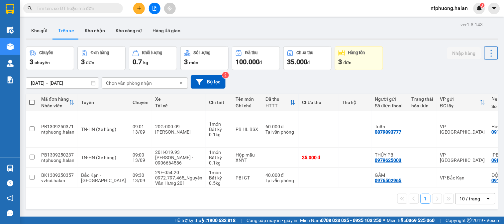
click at [333, 196] on section "Kết quả tìm kiếm ( 998 ) Bộ lọc Mã ĐH Trạng thái Món hàng Thu hộ Tổng cước Chưa…" at bounding box center [252, 112] width 504 height 224
click at [36, 28] on button "Kho gửi" at bounding box center [39, 31] width 27 height 16
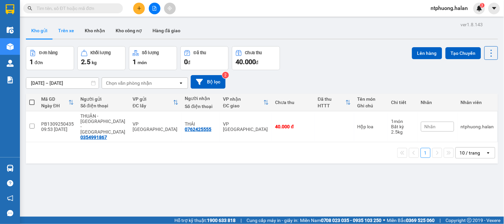
click at [65, 28] on button "Trên xe" at bounding box center [66, 31] width 27 height 16
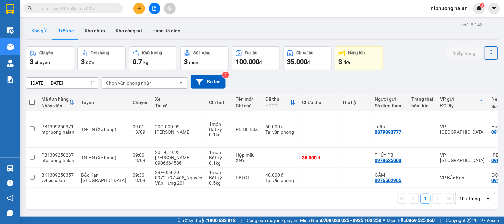
click at [43, 34] on button "Kho gửi" at bounding box center [39, 31] width 27 height 16
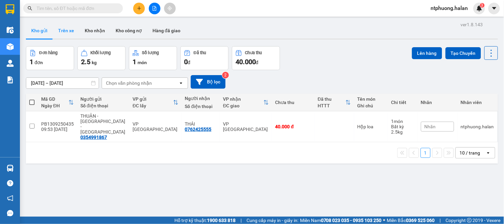
click at [65, 32] on button "Trên xe" at bounding box center [66, 31] width 27 height 16
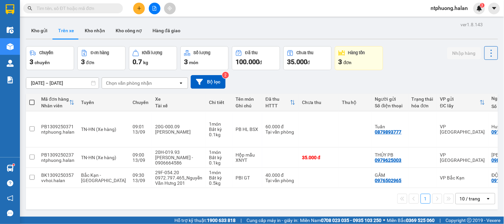
click at [77, 7] on input "text" at bounding box center [76, 8] width 78 height 7
click at [78, 9] on input "text" at bounding box center [76, 8] width 78 height 7
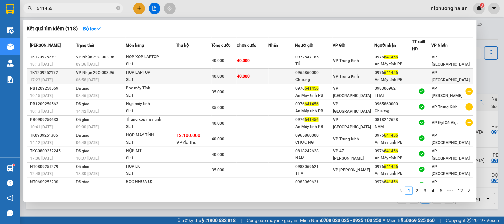
type input "641456"
click at [183, 79] on td at bounding box center [194, 77] width 36 height 16
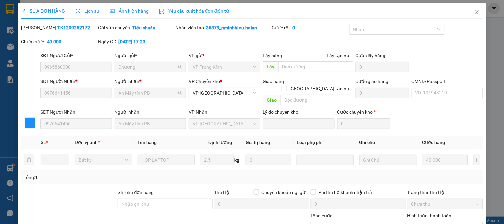
type input "0965860000"
type input "Chương"
type input "0976641456"
type input "An Máy tính PB"
type input "40.000"
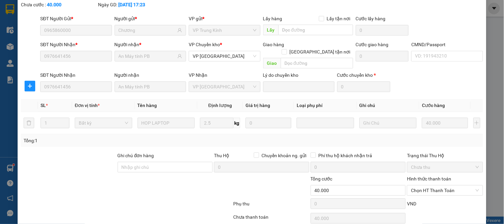
scroll to position [59, 0]
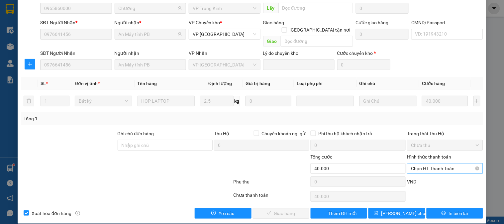
click at [430, 164] on span "Chọn HT Thanh Toán" at bounding box center [445, 169] width 68 height 10
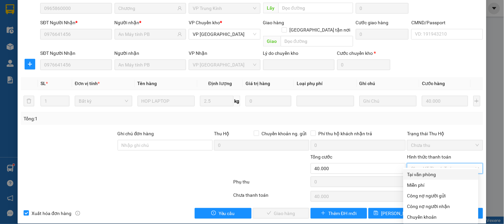
click at [424, 171] on div "Tại văn phòng" at bounding box center [441, 174] width 67 height 7
type input "0"
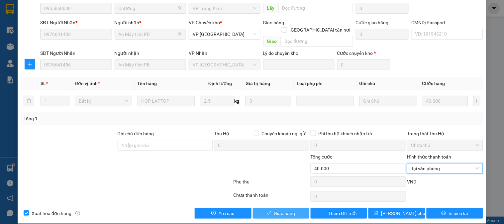
click at [288, 210] on span "Giao hàng" at bounding box center [284, 213] width 21 height 7
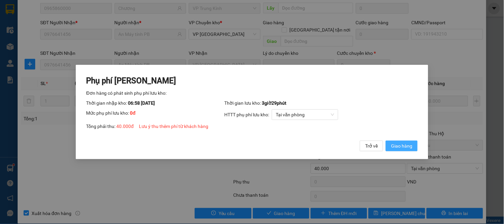
click at [403, 147] on span "Giao hàng" at bounding box center [401, 145] width 21 height 7
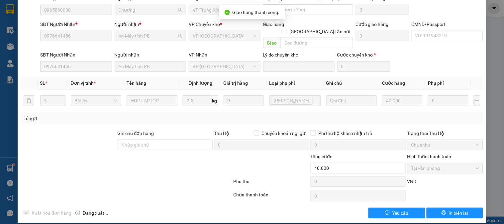
scroll to position [0, 0]
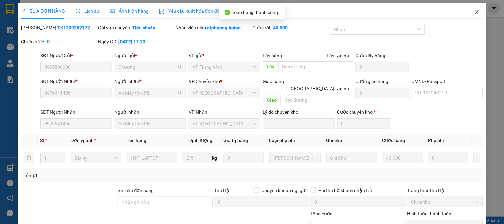
click at [476, 12] on icon "close" at bounding box center [478, 12] width 4 height 4
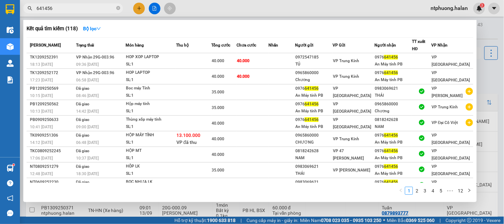
click at [93, 9] on input "641456" at bounding box center [76, 8] width 78 height 7
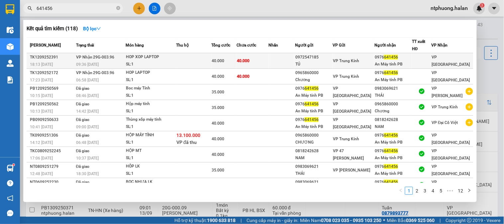
click at [185, 60] on td at bounding box center [194, 61] width 36 height 16
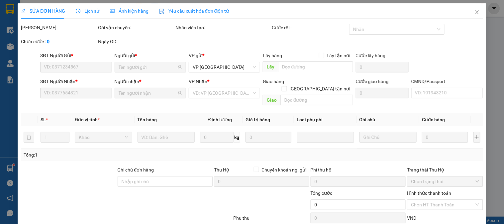
type input "0972547185"
type input "TÚ"
type input "0976641456"
type input "An Máy tính PB"
type input "40.000"
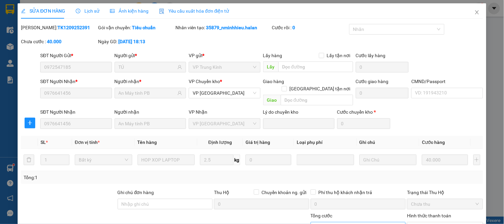
scroll to position [59, 0]
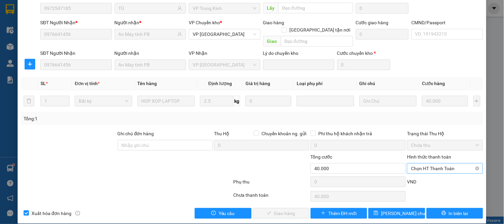
click at [434, 164] on span "Chọn HT Thanh Toán" at bounding box center [445, 169] width 68 height 10
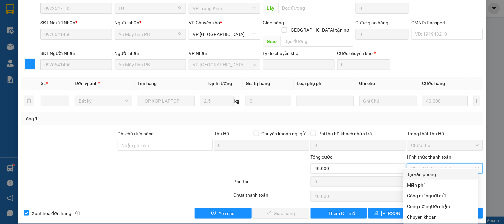
drag, startPoint x: 426, startPoint y: 172, endPoint x: 362, endPoint y: 179, distance: 64.2
click at [425, 172] on div "Tại văn phòng" at bounding box center [441, 174] width 67 height 7
type input "0"
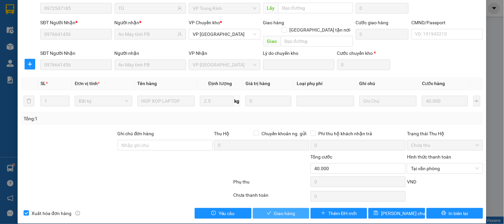
click at [295, 208] on button "Giao hàng" at bounding box center [281, 213] width 57 height 11
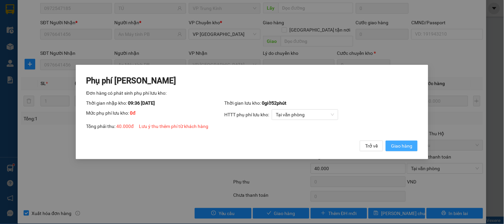
click at [410, 142] on span "Giao hàng" at bounding box center [401, 145] width 21 height 7
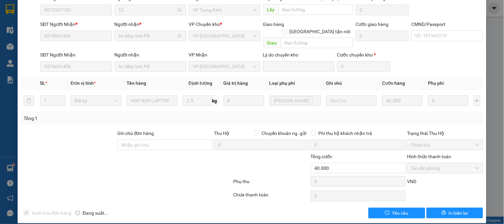
scroll to position [0, 0]
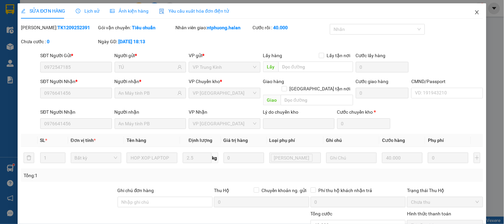
click at [476, 13] on icon "close" at bounding box center [478, 12] width 4 height 4
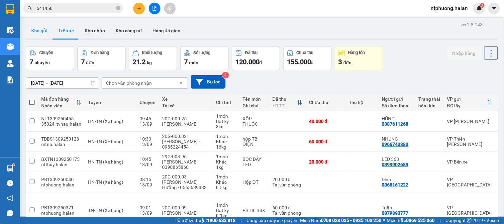
click at [41, 31] on button "Kho gửi" at bounding box center [39, 31] width 27 height 16
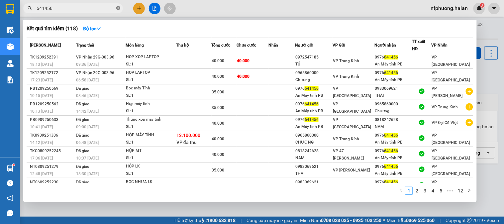
click at [116, 9] on icon "close-circle" at bounding box center [118, 8] width 4 height 4
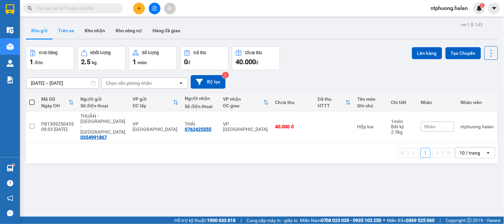
click at [71, 32] on button "Trên xe" at bounding box center [66, 31] width 27 height 16
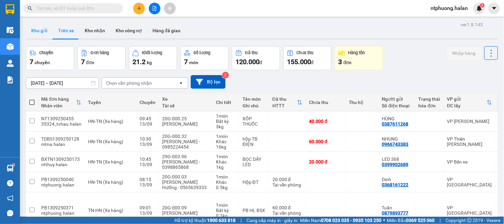
click at [28, 29] on button "Kho gửi" at bounding box center [39, 31] width 27 height 16
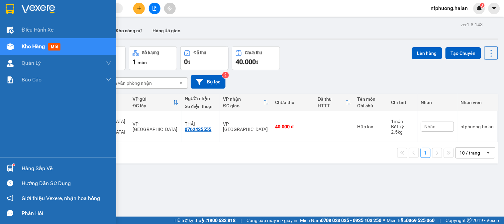
click at [31, 169] on div "Hàng sắp về" at bounding box center [67, 169] width 90 height 10
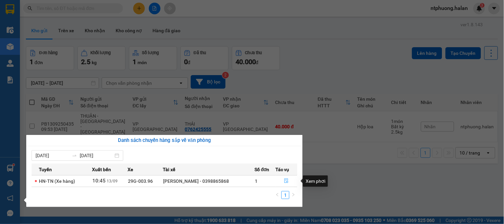
click at [288, 180] on icon "file-done" at bounding box center [287, 181] width 4 height 5
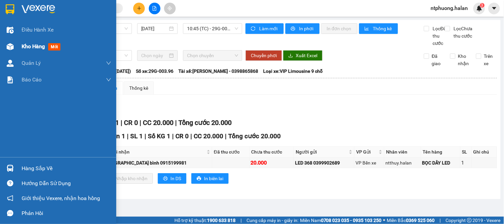
click at [31, 44] on span "Kho hàng" at bounding box center [33, 46] width 23 height 6
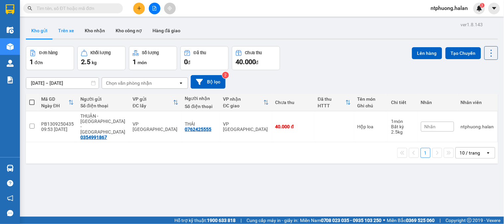
click at [68, 32] on button "Trên xe" at bounding box center [66, 31] width 27 height 16
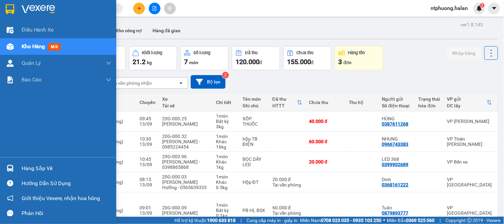
click at [48, 170] on div "Hàng sắp về" at bounding box center [67, 169] width 90 height 10
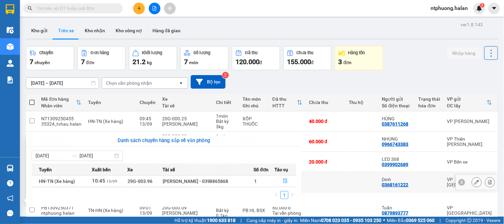
click at [340, 172] on section "Kết quả tìm kiếm ( 118 ) Bộ lọc Mã ĐH Trạng thái Món hàng Thu hộ Tổng cước Chưa…" at bounding box center [252, 112] width 504 height 224
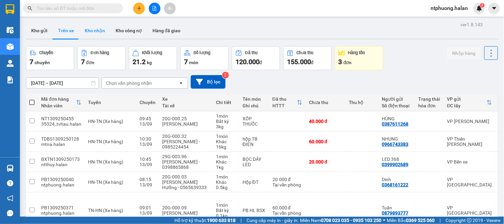
click at [92, 30] on button "Kho nhận" at bounding box center [94, 31] width 31 height 16
type input "[DATE] – [DATE]"
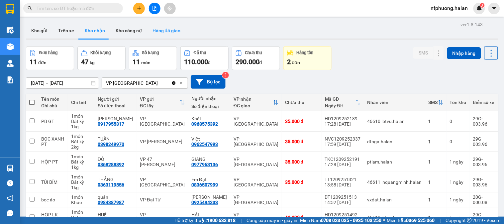
click at [166, 29] on button "Hàng đã giao" at bounding box center [166, 31] width 39 height 16
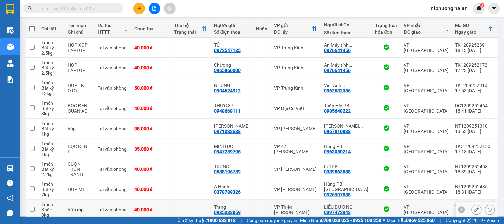
scroll to position [128, 0]
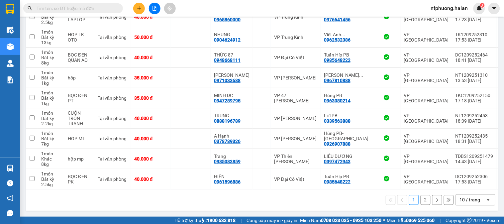
click at [95, 9] on input "text" at bounding box center [76, 8] width 78 height 7
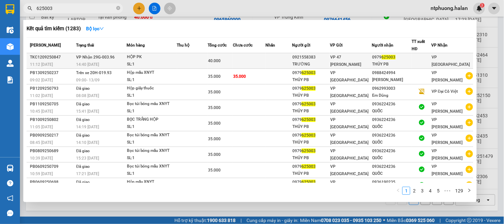
type input "625003"
click at [175, 58] on div "HỘP PK" at bounding box center [152, 57] width 50 height 7
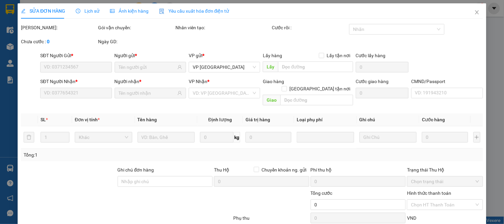
type input "0921558383"
type input "TRƯỜNG"
type input "0979625003"
type input "THỦY PB"
type input "40.000"
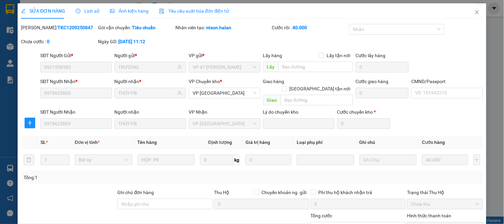
scroll to position [59, 0]
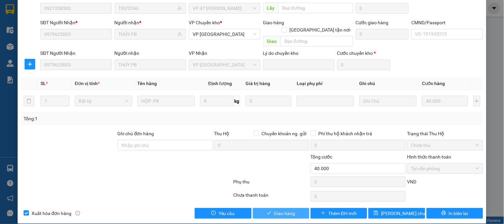
click at [289, 210] on span "Giao hàng" at bounding box center [284, 213] width 21 height 7
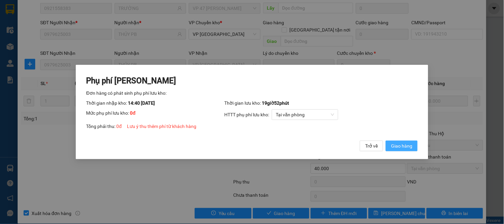
click at [406, 145] on span "Giao hàng" at bounding box center [401, 145] width 21 height 7
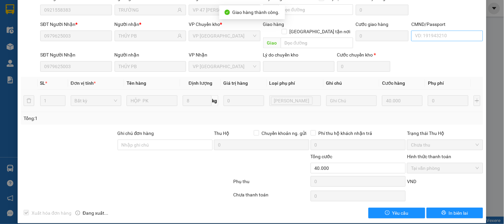
scroll to position [0, 0]
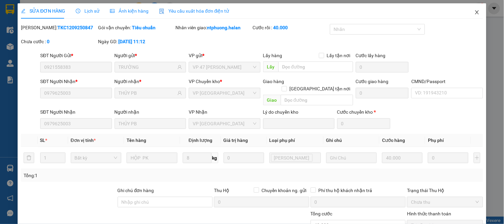
click at [475, 10] on icon "close" at bounding box center [477, 12] width 5 height 5
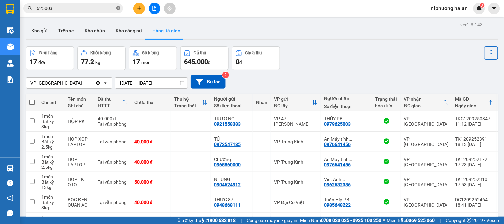
click at [117, 9] on icon "close-circle" at bounding box center [118, 8] width 4 height 4
click at [59, 30] on button "Trên xe" at bounding box center [66, 31] width 27 height 16
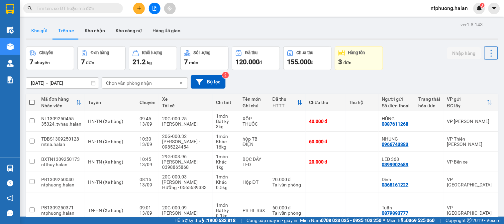
click at [34, 34] on button "Kho gửi" at bounding box center [39, 31] width 27 height 16
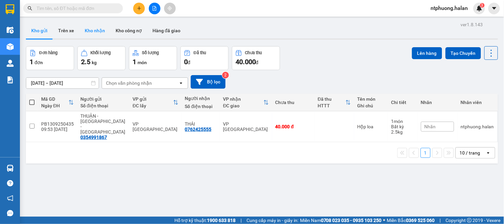
click at [92, 34] on button "Kho nhận" at bounding box center [94, 31] width 31 height 16
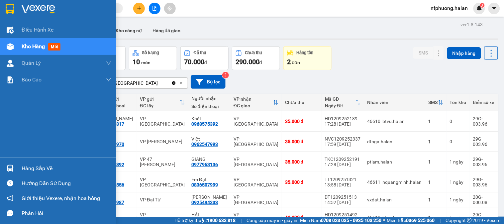
click at [24, 172] on div "Hàng sắp về" at bounding box center [67, 169] width 90 height 10
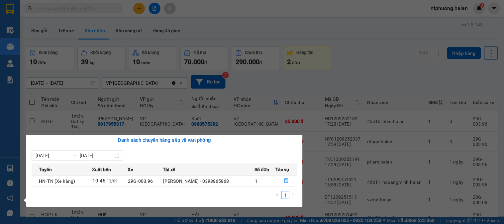
click at [418, 199] on section "Kết quả tìm kiếm ( 1283 ) Bộ lọc Mã ĐH Trạng thái Món hàng Thu hộ Tổng cước Chư…" at bounding box center [252, 112] width 504 height 224
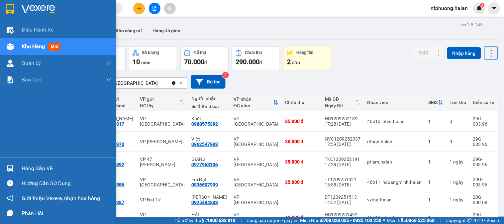
click at [42, 170] on div "Hàng sắp về" at bounding box center [67, 169] width 90 height 10
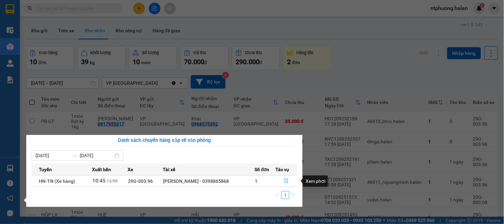
click at [287, 181] on icon "file-done" at bounding box center [287, 181] width 4 height 5
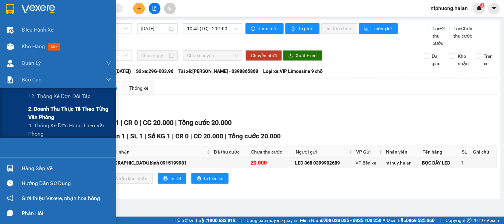
click at [51, 113] on span "2. Doanh thu thực tế theo từng văn phòng" at bounding box center [69, 113] width 83 height 17
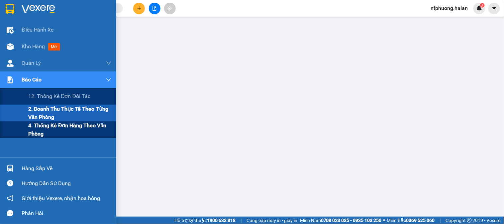
click at [45, 131] on span "4. Thống kê đơn hàng theo văn phòng" at bounding box center [69, 129] width 83 height 17
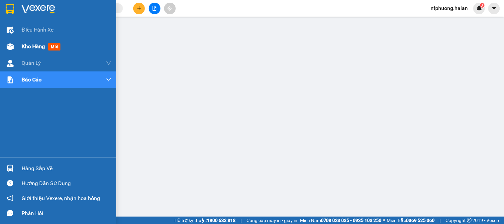
click at [36, 46] on span "Kho hàng" at bounding box center [33, 46] width 23 height 6
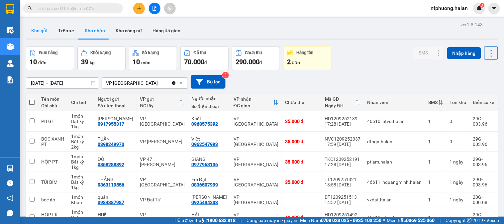
click at [34, 29] on button "Kho gửi" at bounding box center [39, 31] width 27 height 16
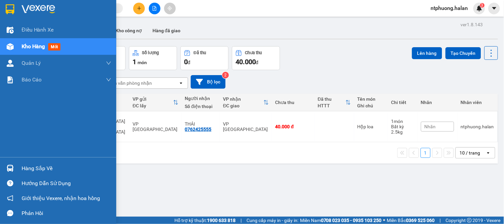
click at [32, 171] on div "Hàng sắp về" at bounding box center [67, 169] width 90 height 10
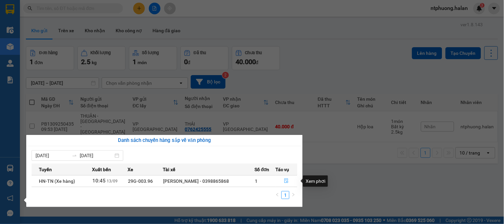
click at [288, 181] on icon "file-done" at bounding box center [286, 181] width 5 height 5
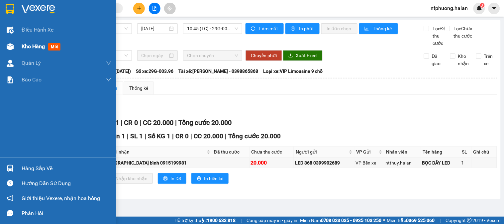
click at [32, 45] on span "Kho hàng" at bounding box center [33, 46] width 23 height 6
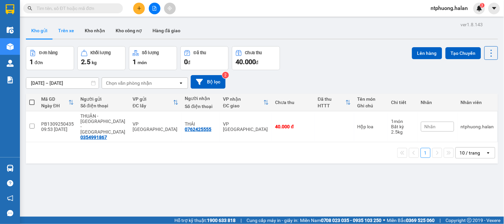
click at [69, 30] on button "Trên xe" at bounding box center [66, 31] width 27 height 16
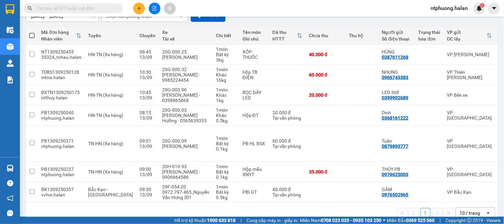
scroll to position [0, 88]
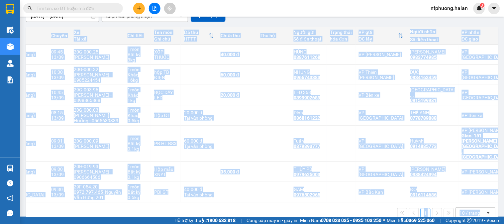
drag, startPoint x: 494, startPoint y: 208, endPoint x: 497, endPoint y: 207, distance: 3.5
click at [496, 208] on main "ver 1.8.143 Kho gửi Trên xe Kho nhận Kho công nợ Hàng đã giao Chuyến 7 chuyến Đ…" at bounding box center [252, 108] width 504 height 217
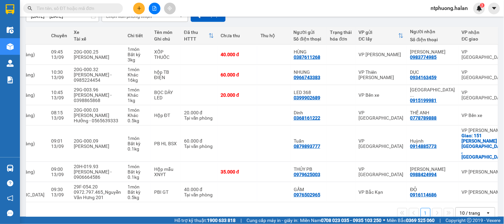
click at [100, 6] on input "text" at bounding box center [76, 8] width 78 height 7
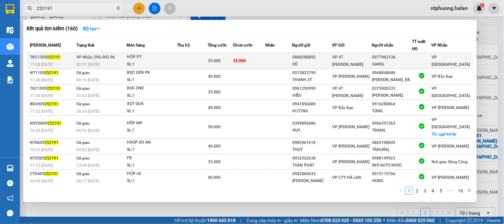
type input "252191"
click at [183, 62] on td at bounding box center [192, 61] width 31 height 16
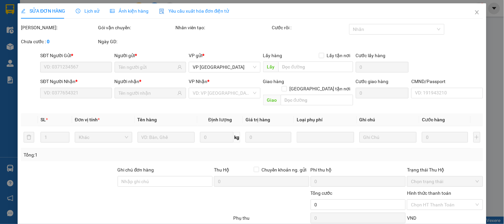
type input "0868288892"
type input "ĐÔ"
type input "0977963136"
type input "GIANG"
type input "35.000"
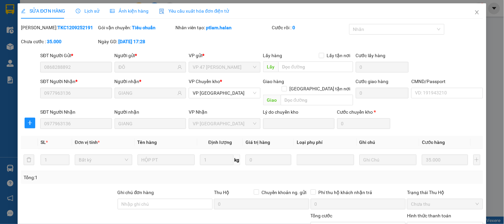
scroll to position [37, 0]
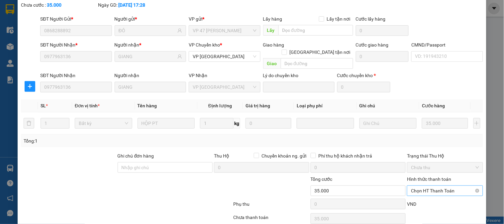
click at [423, 186] on span "Chọn HT Thanh Toán" at bounding box center [445, 191] width 68 height 10
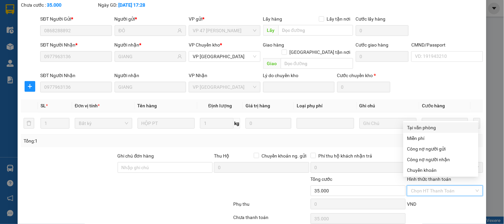
click at [424, 130] on div "Tại văn phòng" at bounding box center [441, 127] width 67 height 7
type input "0"
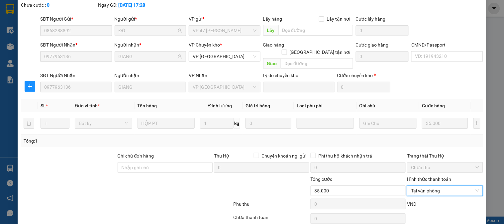
scroll to position [59, 0]
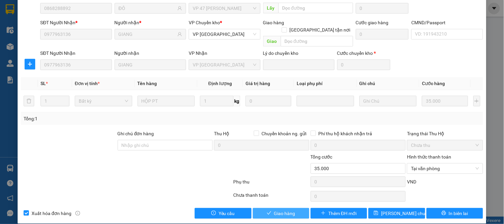
click at [295, 208] on button "Giao hàng" at bounding box center [281, 213] width 57 height 11
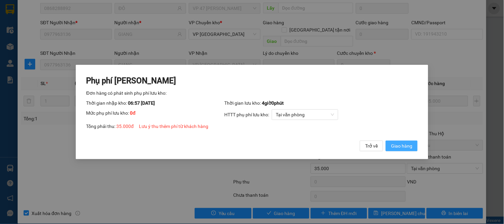
click at [406, 148] on span "Giao hàng" at bounding box center [401, 145] width 21 height 7
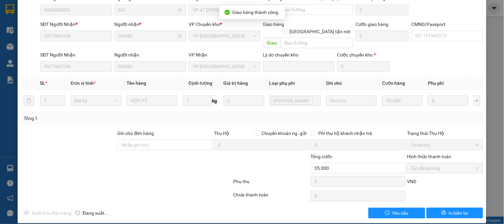
scroll to position [0, 0]
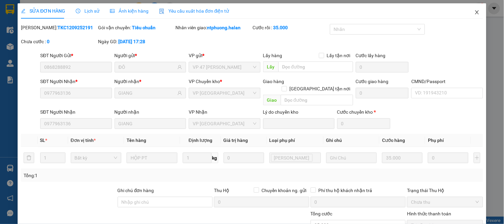
click at [475, 12] on icon "close" at bounding box center [477, 12] width 5 height 5
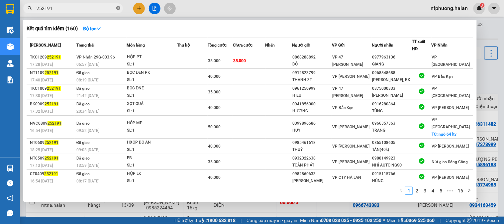
click at [117, 8] on icon "close-circle" at bounding box center [118, 8] width 4 height 4
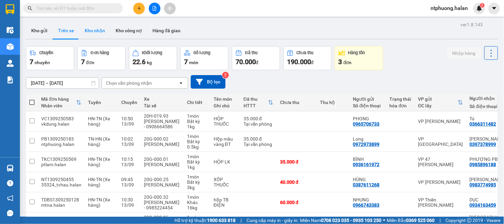
click at [98, 29] on button "Kho nhận" at bounding box center [94, 31] width 31 height 16
type input "[DATE] – [DATE]"
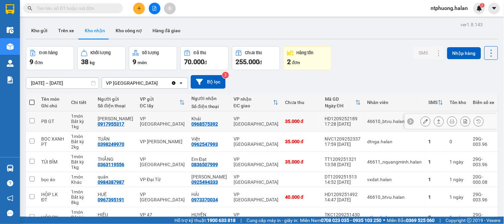
scroll to position [94, 0]
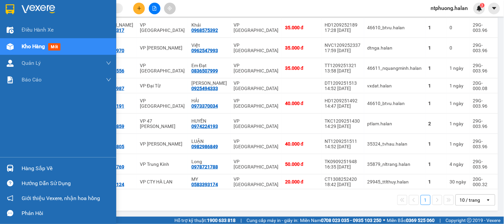
drag, startPoint x: 33, startPoint y: 166, endPoint x: 37, endPoint y: 164, distance: 5.2
click at [35, 165] on div "Hàng sắp về" at bounding box center [67, 169] width 90 height 10
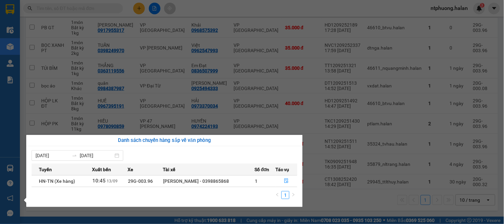
click at [311, 117] on section "Kết quả tìm kiếm ( 160 ) Bộ lọc Mã ĐH Trạng thái Món hàng Thu hộ Tổng cước Chưa…" at bounding box center [252, 112] width 504 height 224
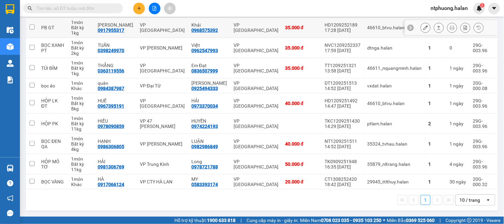
scroll to position [0, 0]
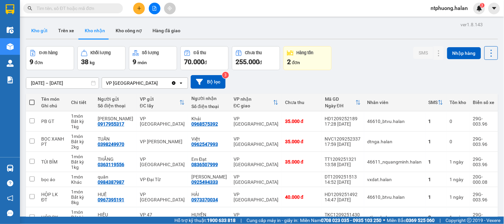
click at [32, 31] on button "Kho gửi" at bounding box center [39, 31] width 27 height 16
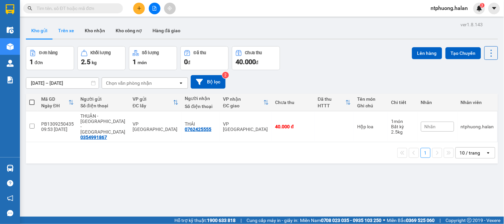
click at [66, 28] on button "Trên xe" at bounding box center [66, 31] width 27 height 16
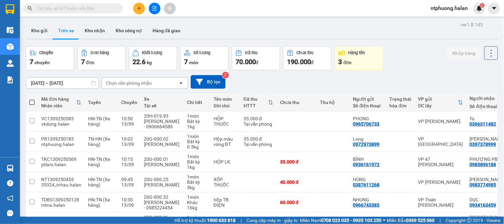
click at [42, 22] on div "ver 1.8.143 Kho gửi Trên xe Kho nhận Kho công nợ Hàng đã giao Chuyến 7 chuyến Đ…" at bounding box center [262, 148] width 478 height 257
click at [41, 28] on button "Kho gửi" at bounding box center [39, 31] width 27 height 16
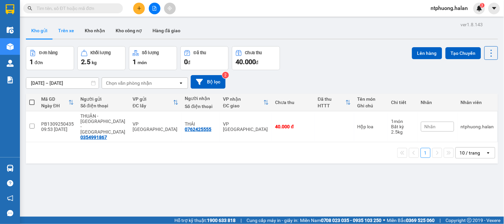
click at [67, 28] on button "Trên xe" at bounding box center [66, 31] width 27 height 16
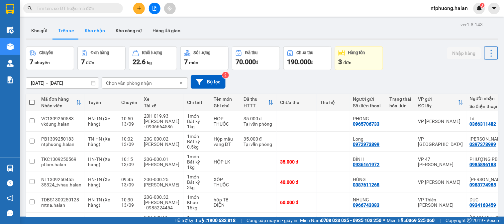
click at [97, 28] on button "Kho nhận" at bounding box center [94, 31] width 31 height 16
type input "[DATE] – [DATE]"
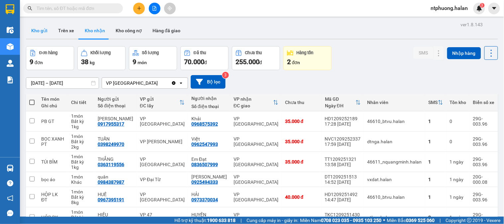
click at [42, 32] on button "Kho gửi" at bounding box center [39, 31] width 27 height 16
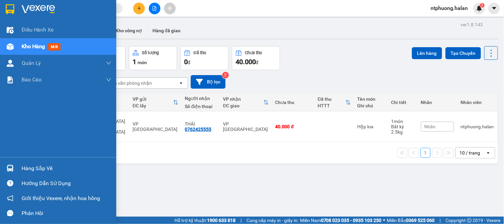
drag, startPoint x: 36, startPoint y: 165, endPoint x: 73, endPoint y: 170, distance: 37.6
click at [37, 165] on div "Hàng sắp về" at bounding box center [67, 169] width 90 height 10
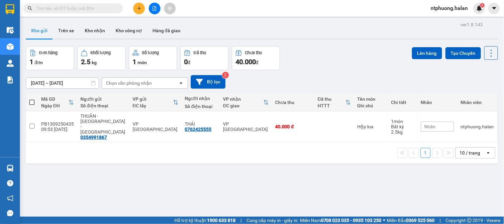
click at [367, 188] on section "Kết quả tìm kiếm ( 160 ) Bộ lọc Mã ĐH Trạng thái Món hàng Thu hộ Tổng cước Chưa…" at bounding box center [252, 112] width 504 height 224
click at [65, 32] on button "Trên xe" at bounding box center [66, 31] width 27 height 16
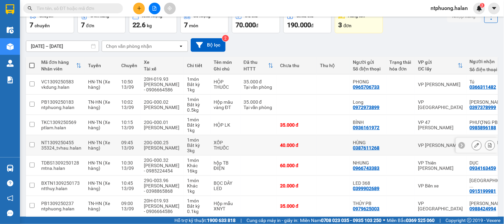
scroll to position [67, 0]
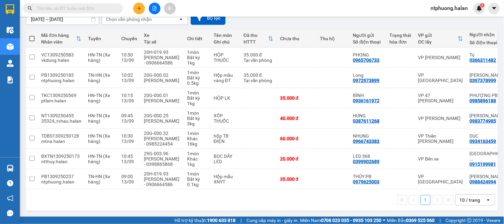
click at [87, 4] on span at bounding box center [73, 8] width 100 height 10
click at [77, 7] on input "text" at bounding box center [76, 8] width 78 height 7
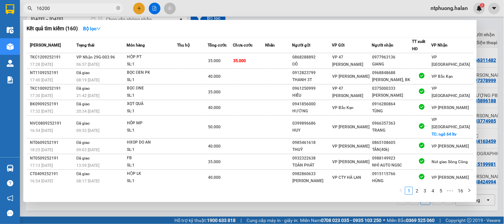
type input "162003"
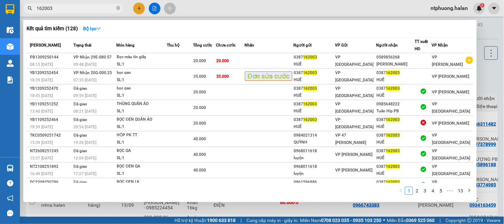
scroll to position [67, 0]
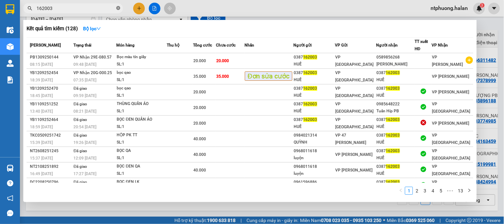
click at [118, 9] on icon "close-circle" at bounding box center [118, 8] width 4 height 4
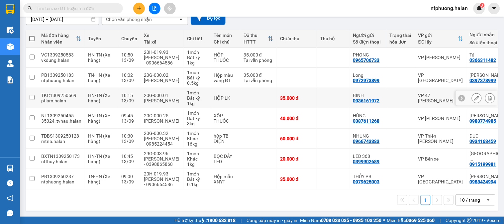
scroll to position [0, 0]
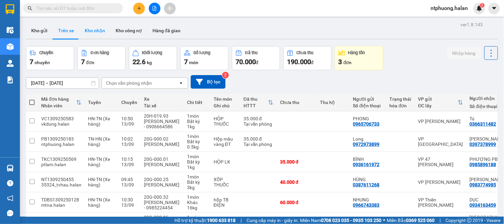
click at [95, 31] on button "Kho nhận" at bounding box center [94, 31] width 31 height 16
type input "[DATE] – [DATE]"
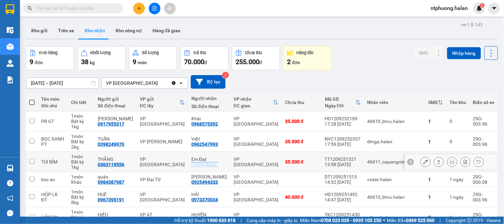
drag, startPoint x: 191, startPoint y: 165, endPoint x: 220, endPoint y: 166, distance: 29.6
click at [220, 166] on td "Em Đạt 0836507999" at bounding box center [209, 162] width 42 height 20
checkbox input "true"
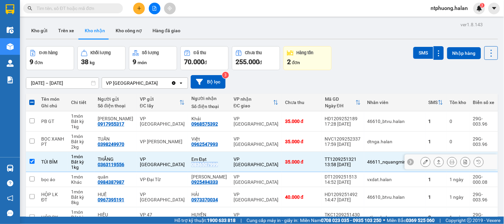
copy div "0836507999"
click at [71, 6] on input "text" at bounding box center [76, 8] width 78 height 7
paste input "0836507999"
type input "0836507999"
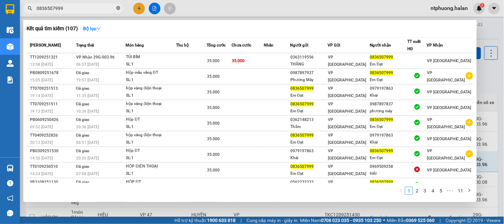
click at [117, 7] on icon "close-circle" at bounding box center [118, 8] width 4 height 4
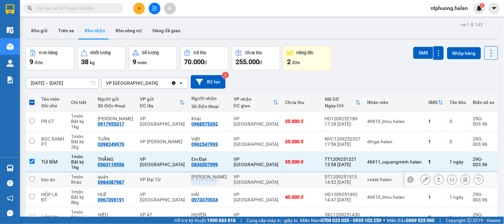
drag, startPoint x: 192, startPoint y: 184, endPoint x: 221, endPoint y: 185, distance: 29.3
click at [221, 185] on td "Ng văn Hiếu 0925494333" at bounding box center [209, 179] width 42 height 15
checkbox input "true"
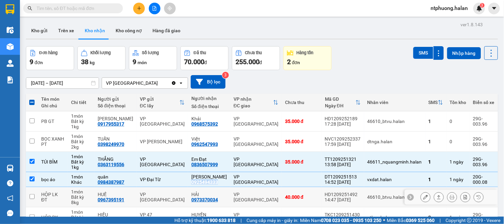
copy div "0925494333"
click at [72, 8] on input "text" at bounding box center [76, 8] width 78 height 7
paste input "0925494333"
type input "0925494333"
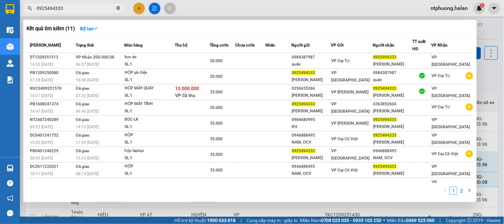
click at [118, 7] on icon "close-circle" at bounding box center [118, 8] width 4 height 4
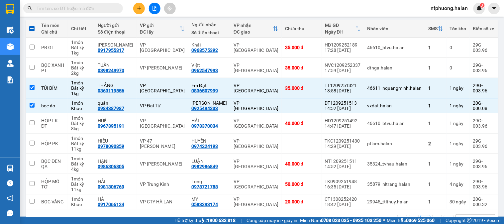
scroll to position [94, 0]
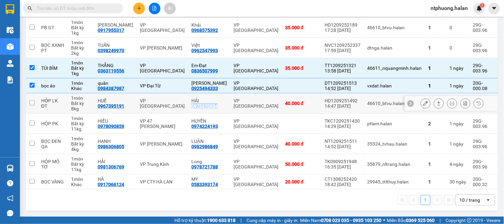
drag, startPoint x: 190, startPoint y: 107, endPoint x: 219, endPoint y: 107, distance: 29.3
click at [219, 107] on td "HẢI 0973370034" at bounding box center [209, 103] width 42 height 20
checkbox input "true"
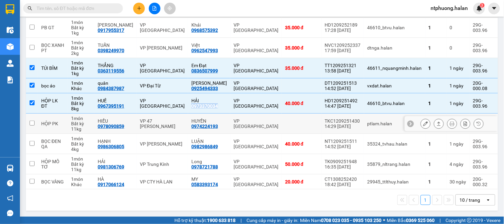
copy div "0973370034"
click at [97, 9] on input "text" at bounding box center [76, 8] width 78 height 7
paste input "0973370034"
type input "0973370034"
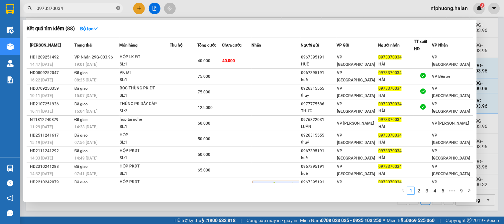
click at [118, 10] on icon "close-circle" at bounding box center [118, 8] width 4 height 4
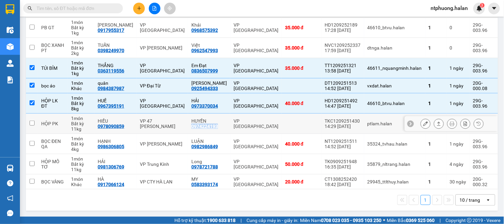
drag, startPoint x: 190, startPoint y: 127, endPoint x: 219, endPoint y: 127, distance: 29.9
click at [219, 127] on td "HUYỀN 0974224193" at bounding box center [209, 124] width 42 height 20
checkbox input "true"
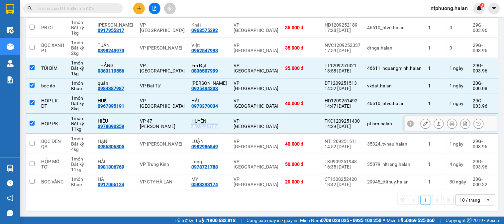
copy div "0974224193"
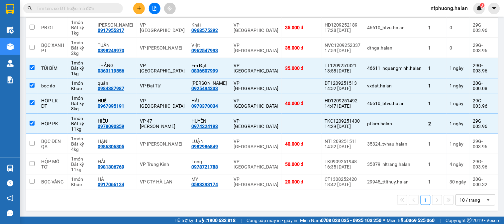
click at [79, 11] on input "text" at bounding box center [76, 8] width 78 height 7
paste input "0974224193"
type input "0974224193"
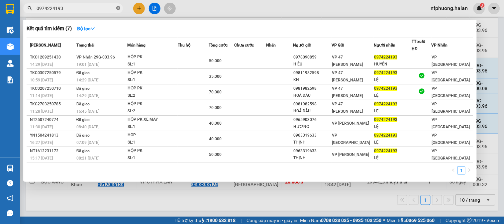
click at [118, 8] on icon "close-circle" at bounding box center [118, 8] width 4 height 4
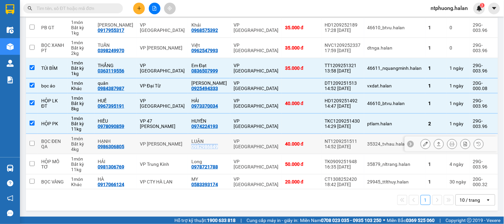
drag, startPoint x: 192, startPoint y: 148, endPoint x: 223, endPoint y: 150, distance: 31.4
click at [223, 150] on td "LUẬN 0982986849" at bounding box center [209, 144] width 42 height 20
checkbox input "true"
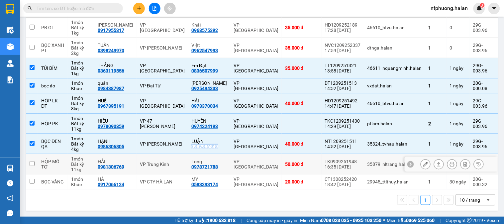
copy div "0982986849"
click at [59, 7] on input "text" at bounding box center [76, 8] width 78 height 7
paste input "0982986849"
type input "0982986849"
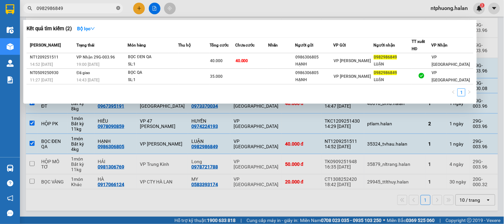
click at [118, 7] on icon "close-circle" at bounding box center [118, 8] width 4 height 4
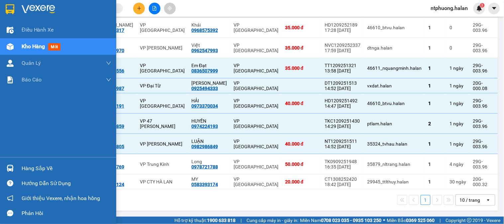
click at [34, 48] on span "Kho hàng" at bounding box center [33, 46] width 23 height 6
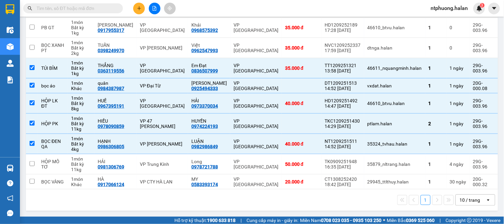
click at [76, 12] on input "text" at bounding box center [76, 8] width 78 height 7
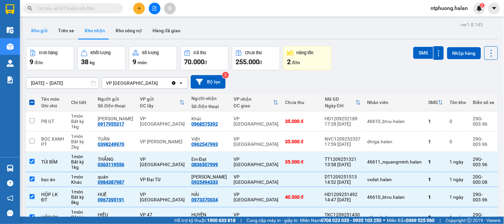
click at [44, 29] on button "Kho gửi" at bounding box center [39, 31] width 27 height 16
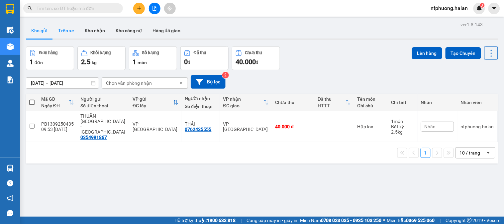
click at [72, 34] on button "Trên xe" at bounding box center [66, 31] width 27 height 16
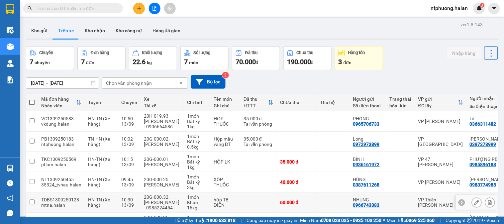
click at [124, 205] on div "13/09" at bounding box center [129, 205] width 16 height 5
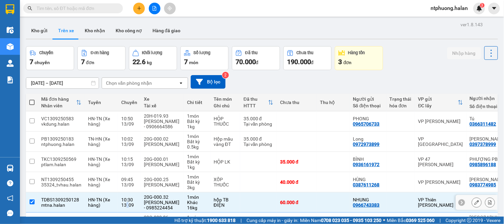
click at [124, 205] on div "13/09" at bounding box center [129, 205] width 16 height 5
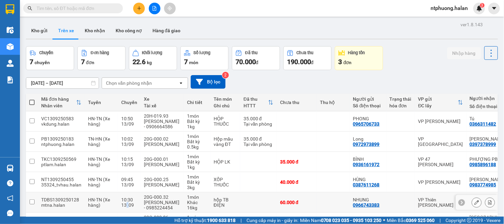
click at [123, 204] on div "13/09" at bounding box center [129, 205] width 16 height 5
checkbox input "true"
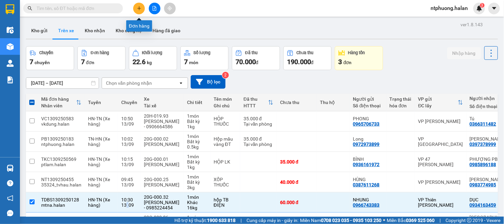
click at [139, 5] on button at bounding box center [139, 9] width 12 height 12
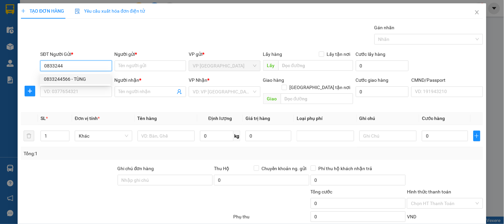
click at [64, 79] on div "0833244566 - TÙNG" at bounding box center [75, 78] width 63 height 7
type input "0833244566"
type input "TÙNG"
type input "0833244566"
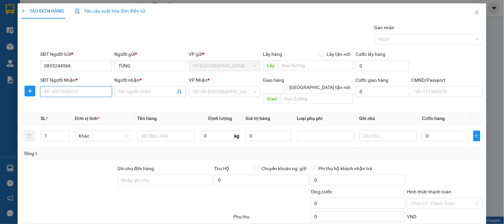
click at [68, 90] on input "SĐT Người Nhận *" at bounding box center [75, 91] width 71 height 11
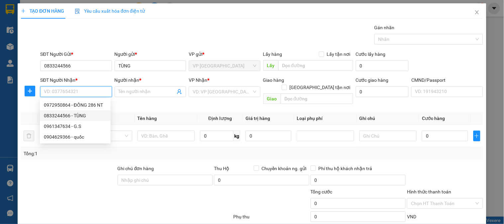
click at [58, 117] on div "0833244566 - TÙNG" at bounding box center [75, 115] width 63 height 7
type input "0833244566"
type input "TÙNG"
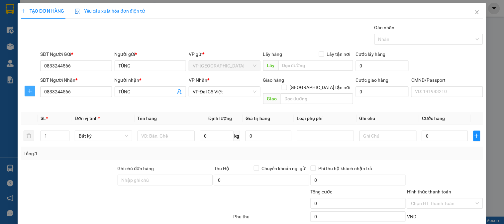
drag, startPoint x: 26, startPoint y: 88, endPoint x: 58, endPoint y: 97, distance: 33.4
click at [28, 89] on span "plus" at bounding box center [30, 90] width 10 height 5
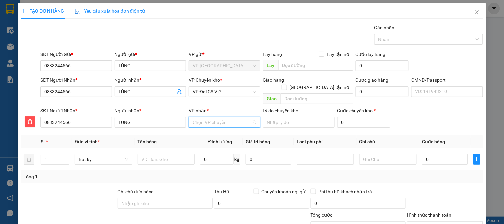
click at [213, 117] on input "VP nhận *" at bounding box center [222, 122] width 59 height 10
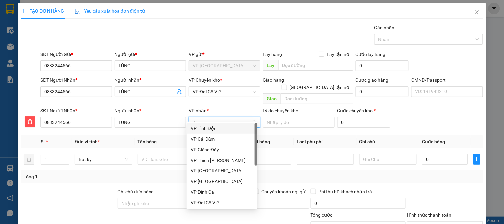
type input "d"
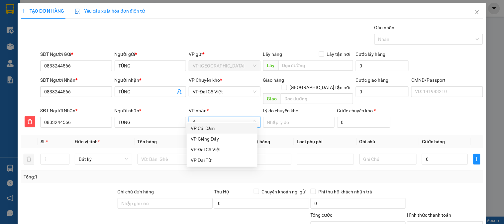
type input "đai"
click at [211, 130] on div "VP Đại Cồ Việt" at bounding box center [222, 128] width 63 height 7
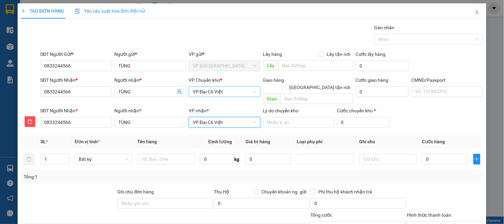
click at [223, 94] on span "VP Đại Cồ Việt" at bounding box center [225, 92] width 64 height 10
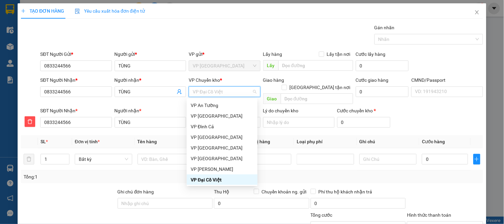
type input "b"
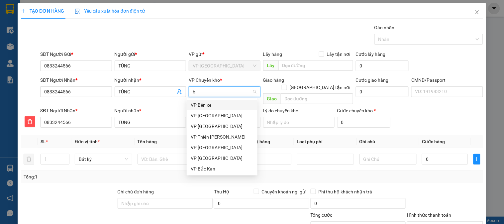
scroll to position [0, 0]
click at [209, 117] on div "VP [GEOGRAPHIC_DATA]" at bounding box center [222, 115] width 63 height 7
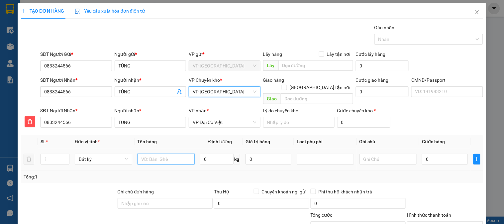
click at [164, 154] on input "text" at bounding box center [167, 159] width 58 height 11
type input "PB HL mẫu XNYT"
click at [210, 154] on input "0" at bounding box center [217, 159] width 34 height 11
type input "0.1"
click at [453, 154] on input "0" at bounding box center [445, 159] width 46 height 11
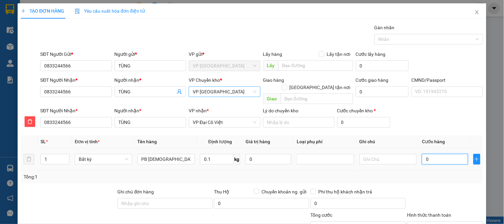
type input "35.000"
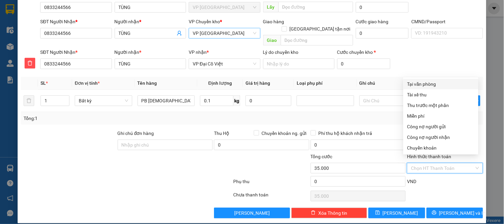
click at [436, 163] on input "Hình thức thanh toán" at bounding box center [442, 168] width 63 height 10
click at [424, 85] on div "Tại văn phòng" at bounding box center [441, 83] width 67 height 7
type input "0"
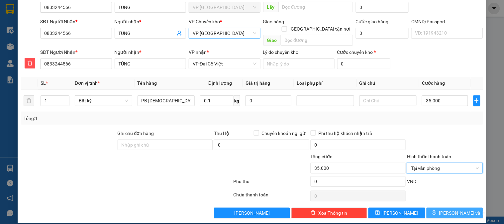
click at [458, 209] on span "[PERSON_NAME] và In" at bounding box center [463, 212] width 47 height 7
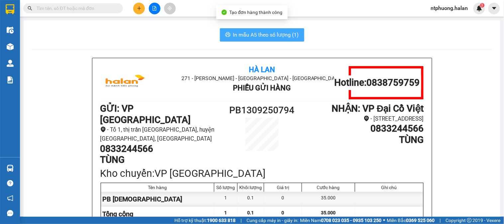
click at [249, 32] on span "In mẫu A5 theo số lượng (1)" at bounding box center [266, 35] width 66 height 8
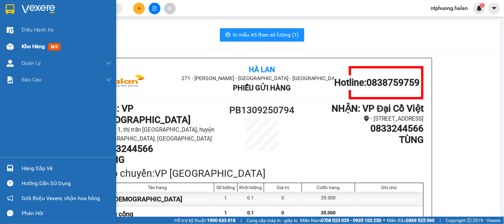
click at [33, 48] on span "Kho hàng" at bounding box center [33, 46] width 23 height 6
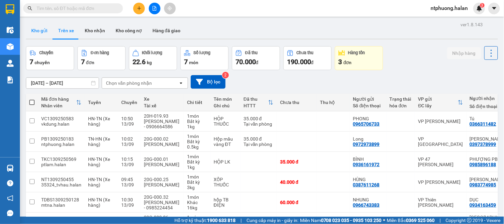
click at [41, 31] on button "Kho gửi" at bounding box center [39, 31] width 27 height 16
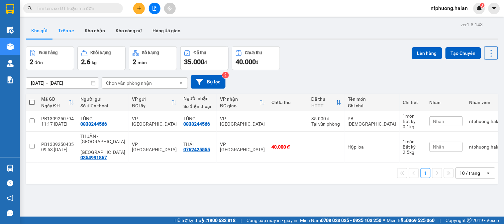
click at [67, 32] on button "Trên xe" at bounding box center [66, 31] width 27 height 16
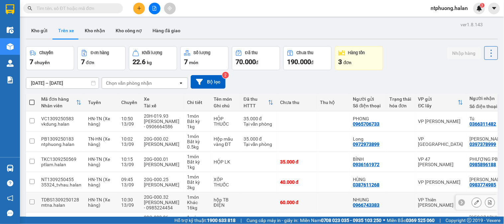
scroll to position [67, 0]
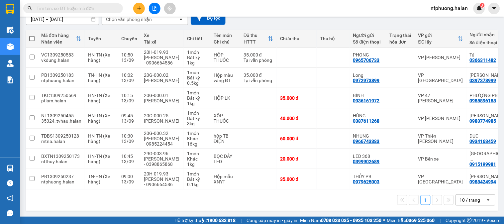
click at [457, 190] on div "1 10 / trang open" at bounding box center [262, 200] width 473 height 21
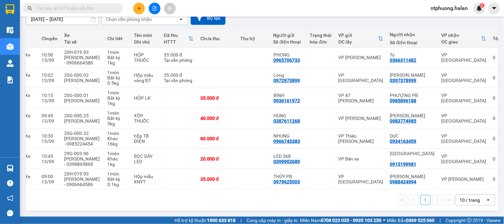
scroll to position [0, 0]
